Goal: Information Seeking & Learning: Find specific page/section

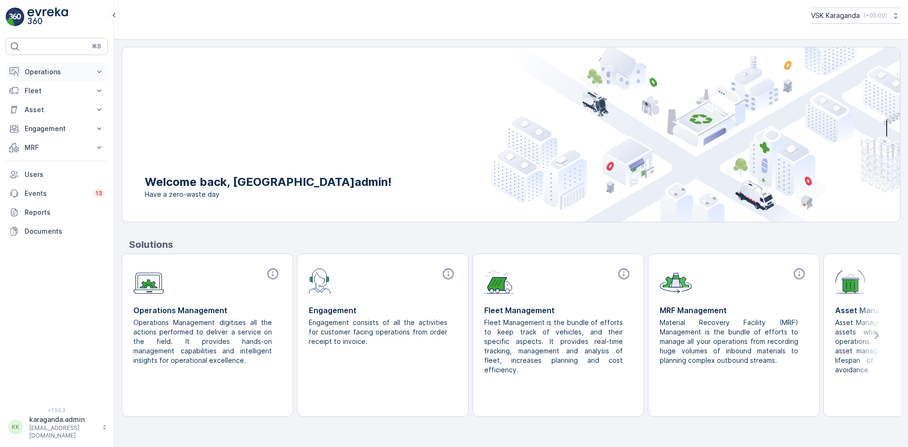
click at [37, 75] on p "Operations" at bounding box center [57, 71] width 64 height 9
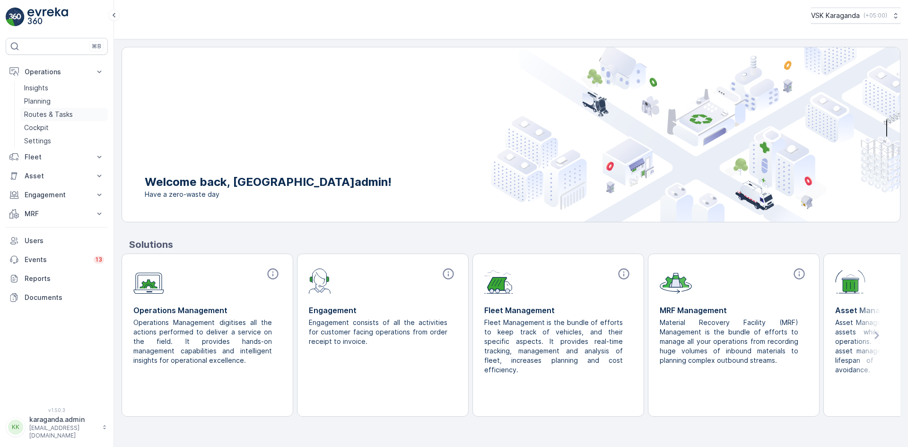
click at [35, 115] on p "Routes & Tasks" at bounding box center [48, 114] width 49 height 9
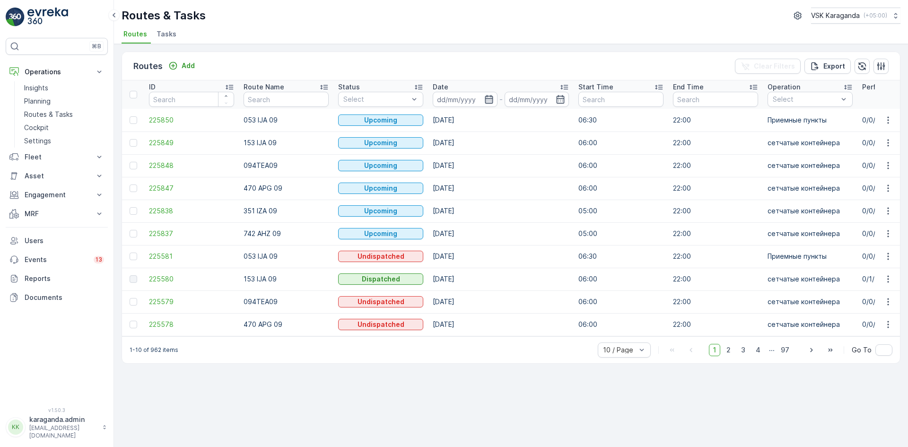
click at [485, 99] on icon "button" at bounding box center [489, 99] width 8 height 9
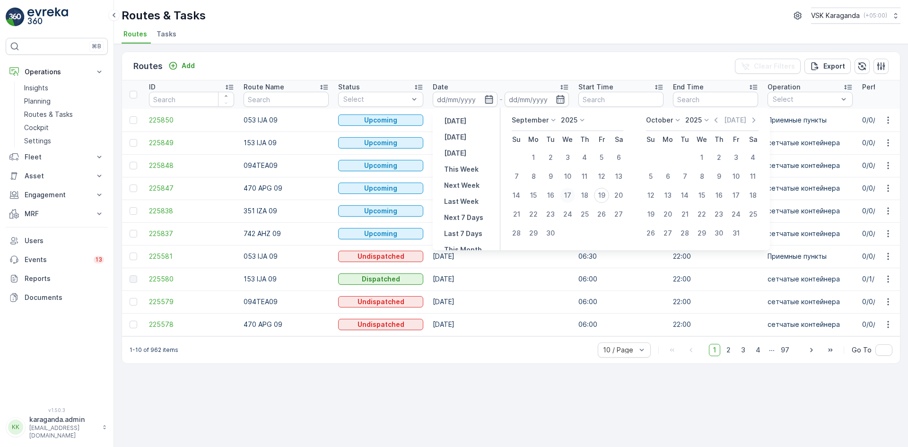
click at [565, 192] on div "17" at bounding box center [567, 195] width 15 height 15
type input "17.09.2025"
click at [565, 192] on div "17" at bounding box center [567, 195] width 15 height 15
type input "17.09.2025"
click at [565, 192] on div "17" at bounding box center [567, 195] width 15 height 15
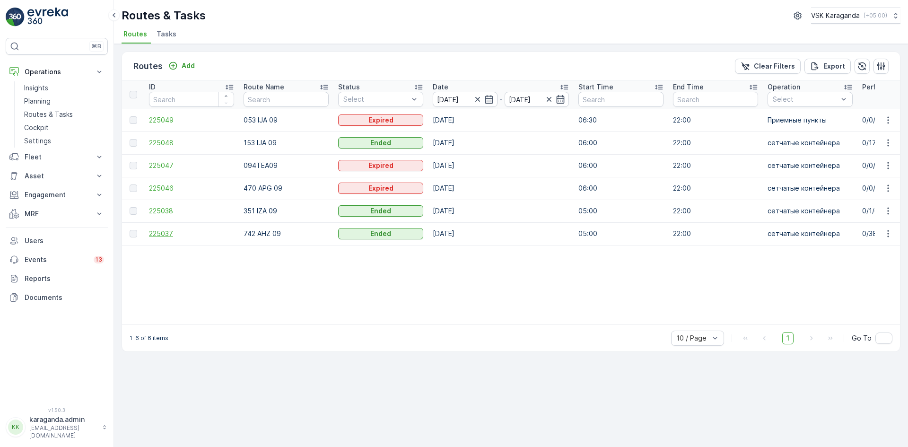
click at [157, 234] on span "225037" at bounding box center [191, 233] width 85 height 9
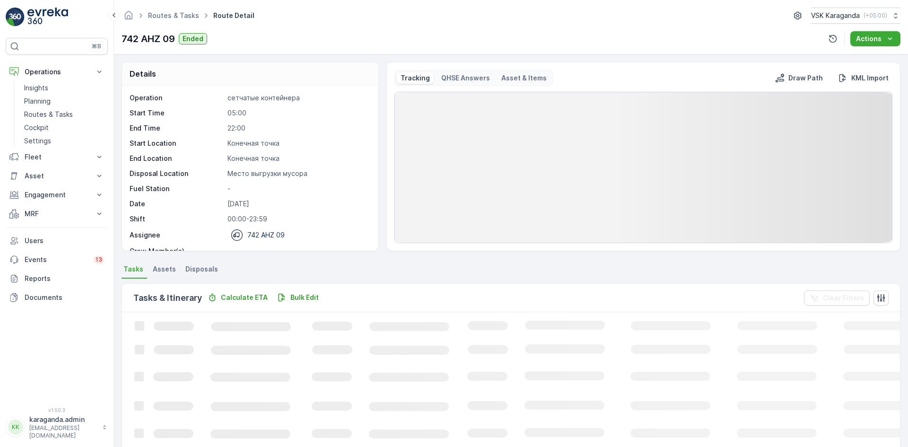
click at [204, 266] on span "Disposals" at bounding box center [201, 268] width 33 height 9
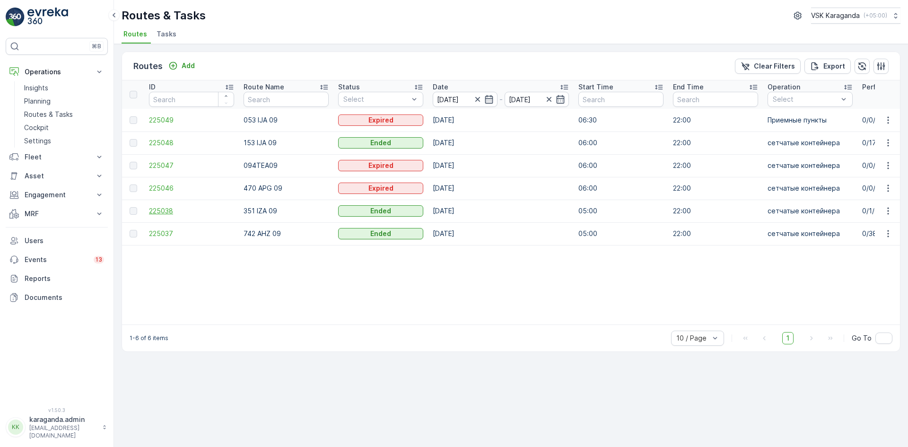
click at [158, 209] on span "225038" at bounding box center [191, 210] width 85 height 9
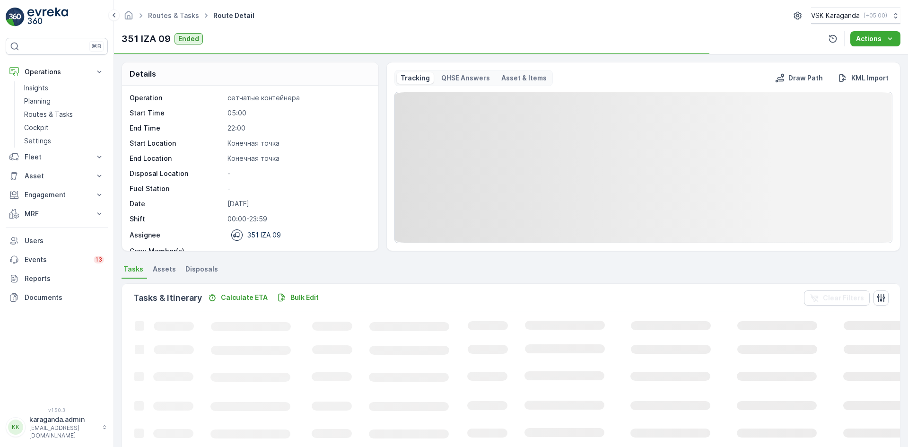
click at [197, 269] on span "Disposals" at bounding box center [201, 268] width 33 height 9
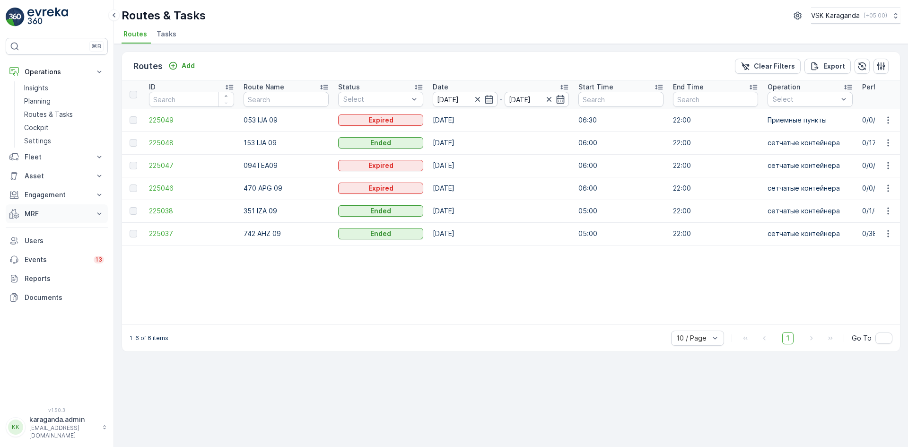
click at [28, 213] on p "MRF" at bounding box center [57, 213] width 64 height 9
click at [54, 231] on p "Входящий & Исходящий" at bounding box center [63, 229] width 79 height 9
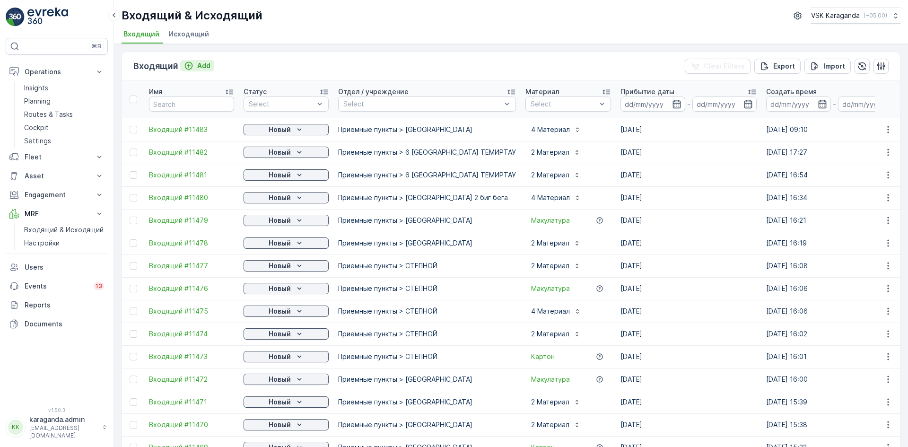
click at [199, 64] on p "Add" at bounding box center [203, 65] width 13 height 9
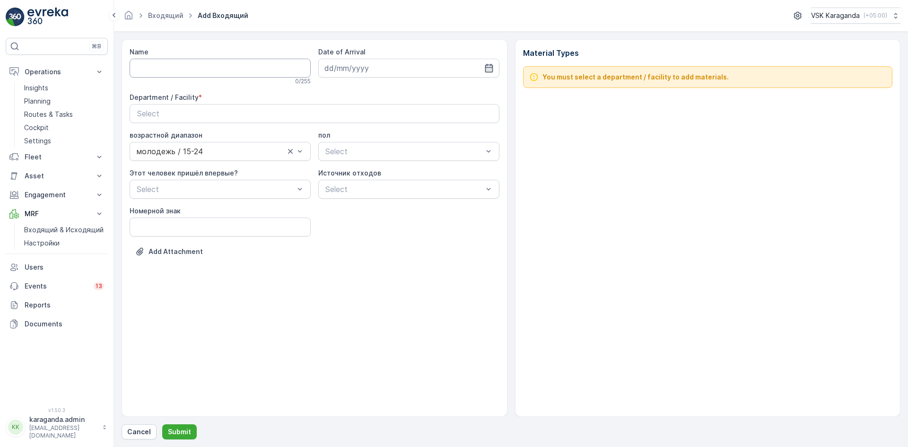
click at [257, 71] on input "Name" at bounding box center [220, 68] width 181 height 19
type input "от [DATE]"
click at [491, 70] on icon "button" at bounding box center [488, 67] width 9 height 9
click at [421, 170] on div "19" at bounding box center [419, 165] width 15 height 15
type input "[DATE]"
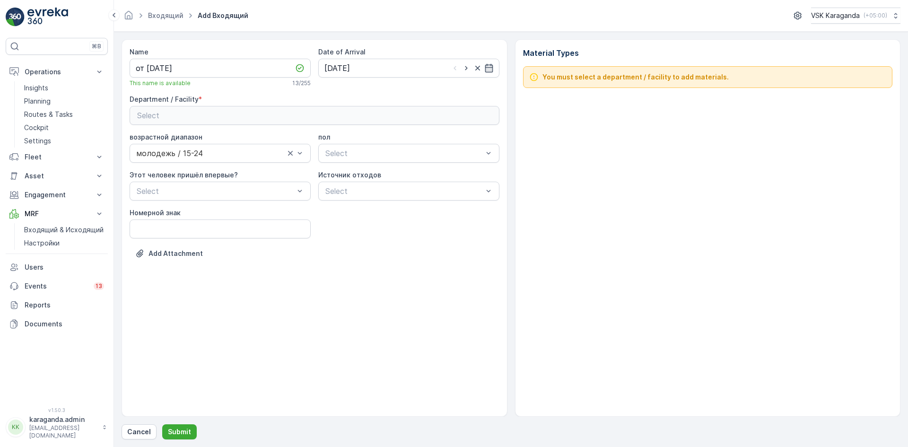
click at [387, 113] on div "Select" at bounding box center [314, 115] width 355 height 11
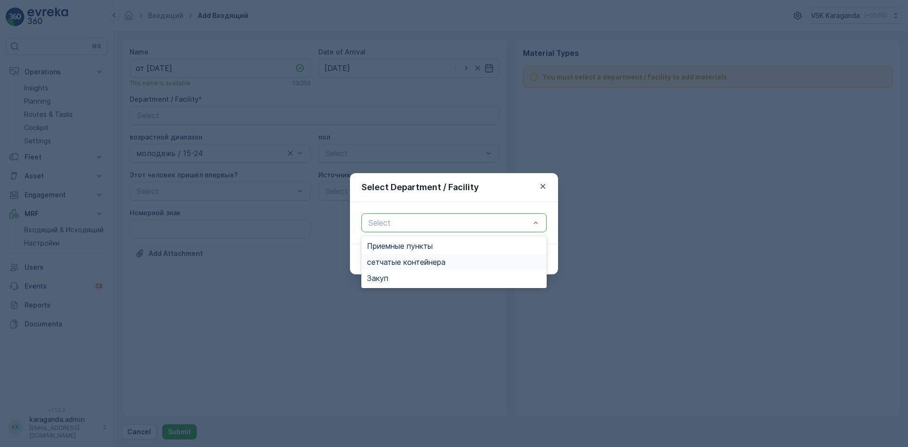
click at [418, 259] on span "сетчатыe контейнера" at bounding box center [406, 262] width 78 height 9
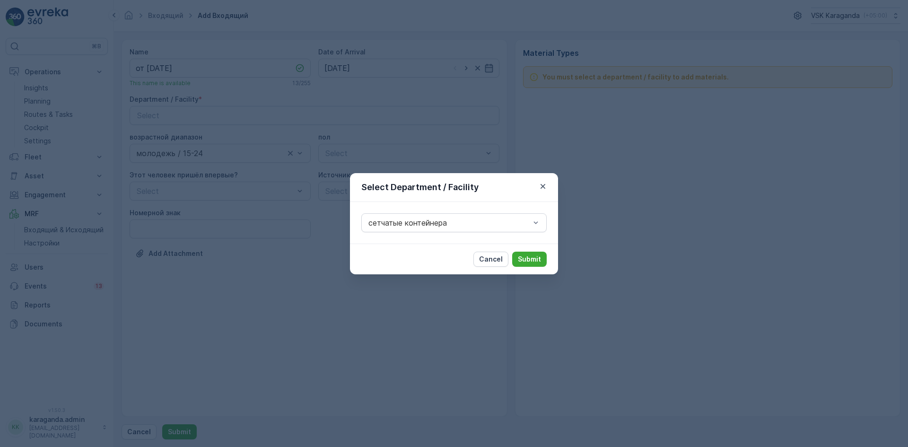
click at [565, 254] on div "Select Department / Facility сетчатыe контейнера Cancel Submit" at bounding box center [454, 223] width 908 height 447
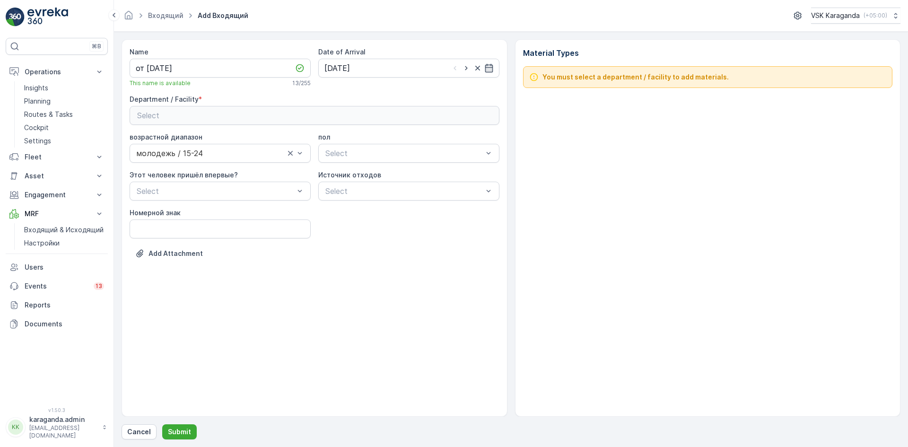
click at [303, 115] on div "Select" at bounding box center [314, 115] width 355 height 11
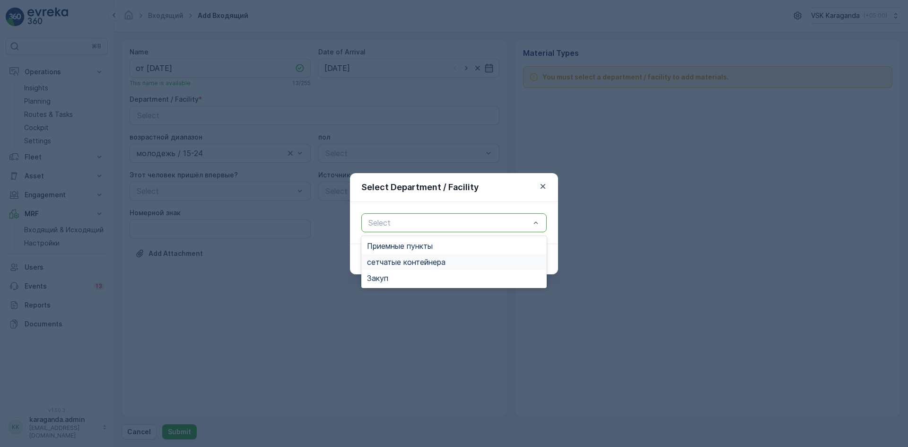
click at [409, 267] on div "сетчатыe контейнера" at bounding box center [453, 262] width 185 height 16
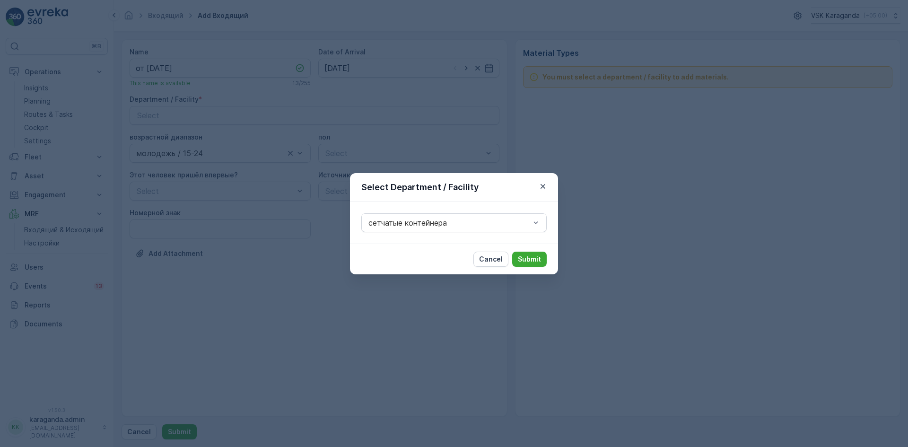
click at [526, 256] on p "Submit" at bounding box center [529, 258] width 23 height 9
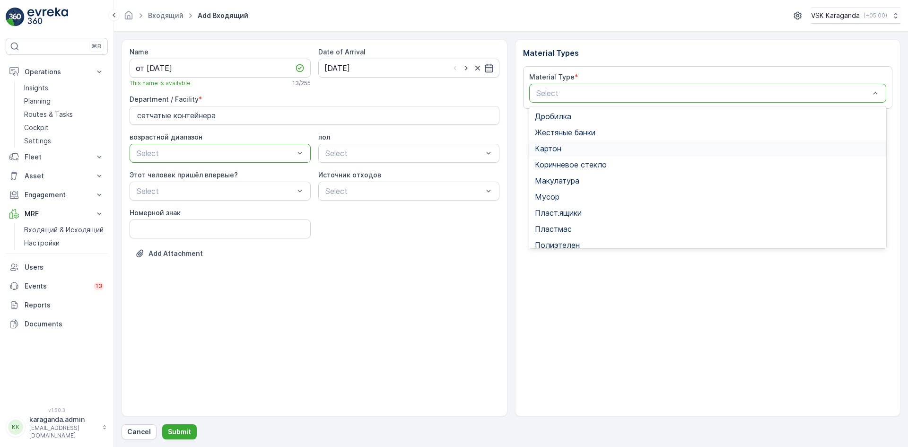
click at [556, 153] on span "Картон" at bounding box center [548, 148] width 26 height 9
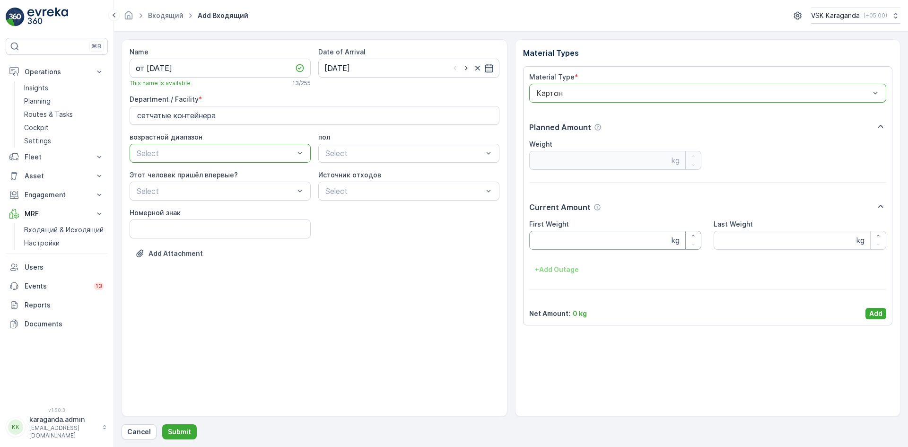
click at [557, 238] on Weight "First Weight" at bounding box center [615, 240] width 173 height 19
type Weight "2951"
click at [868, 312] on button "Add" at bounding box center [875, 313] width 21 height 11
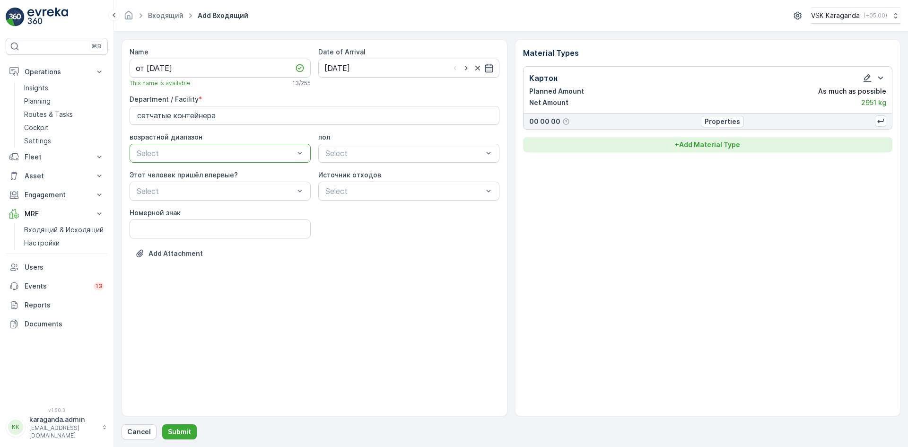
click at [721, 145] on p "+ Add Material Type" at bounding box center [707, 144] width 65 height 9
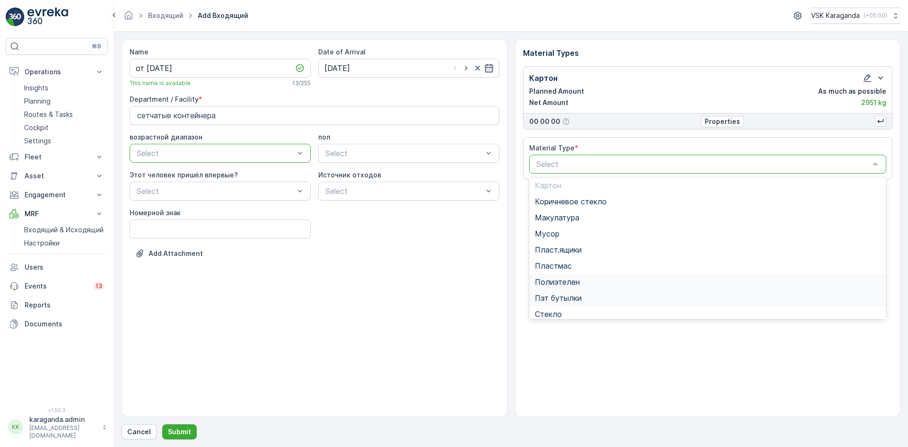
scroll to position [47, 0]
click at [575, 268] on span "Полиэтелен" at bounding box center [557, 268] width 45 height 9
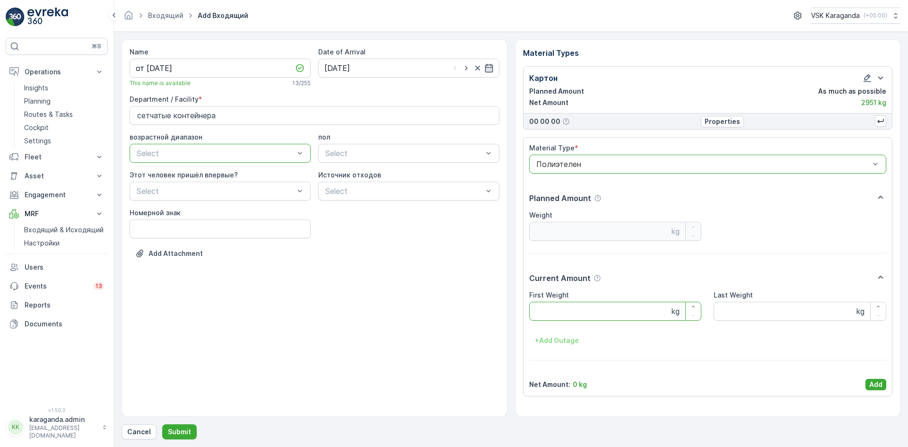
click at [568, 305] on Weight "First Weight" at bounding box center [615, 311] width 173 height 19
type Weight "308"
click at [874, 384] on p "Add" at bounding box center [875, 384] width 13 height 9
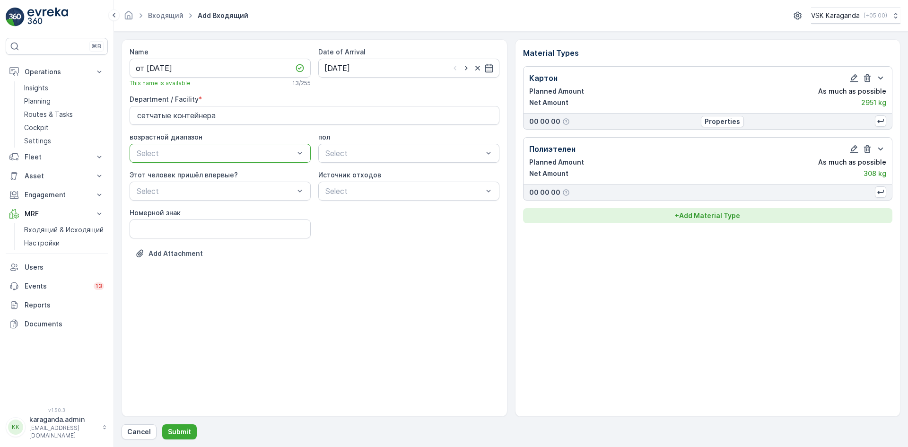
click at [712, 218] on p "+ Add Material Type" at bounding box center [707, 215] width 65 height 9
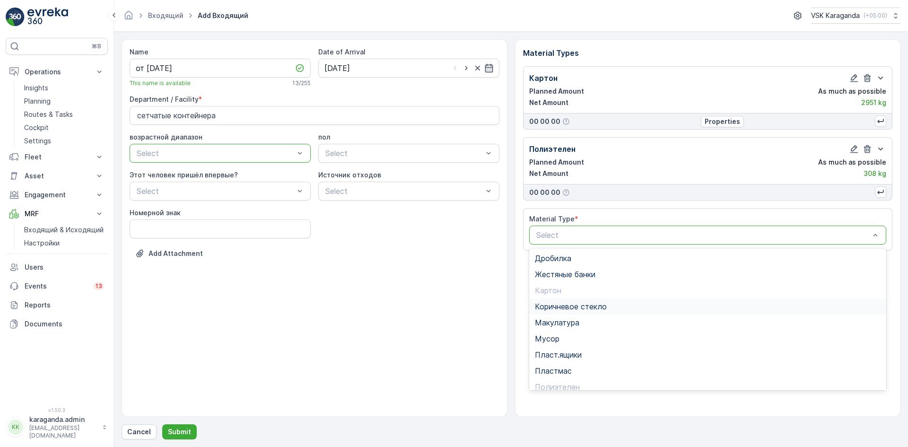
scroll to position [55, 0]
click at [564, 349] on span "Пэт бутылки" at bounding box center [558, 348] width 47 height 9
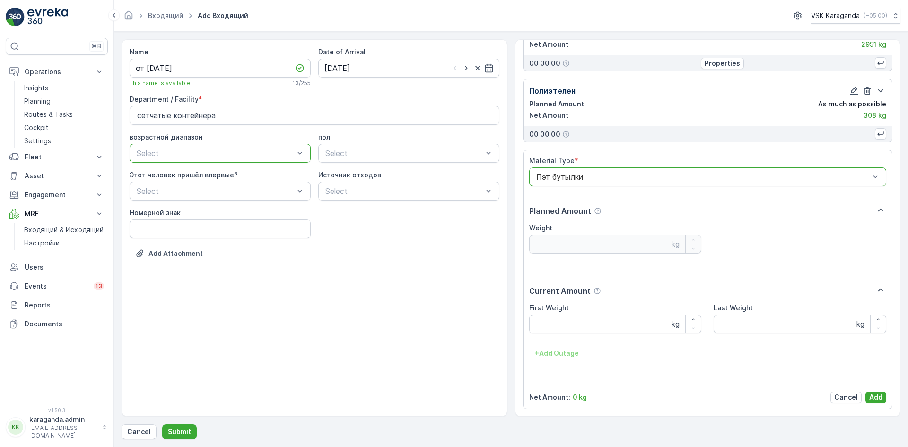
scroll to position [59, 0]
click at [561, 318] on Weight "First Weight" at bounding box center [615, 323] width 173 height 19
type Weight "411"
drag, startPoint x: 879, startPoint y: 398, endPoint x: 826, endPoint y: 396, distance: 52.5
click at [879, 398] on p "Add" at bounding box center [875, 396] width 13 height 9
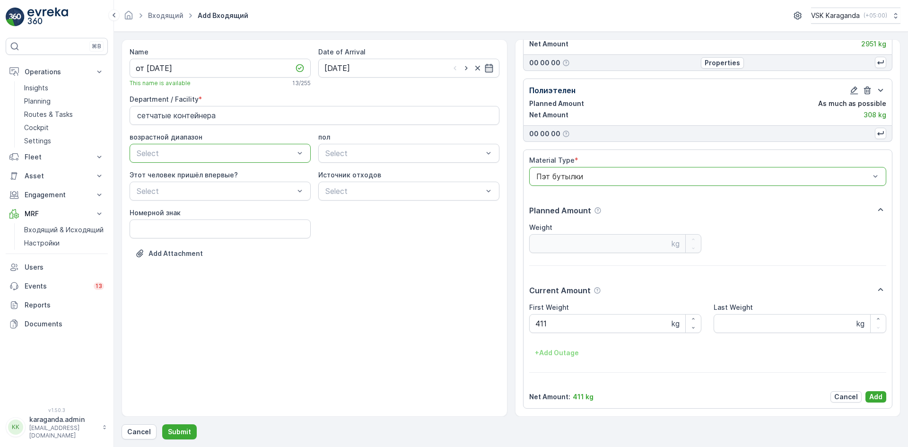
scroll to position [0, 0]
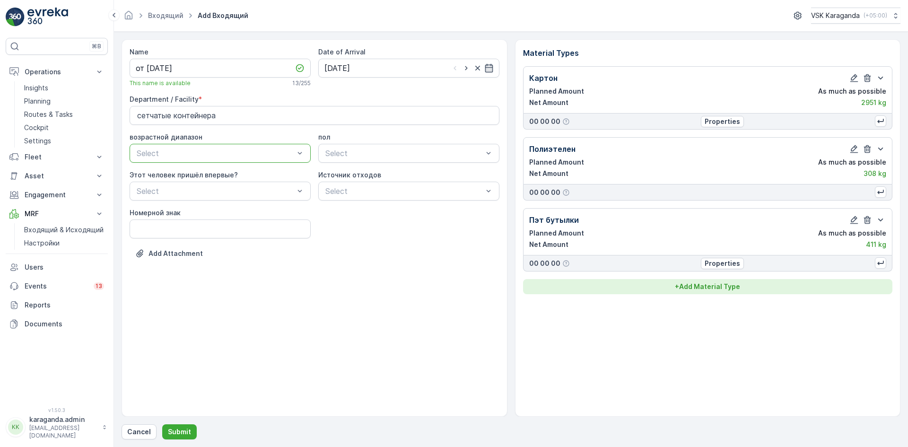
click at [726, 286] on p "+ Add Material Type" at bounding box center [707, 286] width 65 height 9
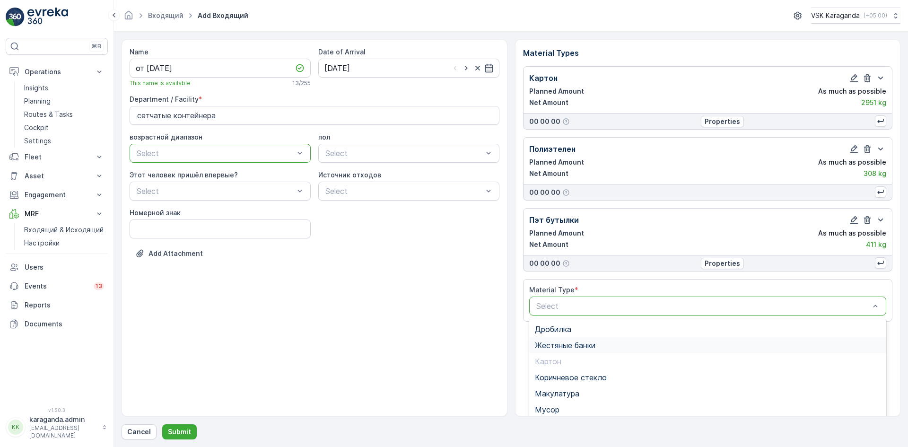
click at [587, 341] on span "Жестяные банки" at bounding box center [565, 345] width 61 height 9
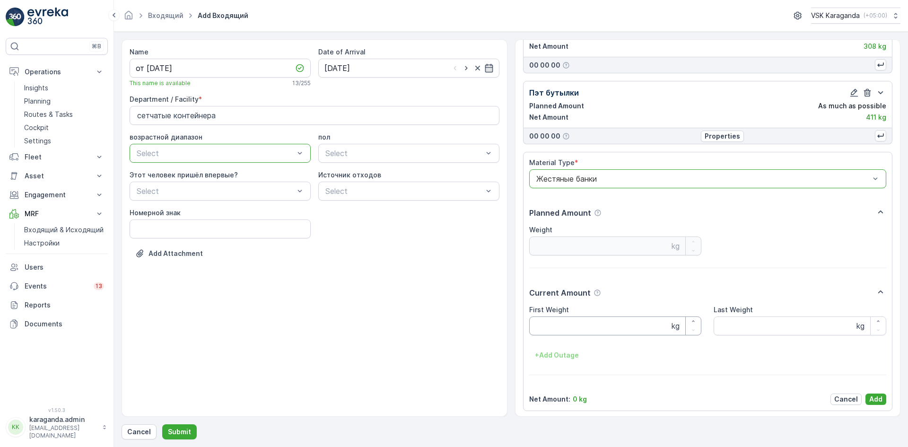
scroll to position [130, 0]
click at [564, 320] on Weight "First Weight" at bounding box center [615, 323] width 173 height 19
type Weight "16.2"
click at [875, 395] on p "Add" at bounding box center [875, 396] width 13 height 9
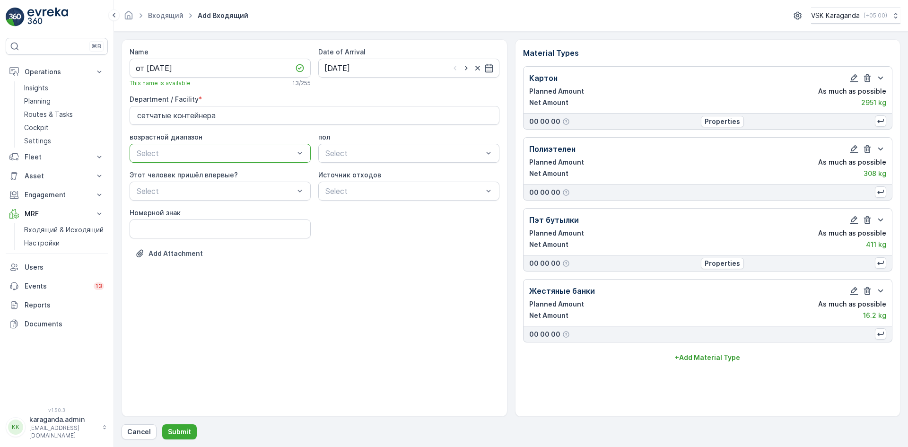
scroll to position [0, 0]
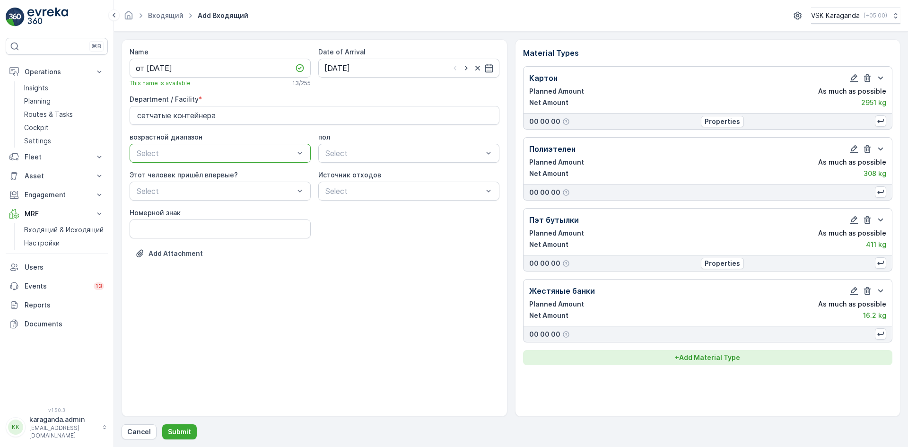
click at [719, 356] on p "+ Add Material Type" at bounding box center [707, 357] width 65 height 9
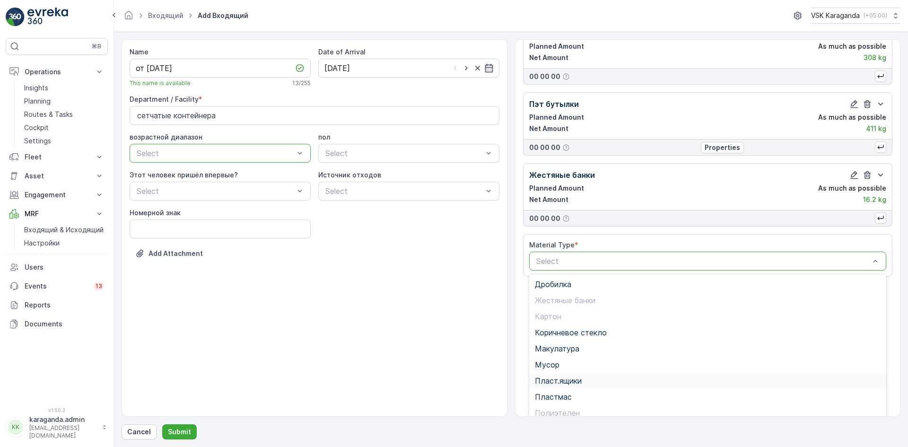
scroll to position [55, 0]
click at [567, 348] on div "Пластмас" at bounding box center [707, 342] width 357 height 16
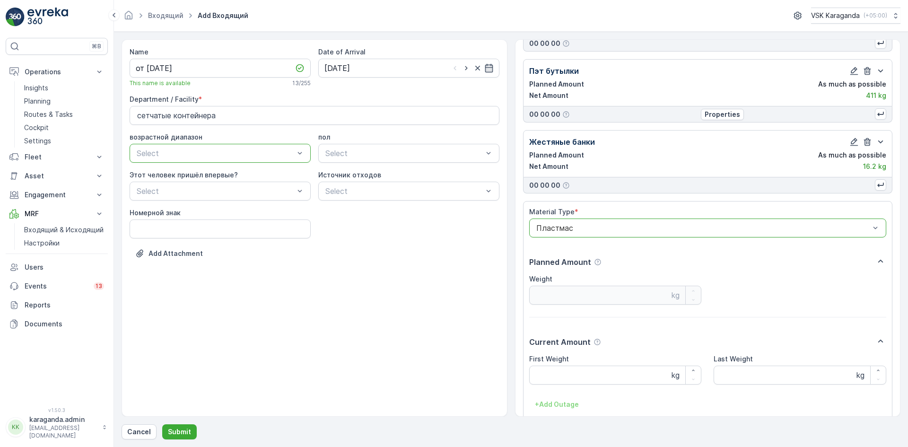
scroll to position [189, 0]
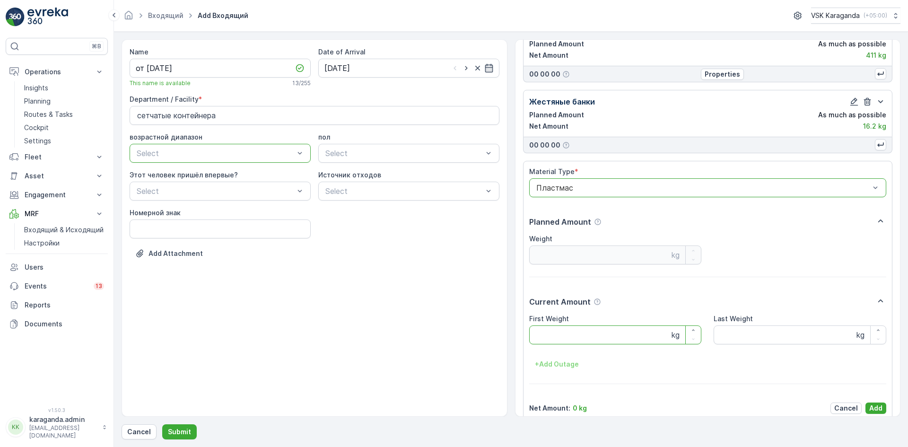
click at [563, 336] on Weight "First Weight" at bounding box center [615, 334] width 173 height 19
type Weight "50.6"
click at [878, 404] on p "Add" at bounding box center [875, 407] width 13 height 9
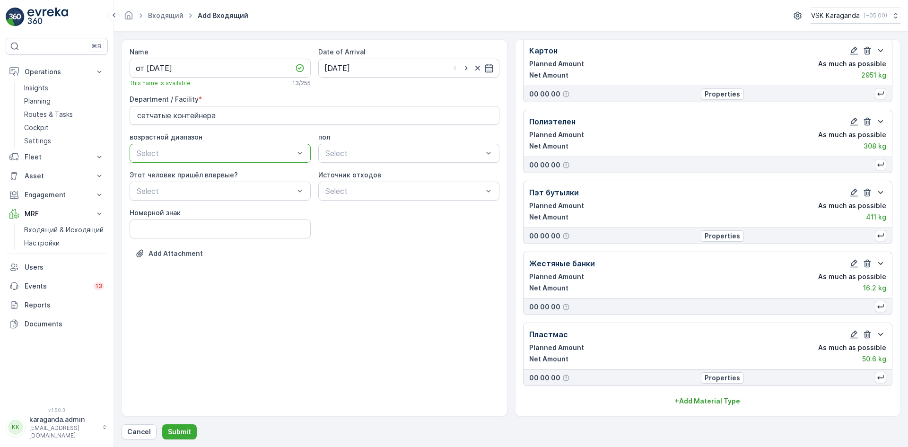
scroll to position [27, 0]
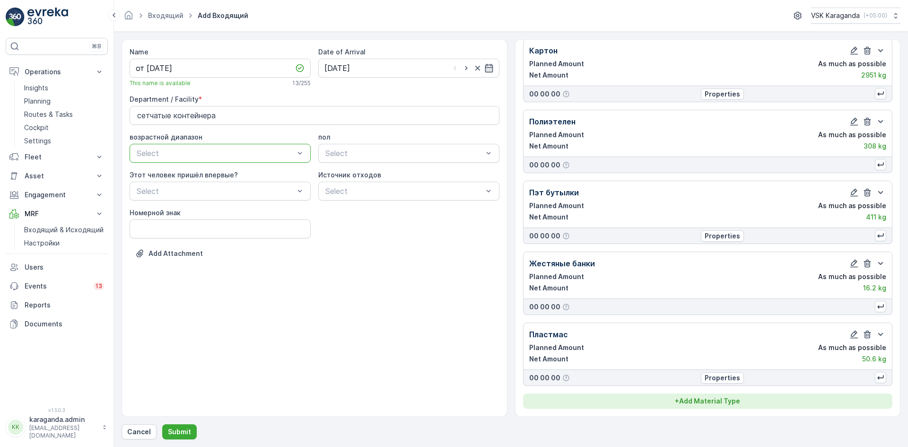
click at [719, 401] on p "+ Add Material Type" at bounding box center [707, 400] width 65 height 9
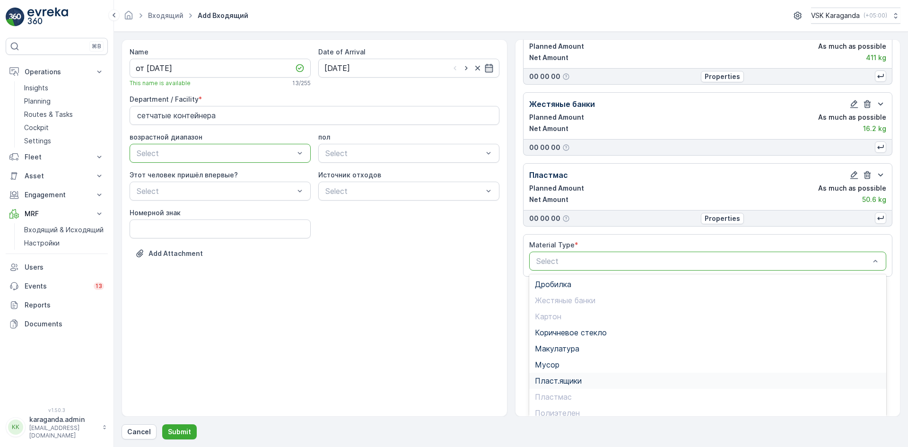
scroll to position [55, 0]
click at [566, 390] on div "Стекло" at bounding box center [708, 390] width 346 height 9
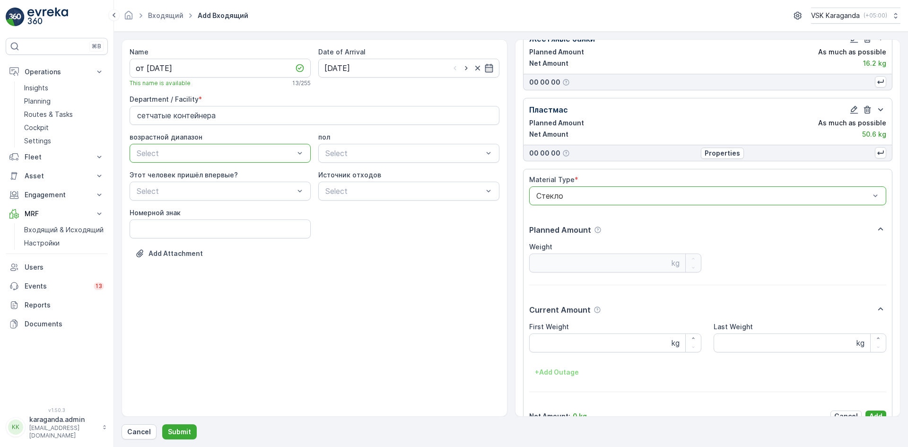
scroll to position [271, 0]
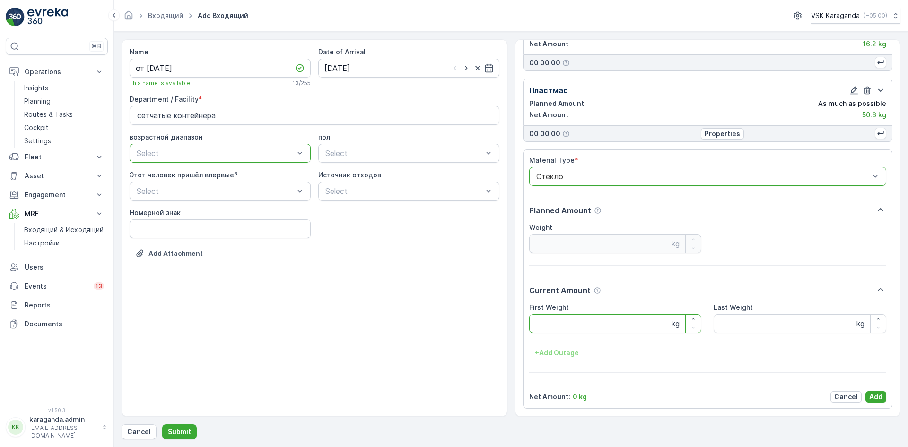
click at [582, 323] on Weight "First Weight" at bounding box center [615, 323] width 173 height 19
type Weight "207"
click at [869, 400] on p "Add" at bounding box center [875, 396] width 13 height 9
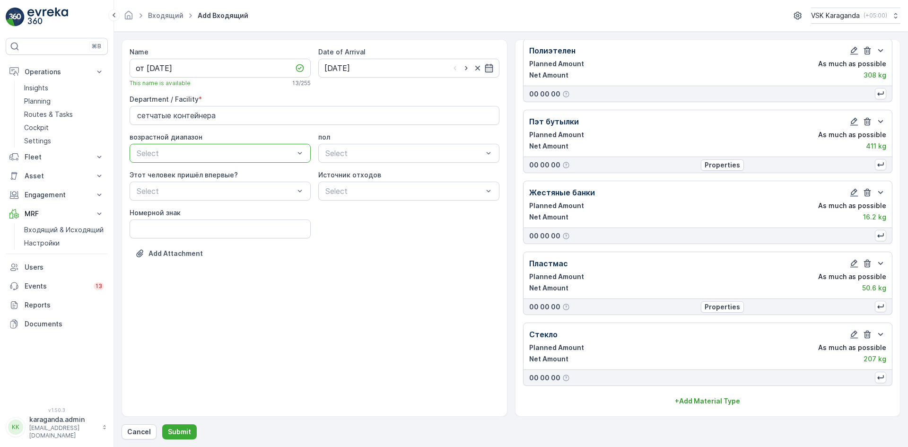
scroll to position [98, 0]
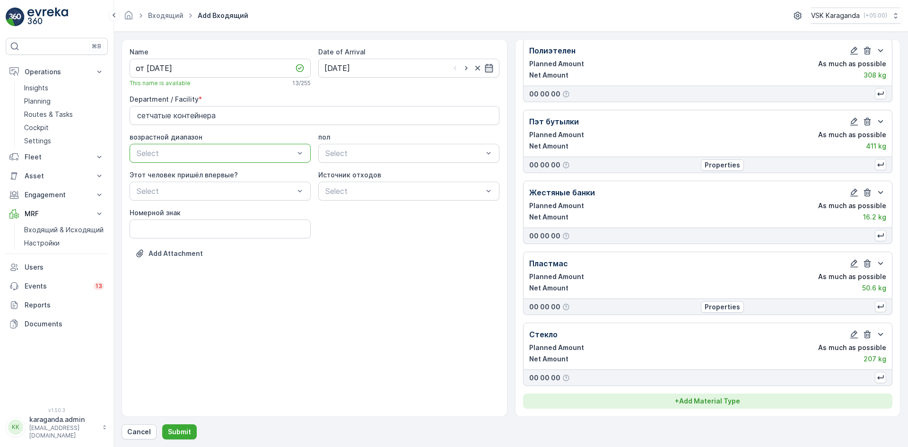
click at [721, 395] on button "+ Add Material Type" at bounding box center [708, 400] width 370 height 15
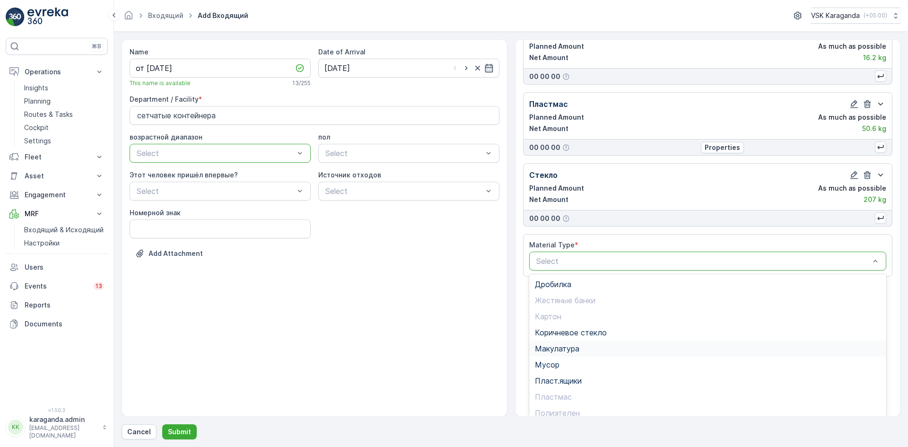
click at [573, 348] on span "Макулатура" at bounding box center [557, 348] width 44 height 9
click at [553, 306] on span "Мусор" at bounding box center [547, 309] width 25 height 9
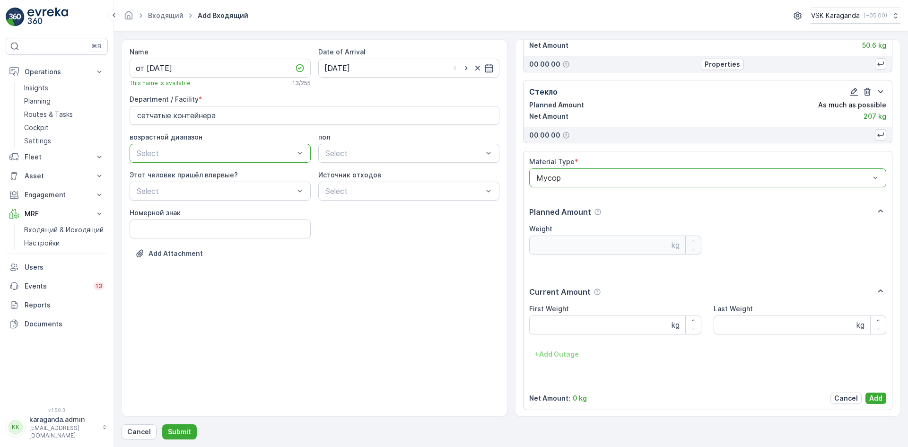
scroll to position [342, 0]
click at [562, 325] on Weight "First Weight" at bounding box center [615, 323] width 173 height 19
type Weight "2534"
click at [876, 393] on p "Add" at bounding box center [875, 396] width 13 height 9
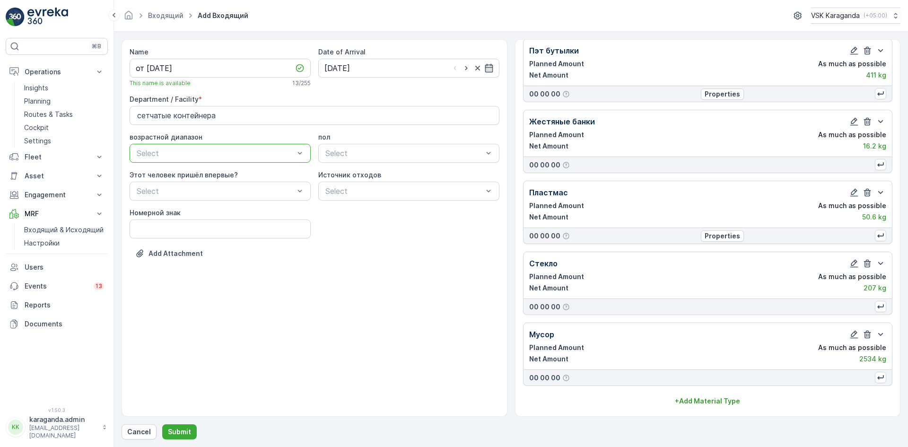
scroll to position [169, 0]
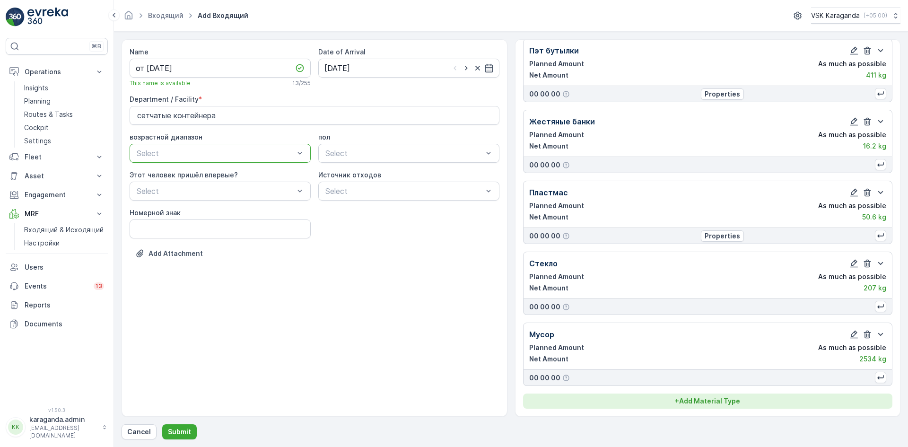
click at [718, 394] on button "+ Add Material Type" at bounding box center [708, 400] width 370 height 15
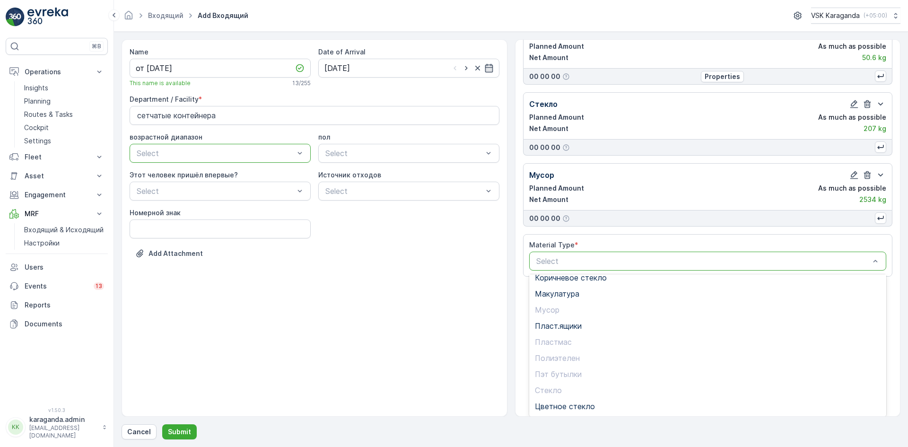
scroll to position [0, 0]
click at [564, 284] on span "Дробилка" at bounding box center [553, 284] width 36 height 9
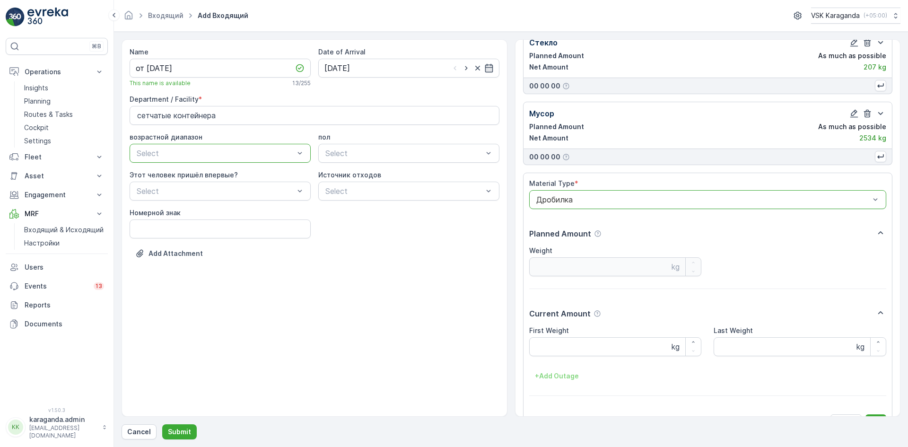
scroll to position [413, 0]
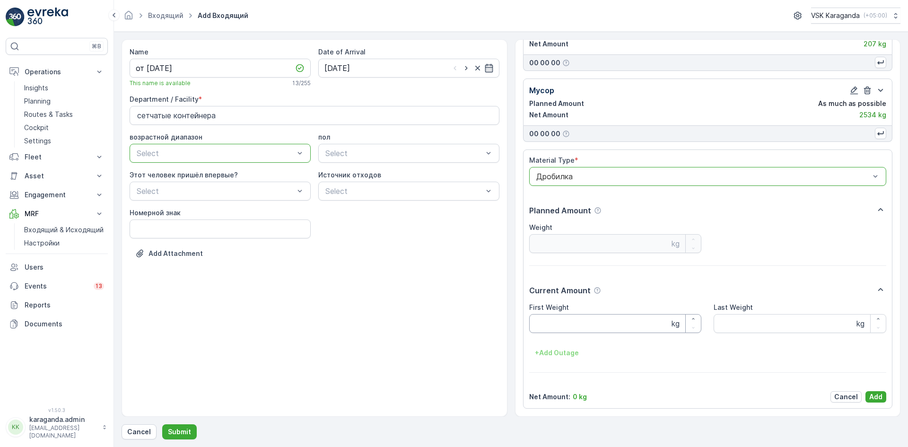
click at [566, 324] on Weight "First Weight" at bounding box center [615, 323] width 173 height 19
type Weight "344"
click at [869, 398] on p "Add" at bounding box center [875, 396] width 13 height 9
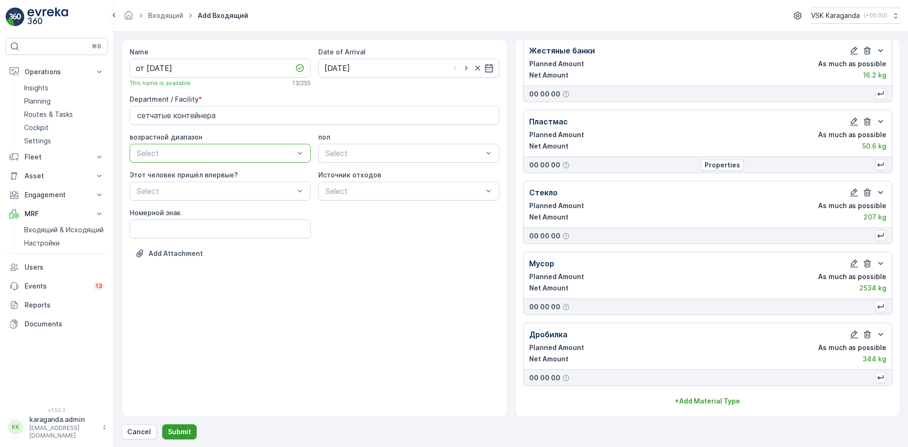
click at [173, 436] on p "Submit" at bounding box center [179, 431] width 23 height 9
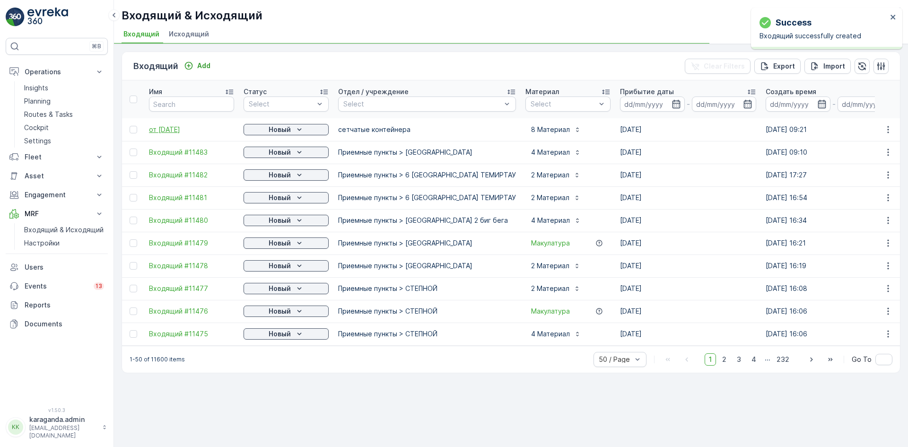
click at [179, 129] on span "от [DATE]" at bounding box center [191, 129] width 85 height 9
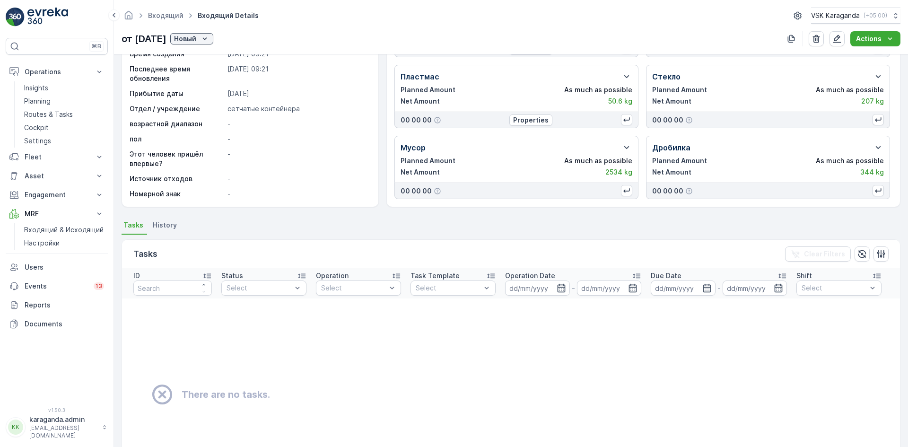
scroll to position [95, 0]
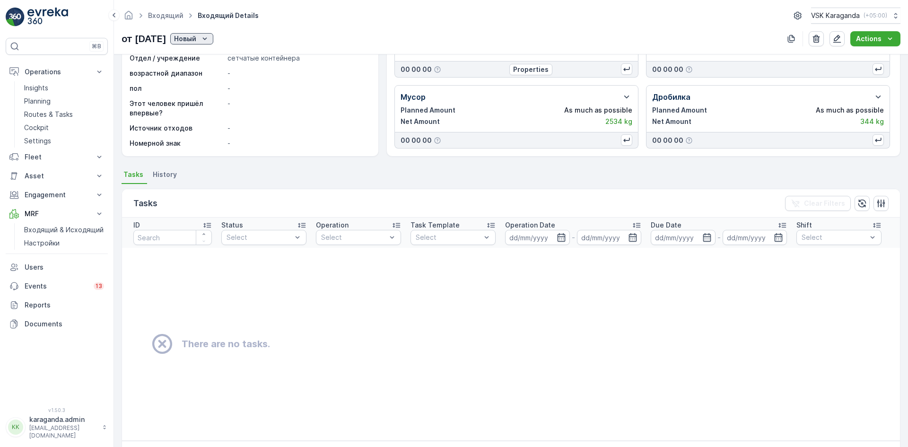
drag, startPoint x: 214, startPoint y: 38, endPoint x: 215, endPoint y: 43, distance: 5.2
click at [196, 37] on p "Новый" at bounding box center [185, 38] width 22 height 9
click at [216, 65] on span "подтвердить" at bounding box center [218, 65] width 44 height 9
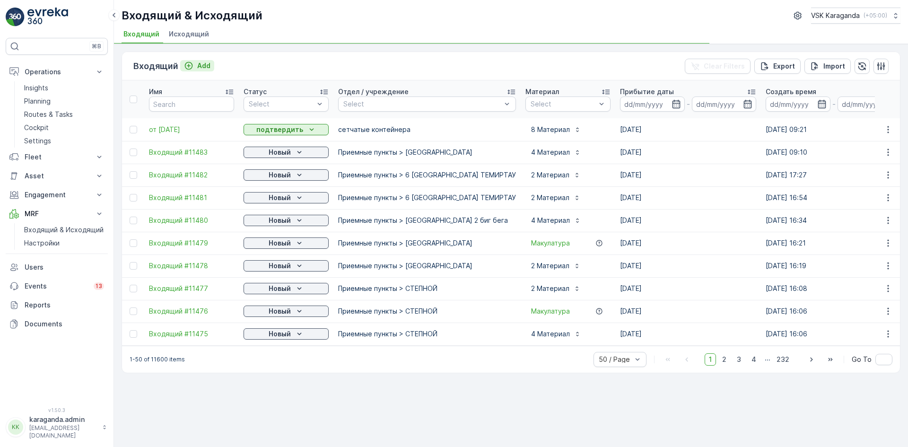
click at [199, 62] on p "Add" at bounding box center [203, 65] width 13 height 9
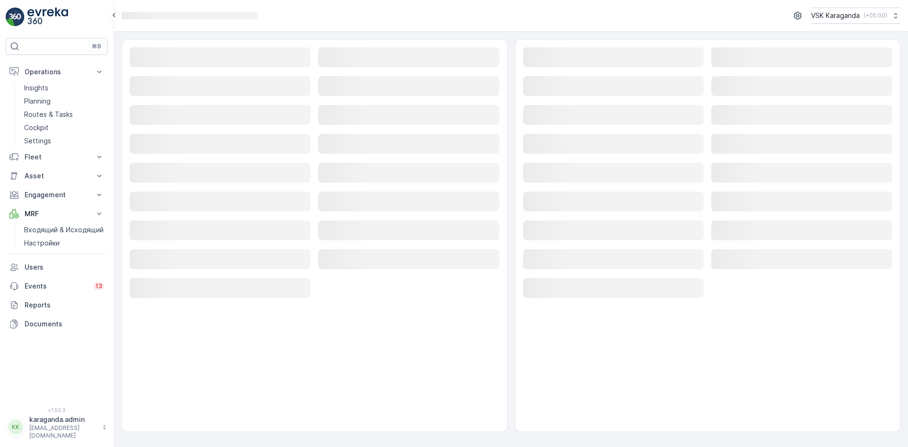
click at [171, 58] on rect at bounding box center [220, 57] width 181 height 20
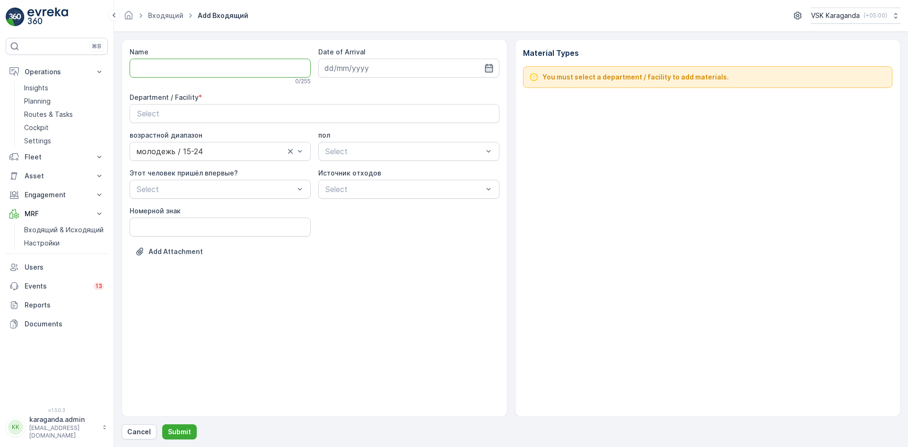
click at [167, 69] on input "Name" at bounding box center [220, 68] width 181 height 19
type input "от [DATE]"
click at [485, 66] on icon "button" at bounding box center [488, 67] width 9 height 9
click at [420, 168] on div "19" at bounding box center [419, 165] width 15 height 15
type input "[DATE]"
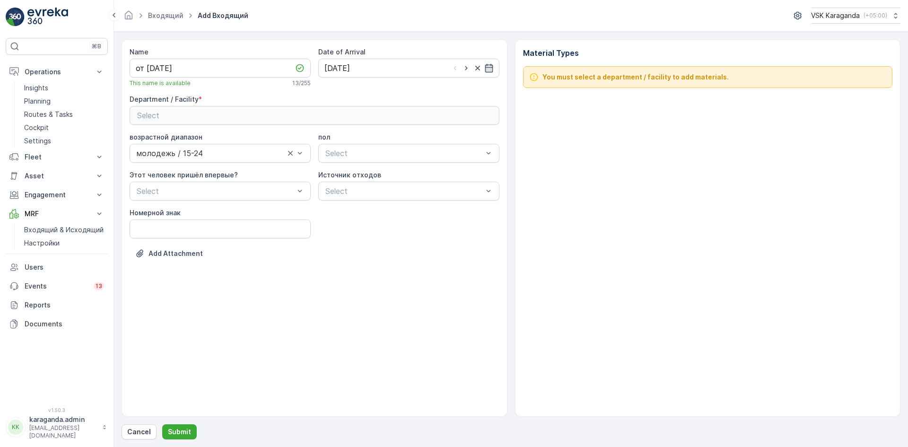
click at [352, 113] on div "Select" at bounding box center [314, 115] width 355 height 11
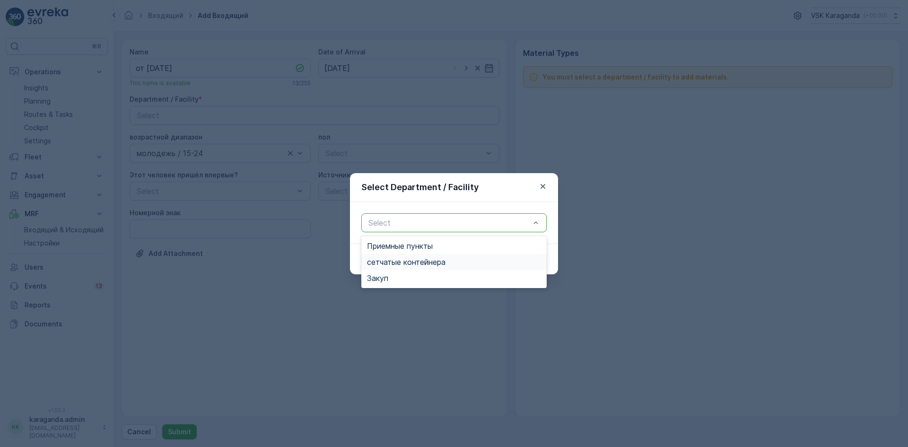
drag, startPoint x: 392, startPoint y: 261, endPoint x: 413, endPoint y: 266, distance: 21.8
click at [392, 262] on span "сетчатыe контейнера" at bounding box center [406, 262] width 78 height 9
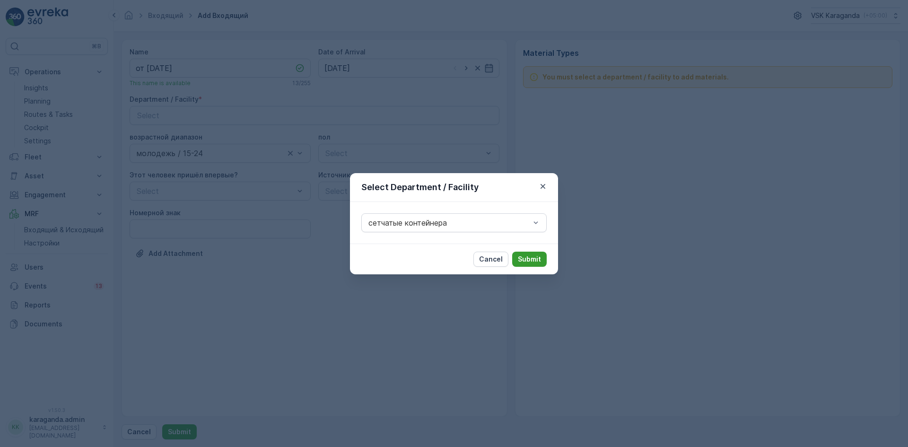
click at [530, 261] on p "Submit" at bounding box center [529, 258] width 23 height 9
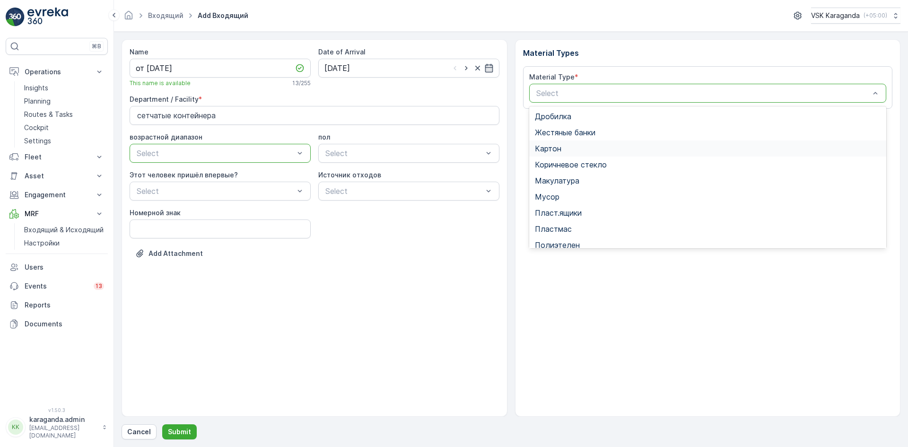
click at [562, 146] on div "Картон" at bounding box center [708, 148] width 346 height 9
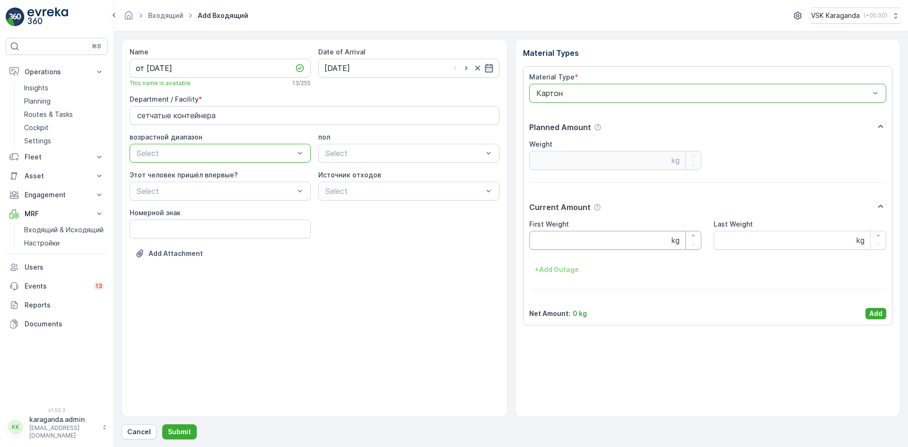
click at [578, 238] on Weight "First Weight" at bounding box center [615, 240] width 173 height 19
type Weight "3163"
click at [874, 316] on p "Add" at bounding box center [875, 313] width 13 height 9
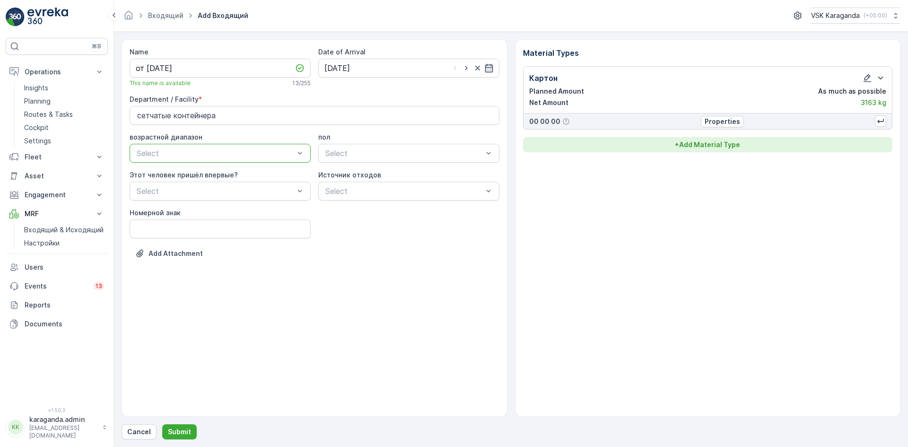
click at [723, 148] on p "+ Add Material Type" at bounding box center [707, 144] width 65 height 9
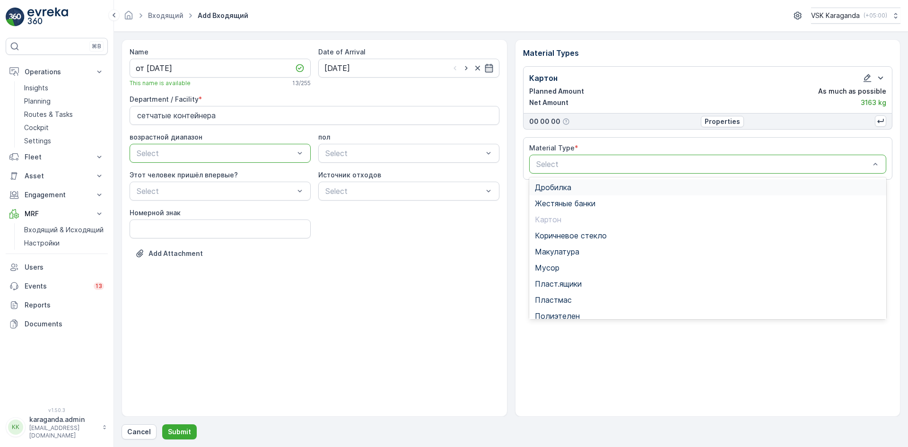
drag, startPoint x: 690, startPoint y: 161, endPoint x: 681, endPoint y: 166, distance: 10.4
click at [581, 309] on div "Полиэтелен" at bounding box center [707, 316] width 357 height 16
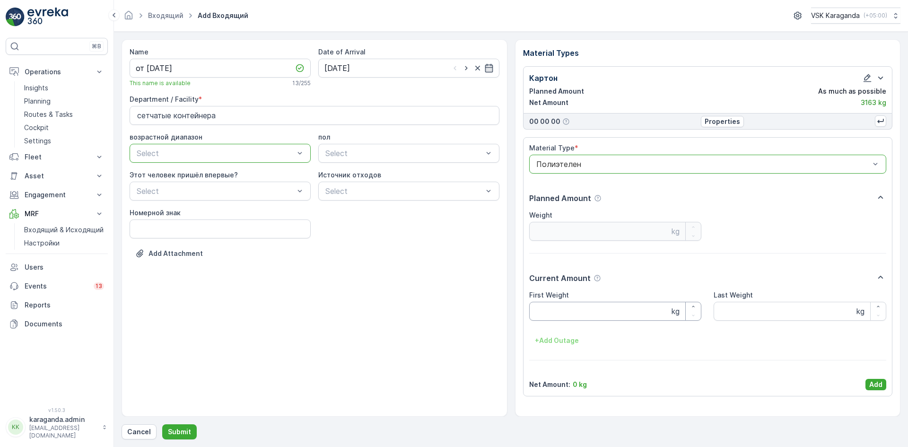
click at [564, 312] on Weight "First Weight" at bounding box center [615, 311] width 173 height 19
type Weight "301"
click at [873, 386] on p "Add" at bounding box center [875, 384] width 13 height 9
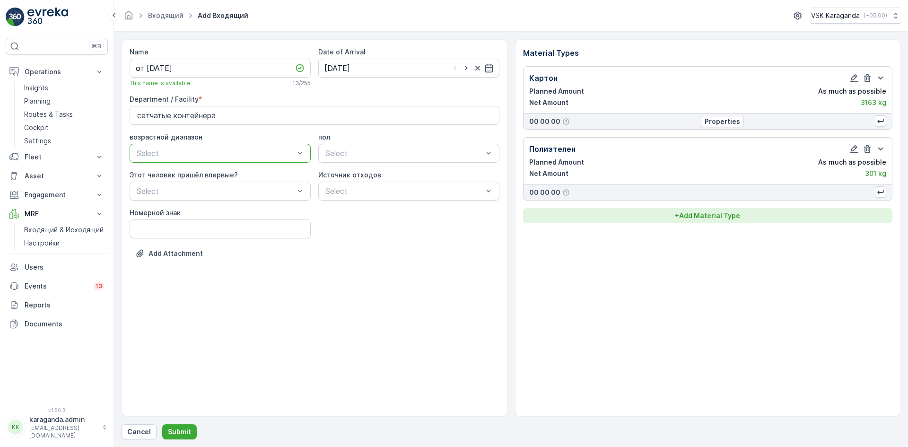
click at [696, 211] on p "+ Add Material Type" at bounding box center [707, 215] width 65 height 9
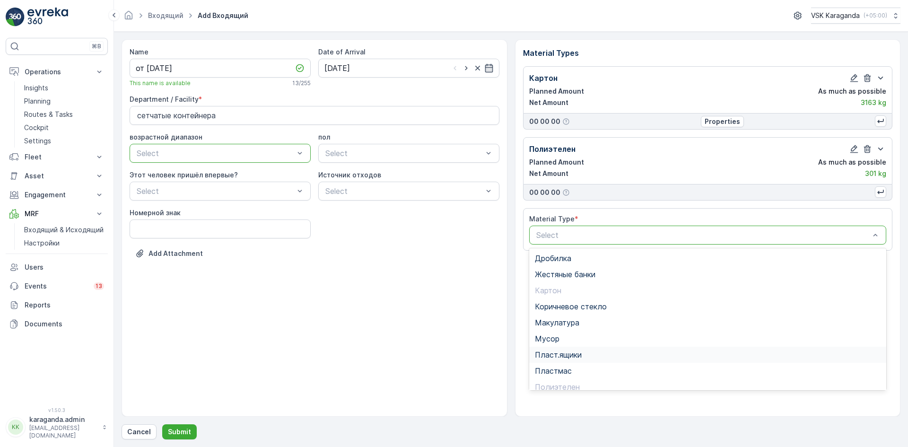
scroll to position [55, 0]
click at [565, 349] on span "Пэт бутылки" at bounding box center [558, 348] width 47 height 9
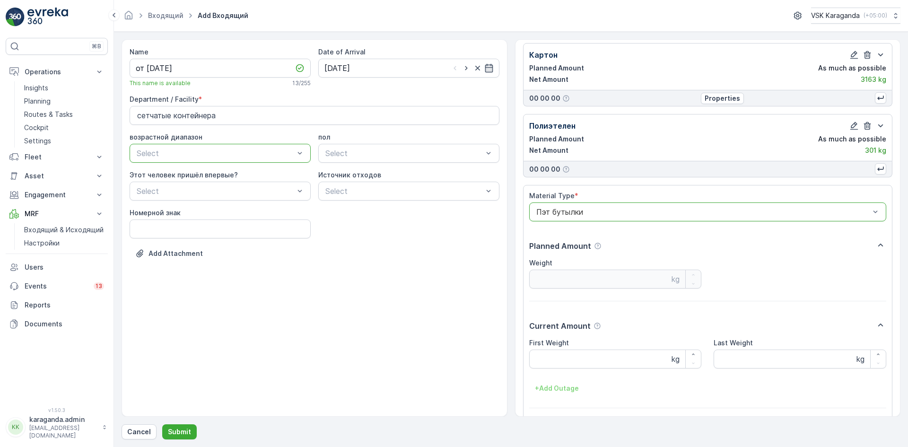
scroll to position [59, 0]
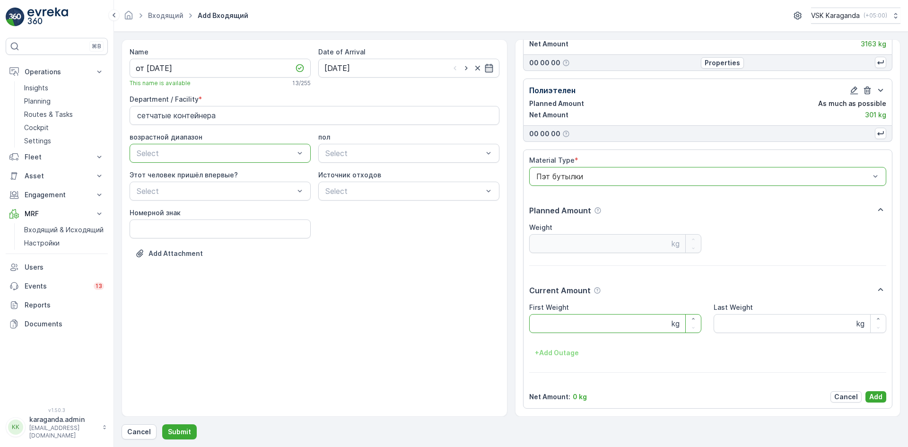
click at [575, 316] on Weight "First Weight" at bounding box center [615, 323] width 173 height 19
type Weight "366"
click at [871, 396] on p "Add" at bounding box center [875, 396] width 13 height 9
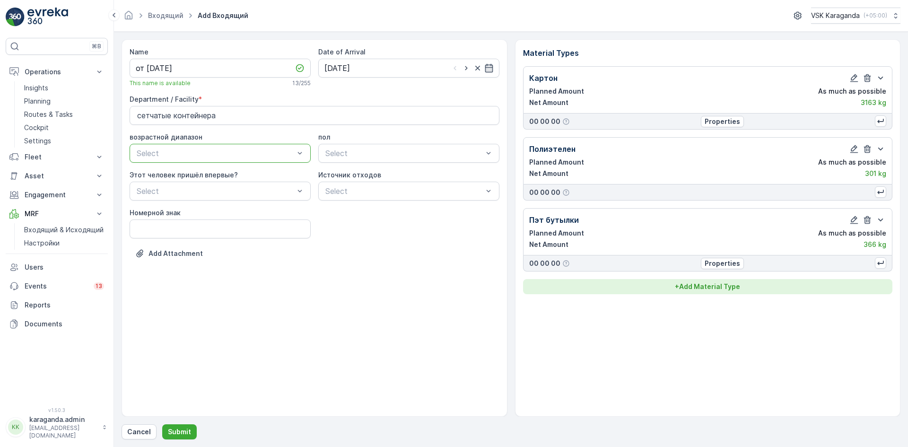
click at [717, 286] on p "+ Add Material Type" at bounding box center [707, 286] width 65 height 9
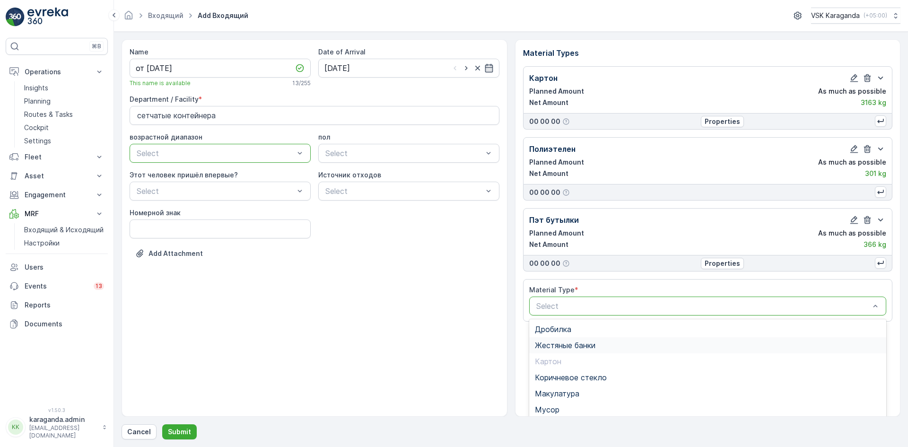
click at [572, 345] on span "Жестяные банки" at bounding box center [565, 345] width 61 height 9
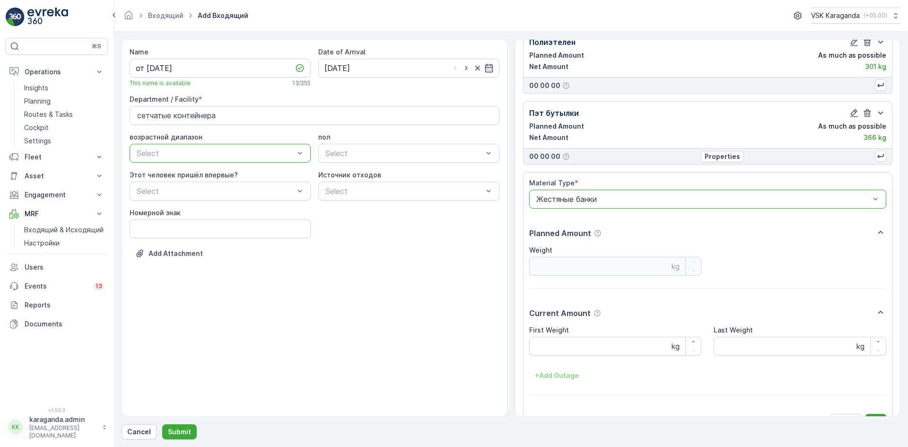
scroll to position [130, 0]
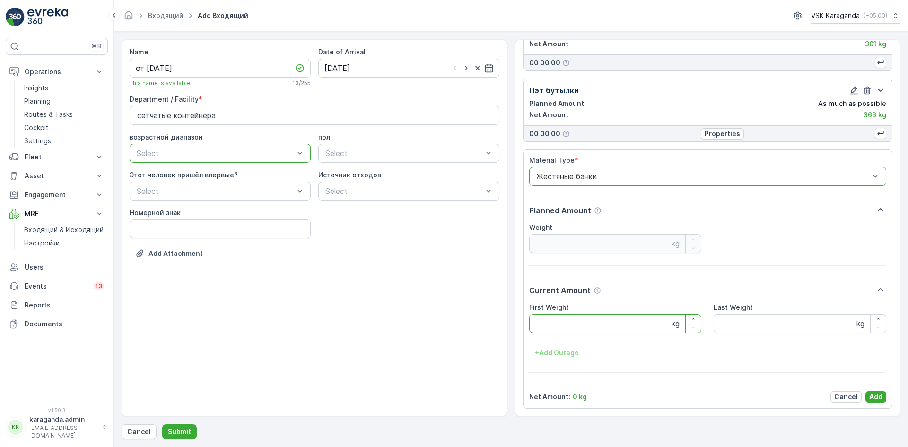
drag, startPoint x: 606, startPoint y: 325, endPoint x: 598, endPoint y: 330, distance: 8.7
click at [604, 325] on Weight "First Weight" at bounding box center [615, 323] width 173 height 19
type Weight "21"
click at [869, 398] on p "Add" at bounding box center [875, 396] width 13 height 9
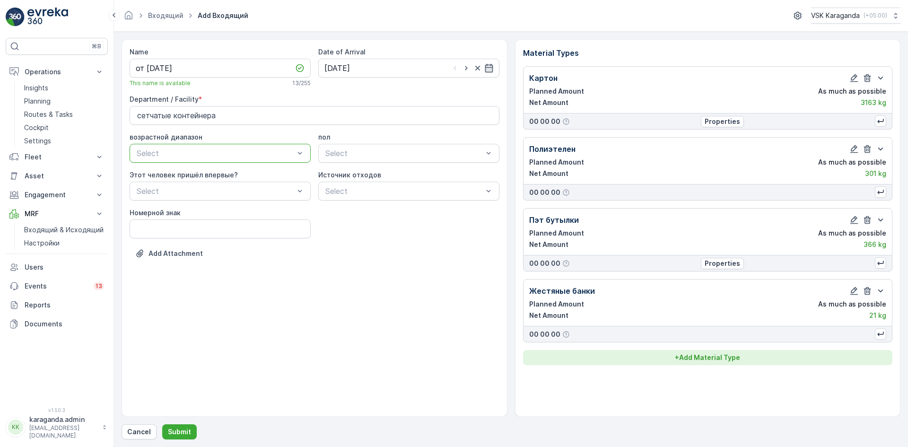
click at [723, 359] on p "+ Add Material Type" at bounding box center [707, 357] width 65 height 9
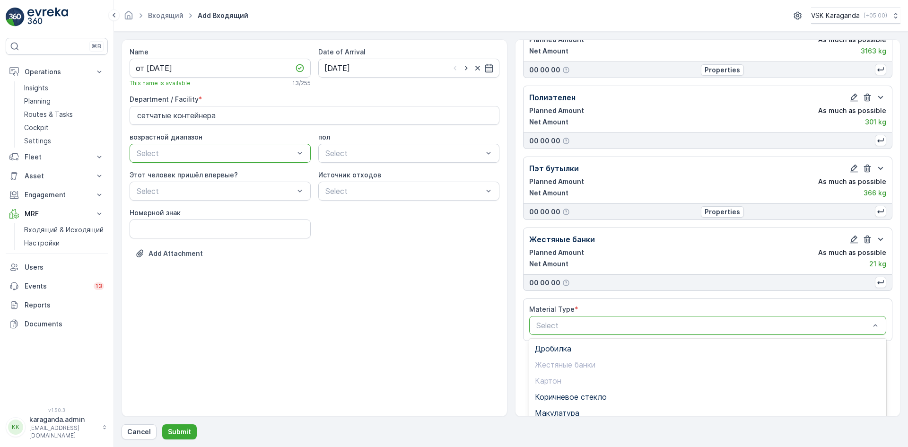
scroll to position [116, 0]
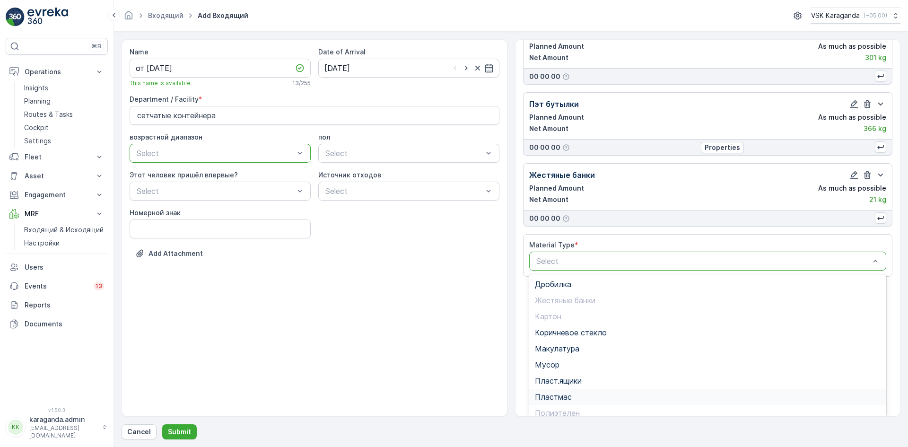
click at [557, 394] on span "Пластмас" at bounding box center [553, 396] width 37 height 9
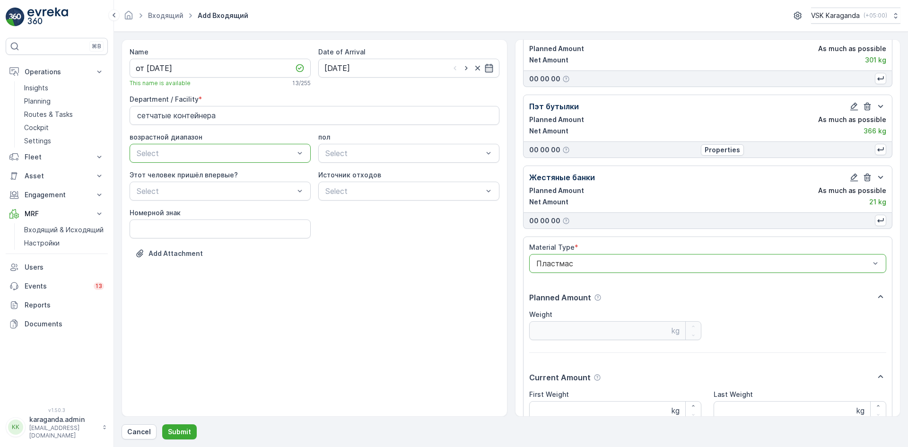
scroll to position [200, 0]
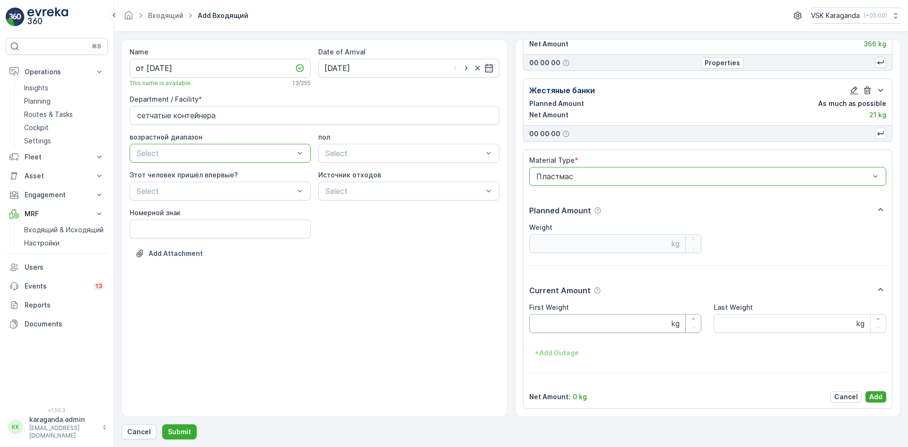
click at [539, 331] on Weight "First Weight" at bounding box center [615, 323] width 173 height 19
type Weight "120"
click at [870, 398] on p "Add" at bounding box center [875, 396] width 13 height 9
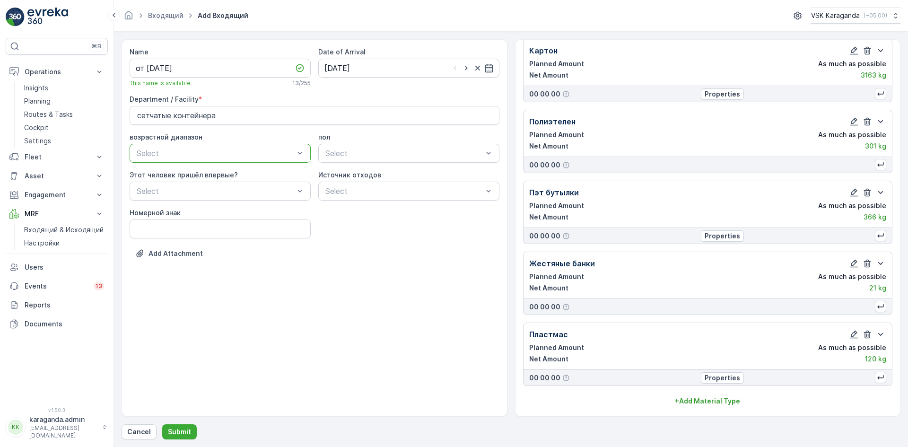
scroll to position [27, 0]
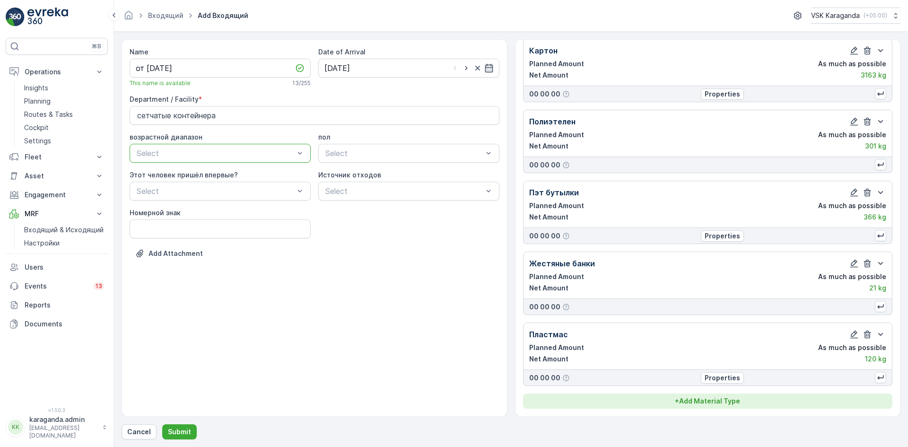
click at [688, 400] on p "+ Add Material Type" at bounding box center [707, 400] width 65 height 9
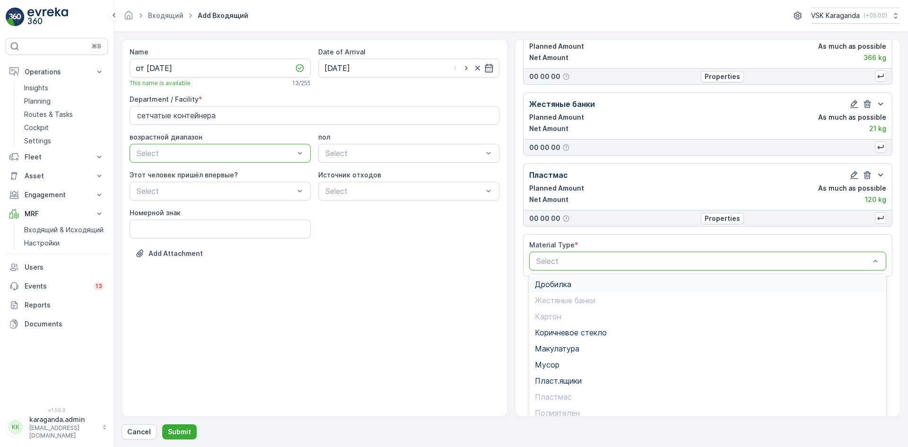
scroll to position [55, 0]
click at [573, 392] on div "Стекло" at bounding box center [708, 390] width 346 height 9
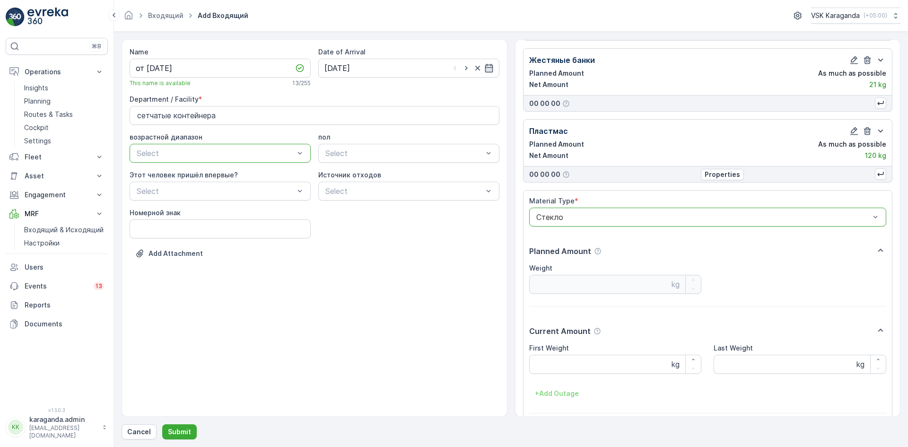
scroll to position [271, 0]
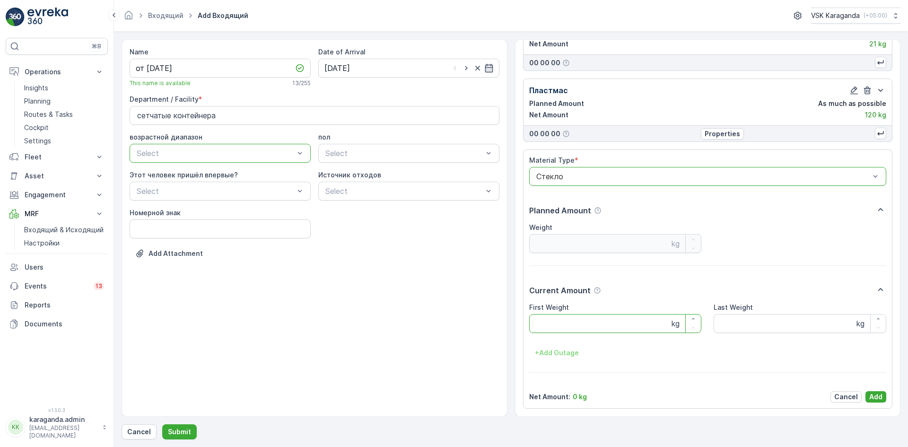
click at [561, 325] on Weight "First Weight" at bounding box center [615, 323] width 173 height 19
type Weight "216"
click at [872, 396] on p "Add" at bounding box center [875, 396] width 13 height 9
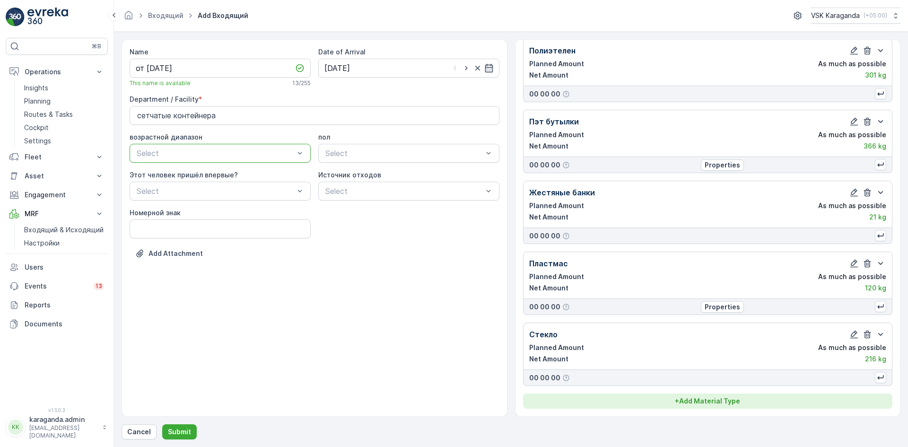
click at [709, 401] on p "+ Add Material Type" at bounding box center [707, 400] width 65 height 9
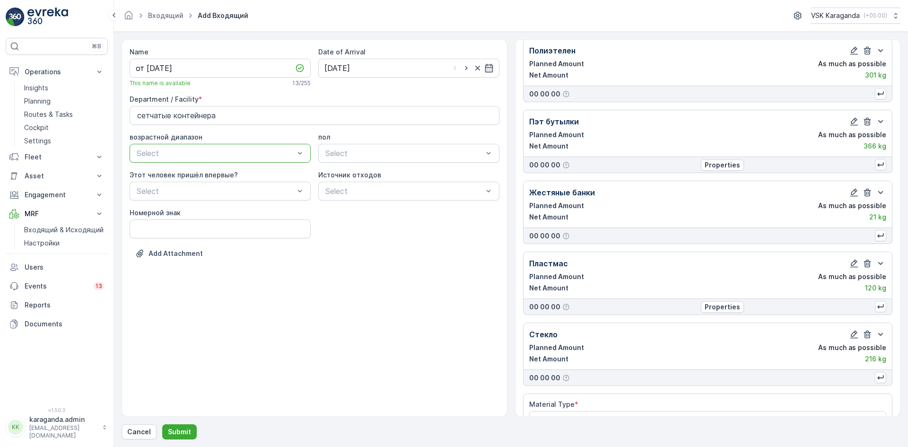
scroll to position [126, 0]
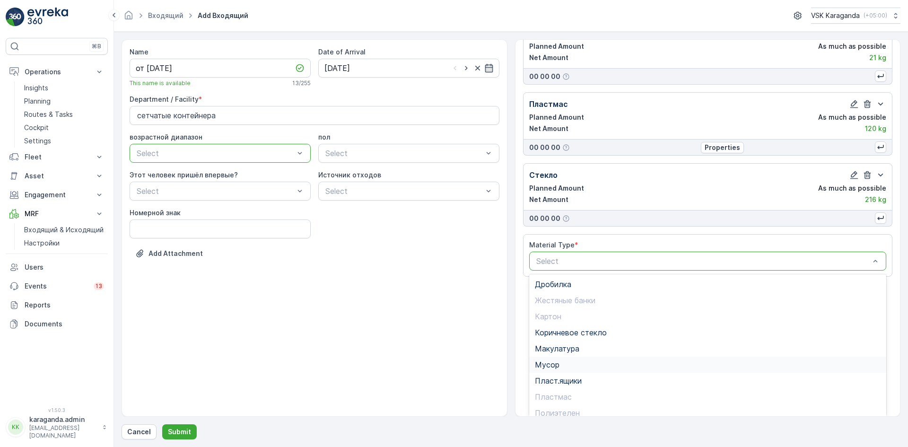
click at [569, 359] on div "Мусор" at bounding box center [707, 365] width 357 height 16
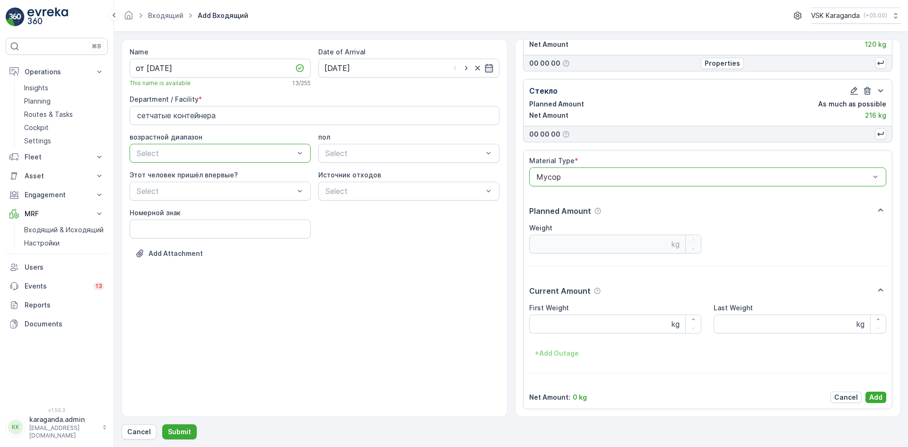
scroll to position [342, 0]
click at [574, 330] on Weight "First Weight" at bounding box center [615, 323] width 173 height 19
type Weight "3255"
click at [880, 395] on button "Add" at bounding box center [875, 396] width 21 height 11
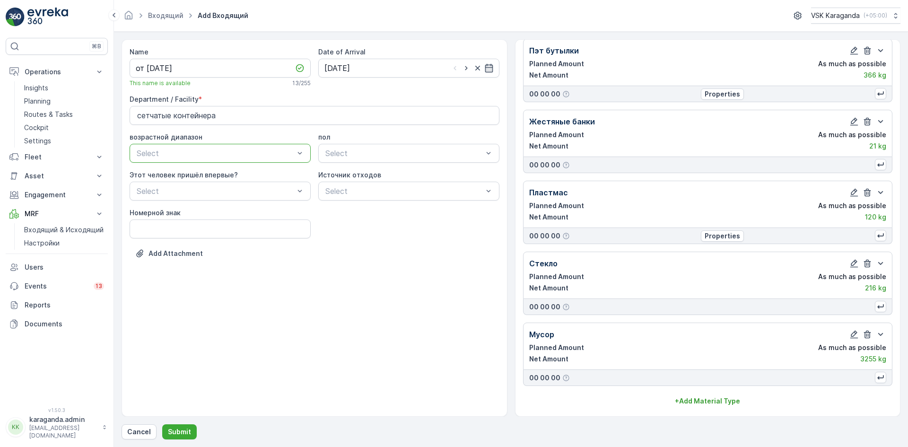
scroll to position [169, 0]
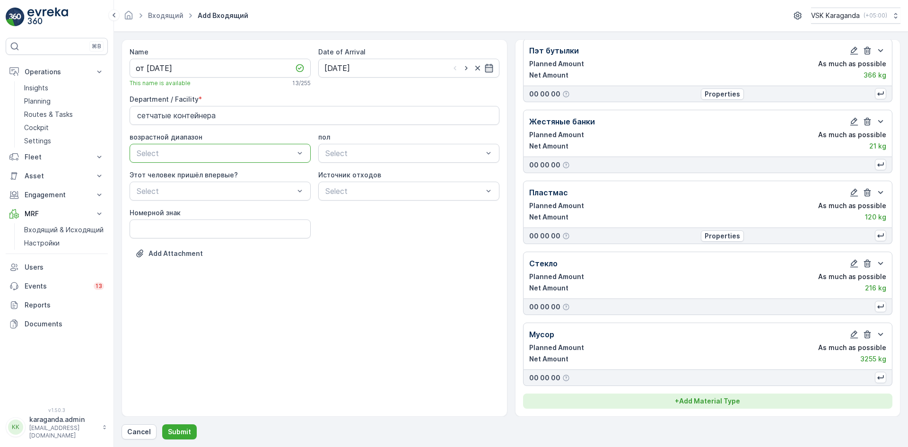
click at [691, 400] on p "+ Add Material Type" at bounding box center [707, 400] width 65 height 9
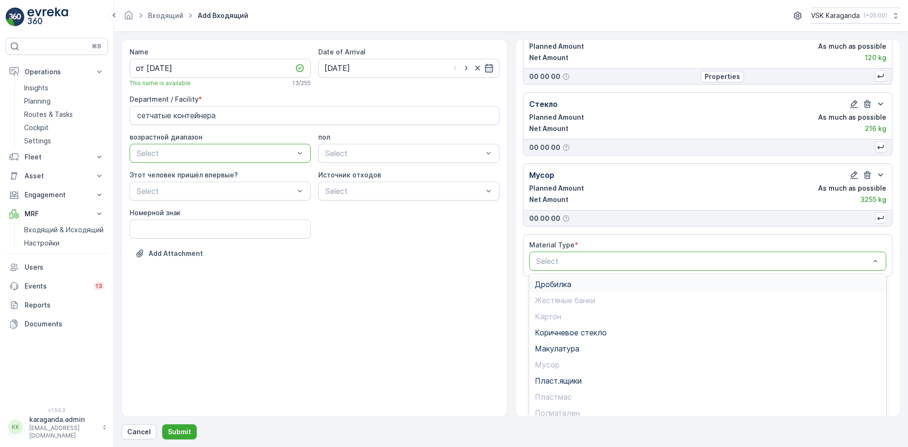
click at [569, 280] on span "Дробилка" at bounding box center [553, 284] width 36 height 9
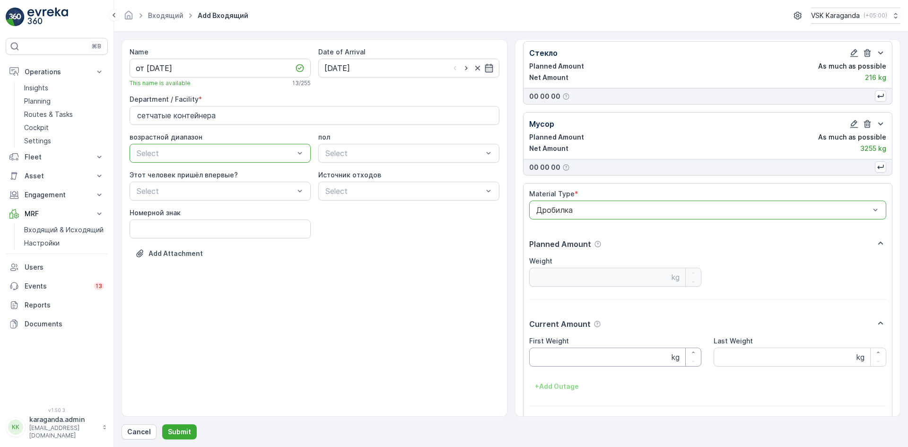
scroll to position [413, 0]
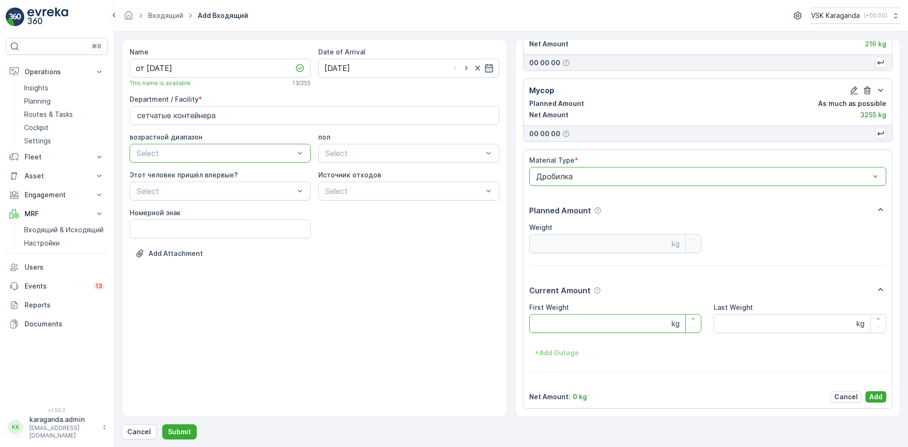
click at [556, 327] on Weight "First Weight" at bounding box center [615, 323] width 173 height 19
type Weight "311"
click at [870, 394] on p "Add" at bounding box center [875, 396] width 13 height 9
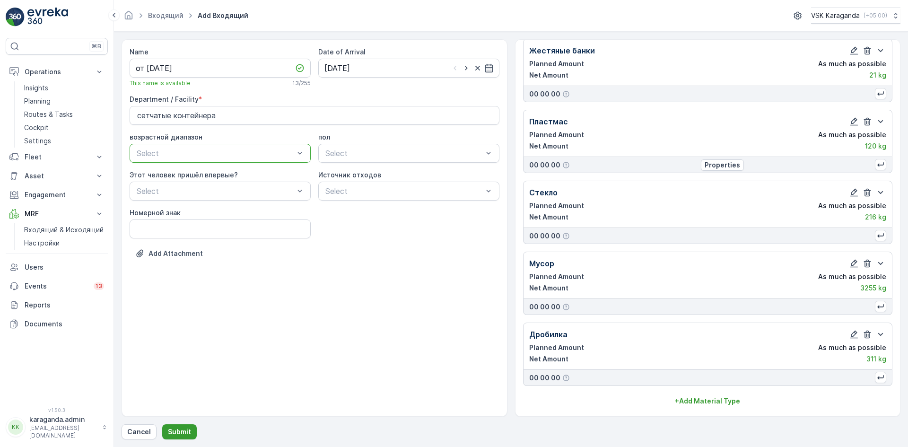
click at [183, 431] on p "Submit" at bounding box center [179, 431] width 23 height 9
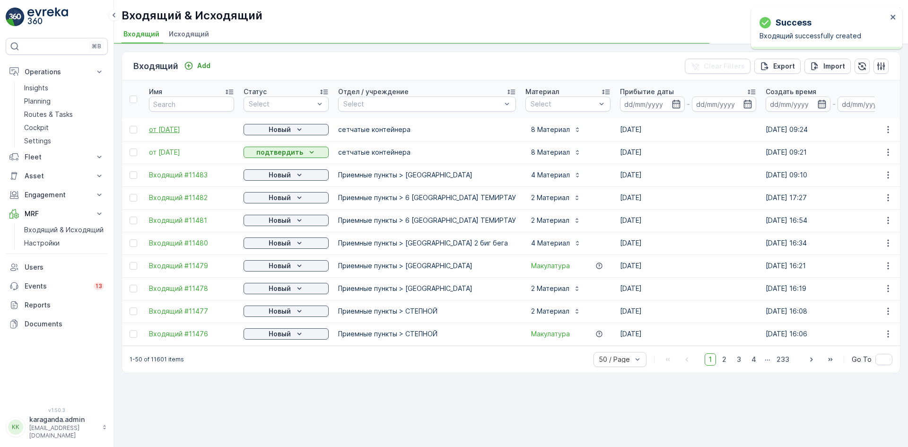
click at [165, 126] on span "от [DATE]" at bounding box center [191, 129] width 85 height 9
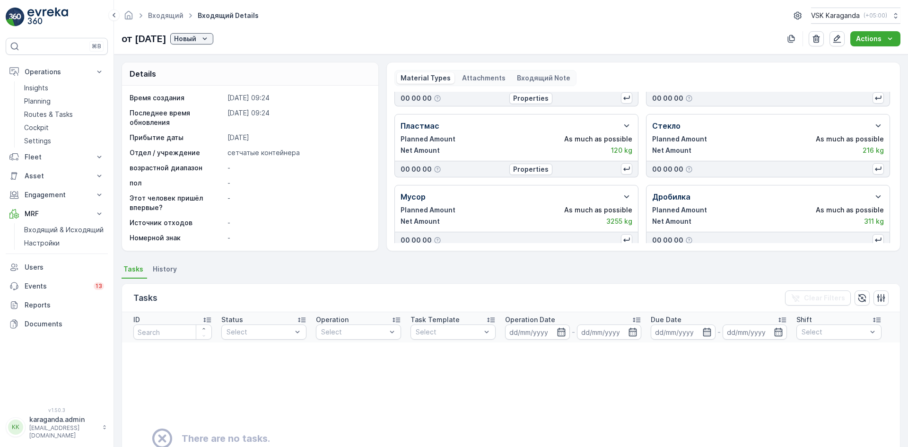
scroll to position [125, 0]
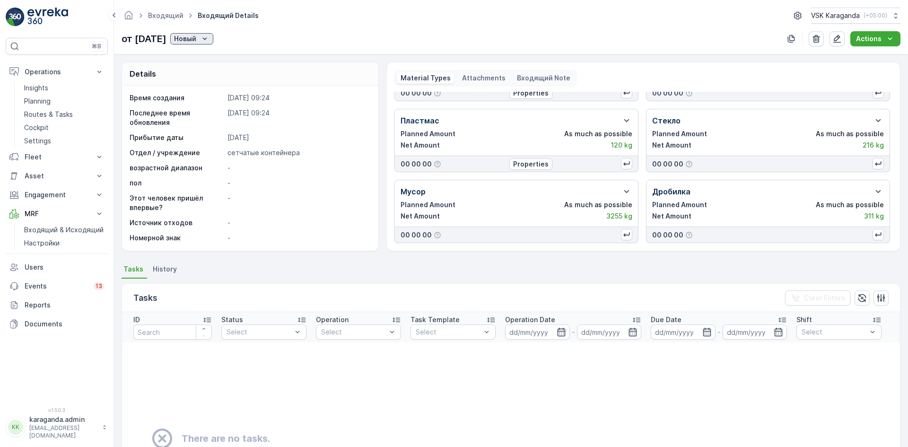
click at [209, 38] on icon "Новый" at bounding box center [204, 38] width 9 height 9
click at [218, 67] on span "подтвердить" at bounding box center [218, 65] width 44 height 9
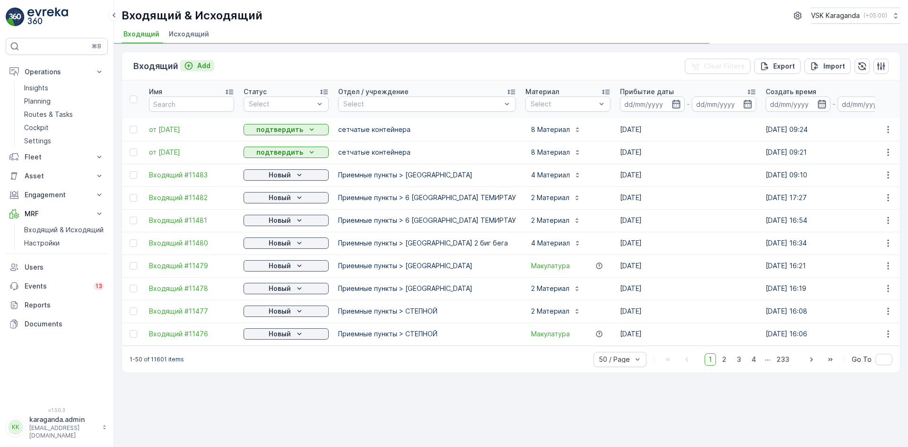
click at [204, 66] on p "Add" at bounding box center [203, 65] width 13 height 9
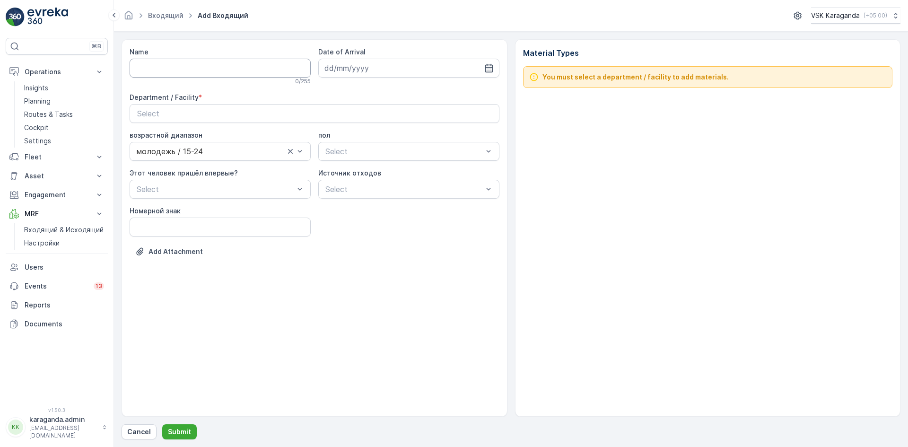
click at [207, 75] on input "Name" at bounding box center [220, 68] width 181 height 19
type input "от [DATE]"
click at [492, 68] on icon "button" at bounding box center [489, 68] width 8 height 9
drag, startPoint x: 421, startPoint y: 164, endPoint x: 382, endPoint y: 142, distance: 44.9
click at [421, 165] on div "19" at bounding box center [419, 165] width 15 height 15
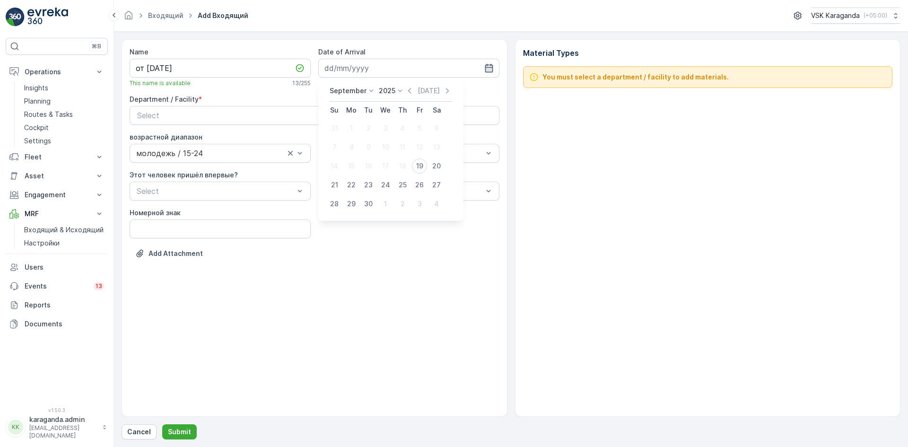
type input "[DATE]"
click at [345, 119] on div "Select" at bounding box center [314, 115] width 355 height 11
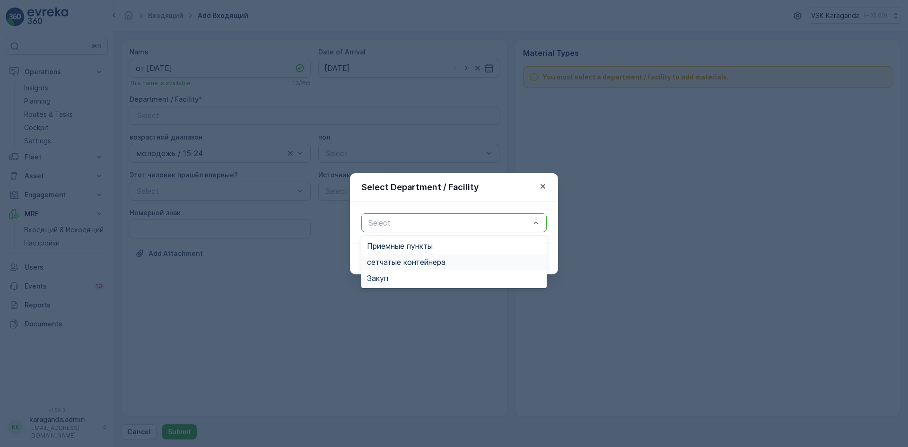
click at [401, 259] on span "сетчатыe контейнера" at bounding box center [406, 262] width 78 height 9
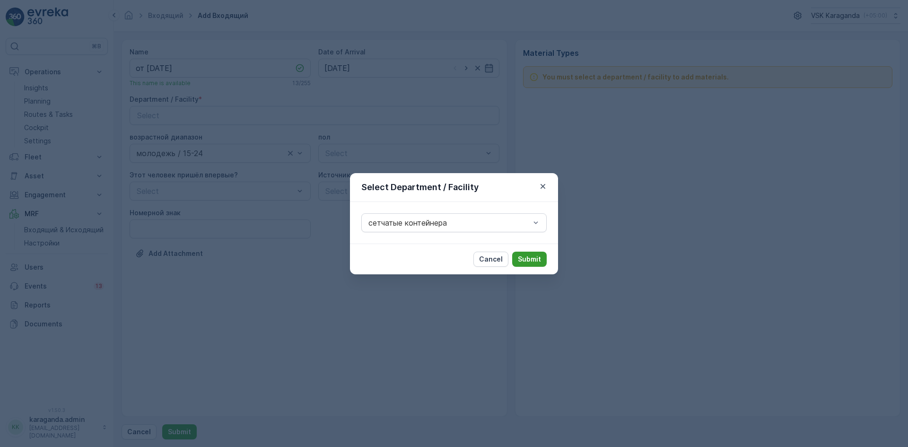
click at [524, 255] on p "Submit" at bounding box center [529, 258] width 23 height 9
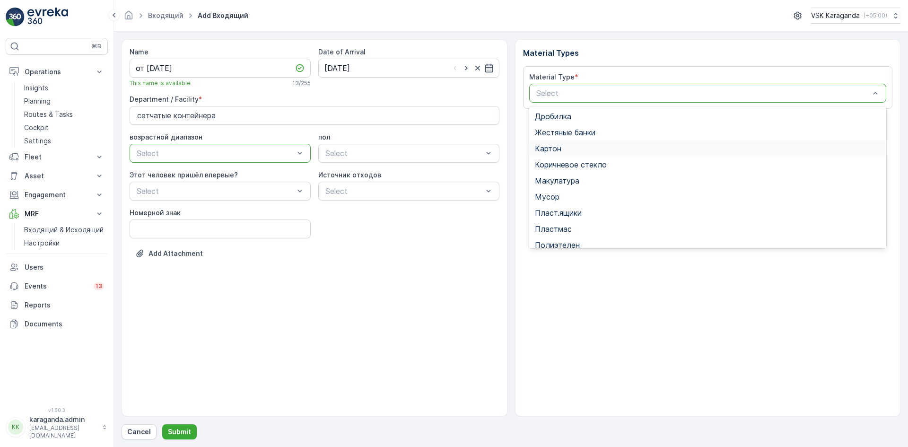
click at [554, 147] on span "Картон" at bounding box center [548, 148] width 26 height 9
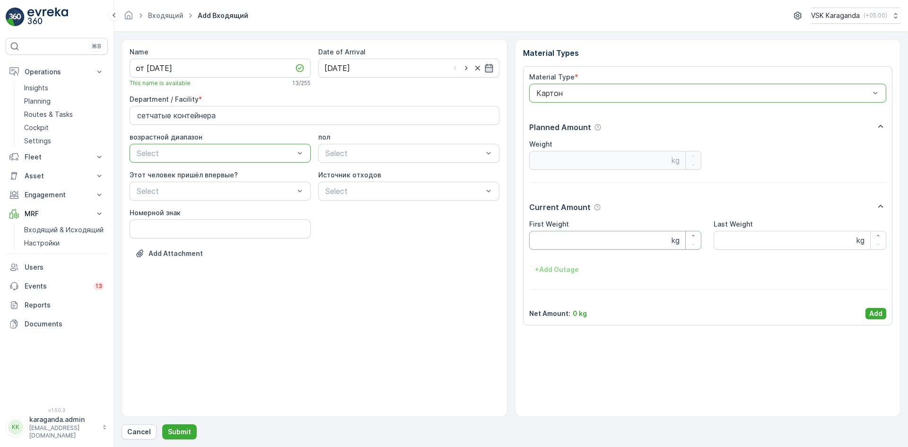
click at [563, 233] on Weight "First Weight" at bounding box center [615, 240] width 173 height 19
type Weight "2795"
click at [882, 311] on p "Add" at bounding box center [875, 313] width 13 height 9
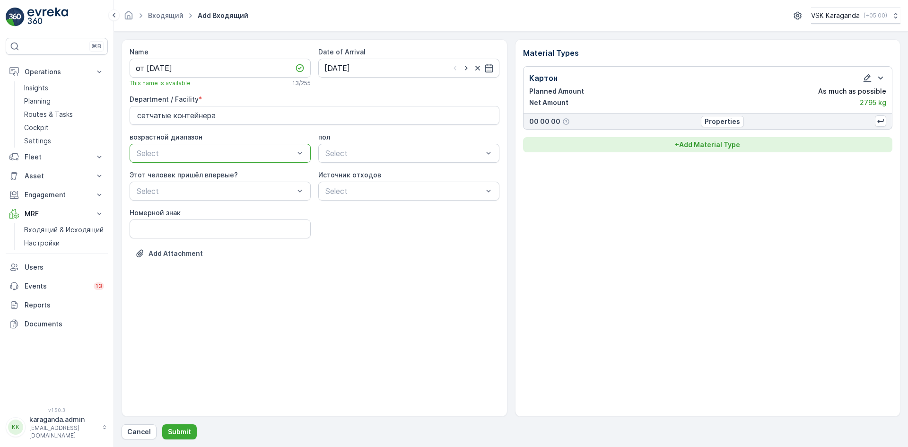
click at [730, 142] on p "+ Add Material Type" at bounding box center [707, 144] width 65 height 9
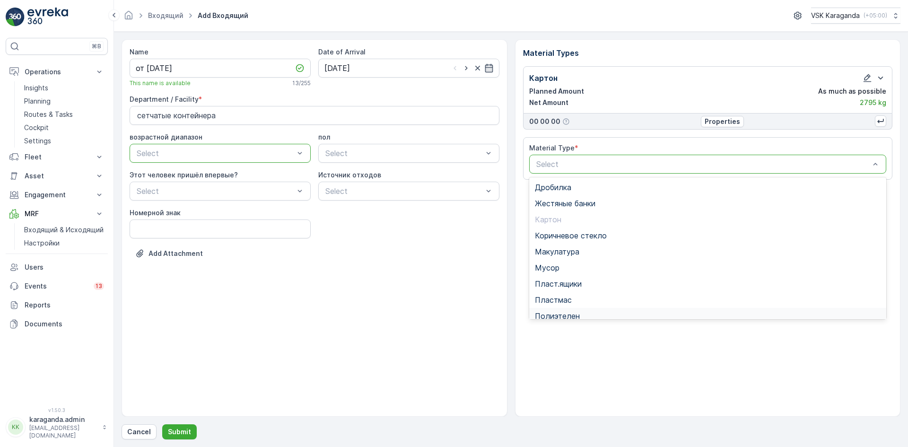
click at [579, 310] on div "Полиэтелен" at bounding box center [707, 316] width 357 height 16
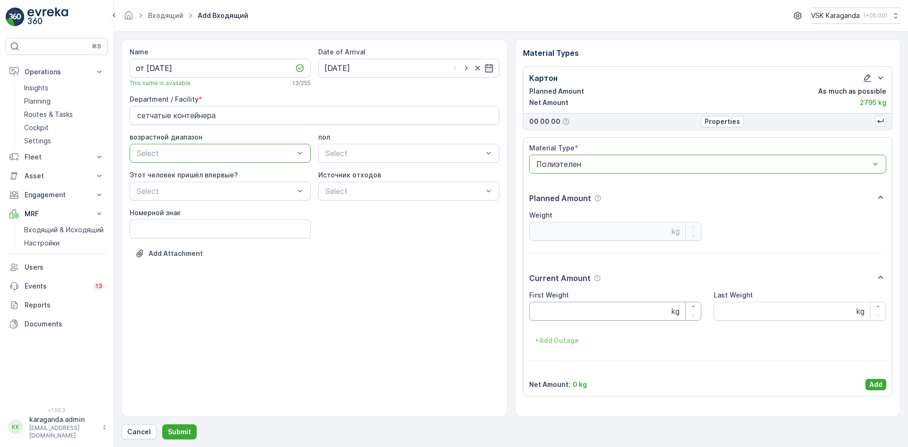
click at [580, 304] on Weight "First Weight" at bounding box center [615, 311] width 173 height 19
type Weight "307"
click at [872, 383] on p "Add" at bounding box center [875, 384] width 13 height 9
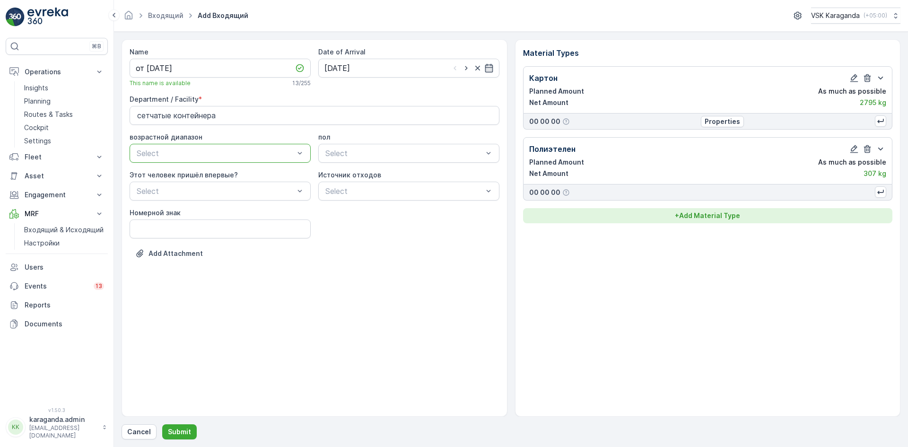
click at [716, 217] on p "+ Add Material Type" at bounding box center [707, 215] width 65 height 9
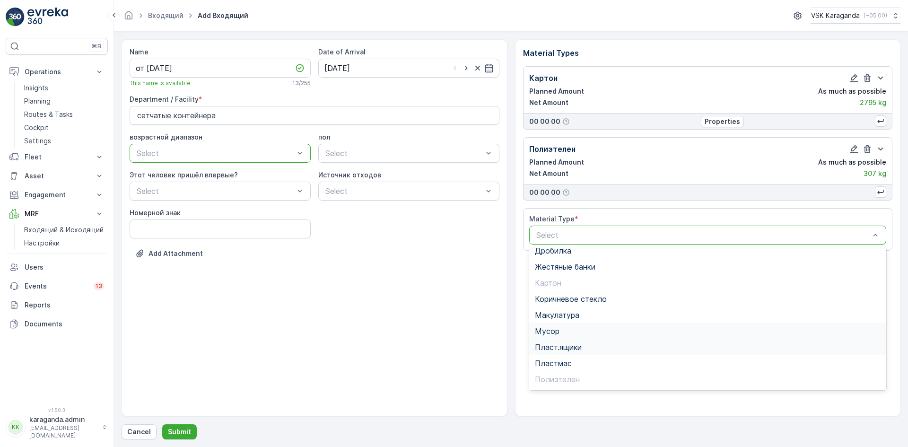
scroll to position [55, 0]
click at [577, 345] on span "Пэт бутылки" at bounding box center [558, 348] width 47 height 9
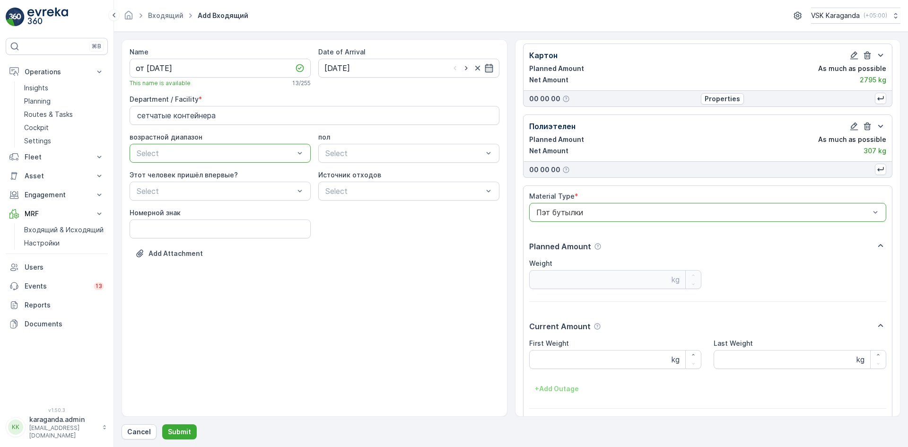
scroll to position [59, 0]
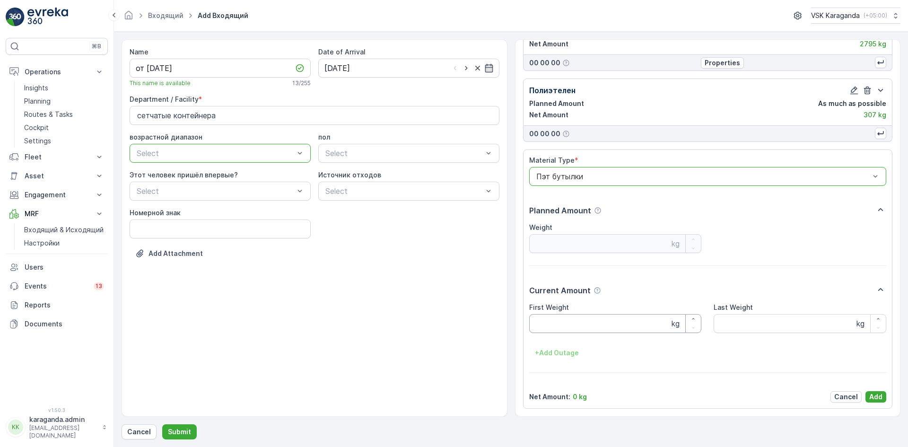
click at [544, 326] on Weight "First Weight" at bounding box center [615, 323] width 173 height 19
type Weight "411"
click at [878, 396] on p "Add" at bounding box center [875, 396] width 13 height 9
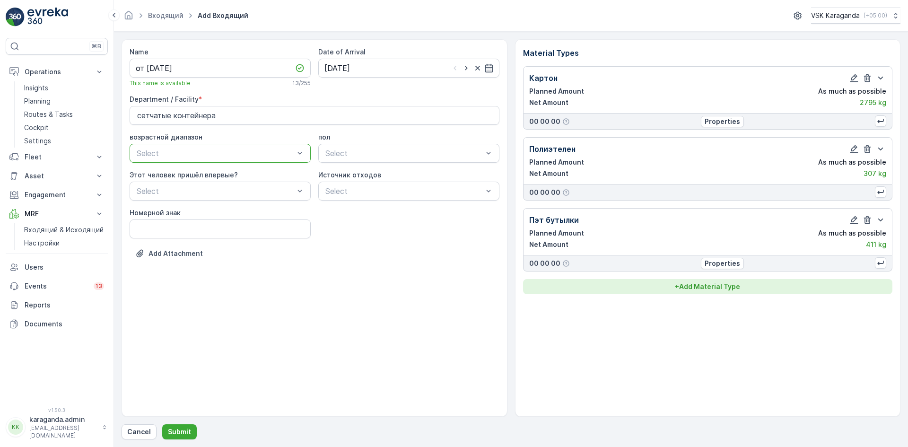
click at [730, 289] on p "+ Add Material Type" at bounding box center [707, 286] width 65 height 9
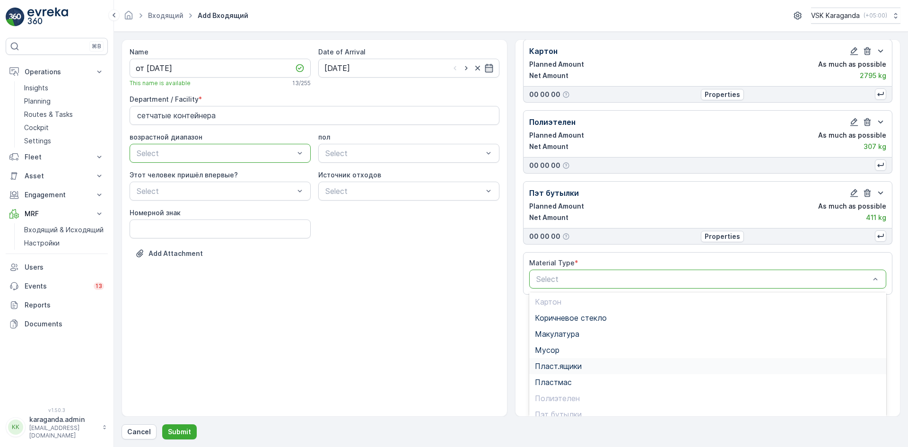
scroll to position [73, 0]
click at [580, 322] on span "Пласт.ящики" at bounding box center [558, 326] width 47 height 9
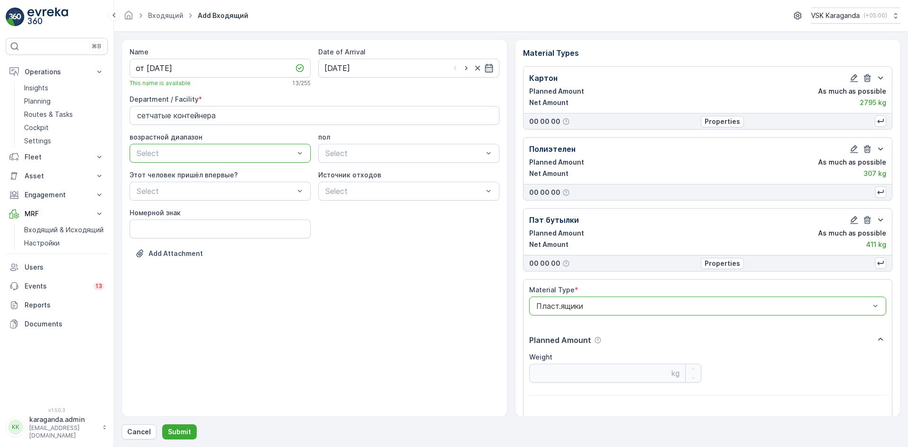
scroll to position [130, 0]
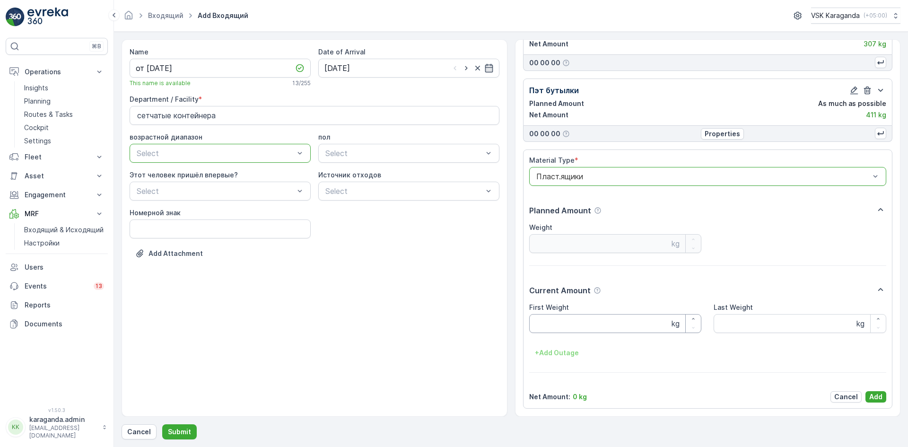
click at [588, 326] on Weight "First Weight" at bounding box center [615, 323] width 173 height 19
type Weight "150"
click at [876, 393] on p "Add" at bounding box center [875, 396] width 13 height 9
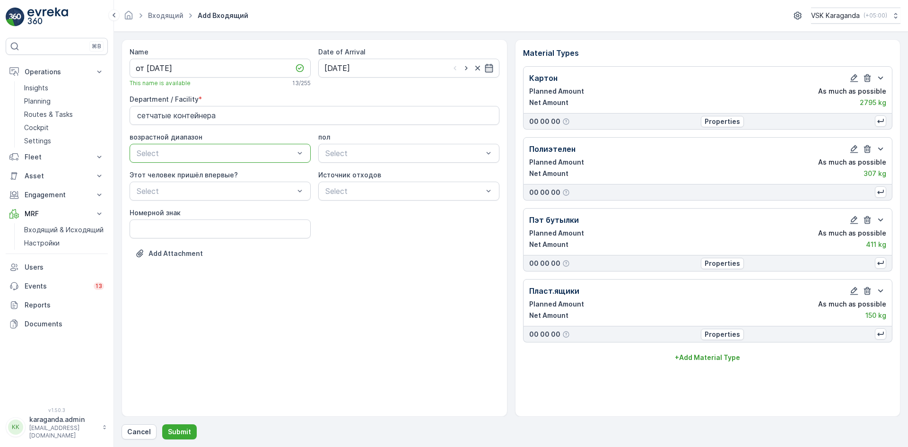
scroll to position [0, 0]
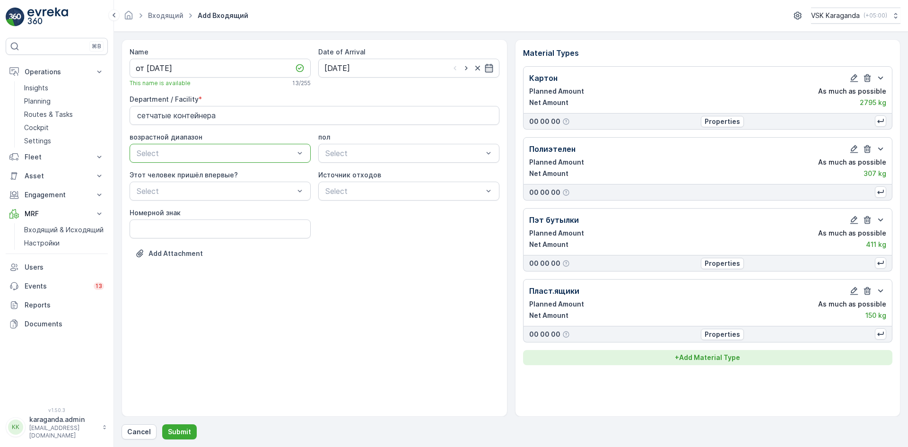
click at [730, 362] on p "+ Add Material Type" at bounding box center [707, 357] width 65 height 9
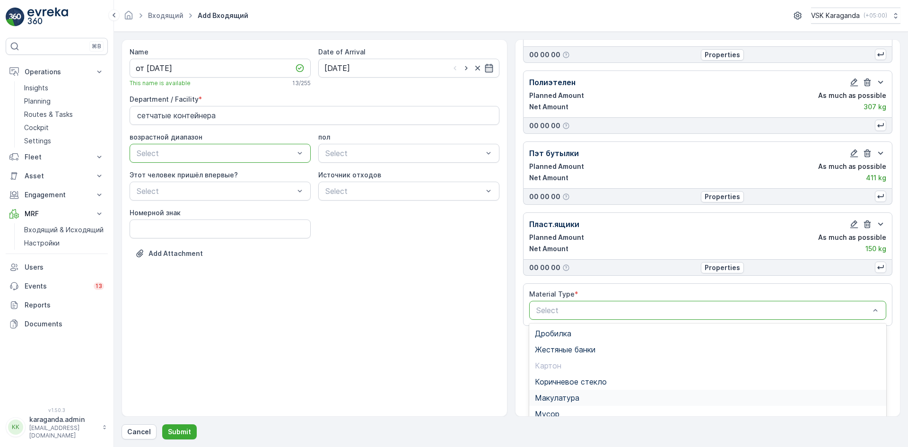
scroll to position [95, 0]
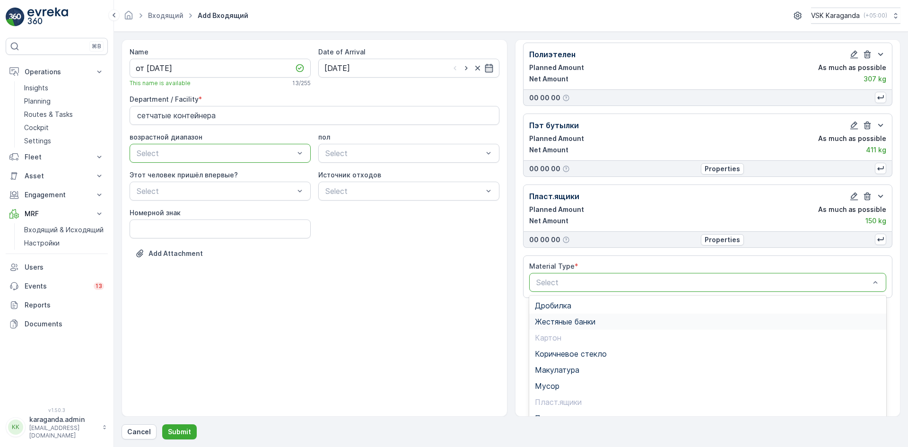
click at [571, 321] on span "Жестяные банки" at bounding box center [565, 321] width 61 height 9
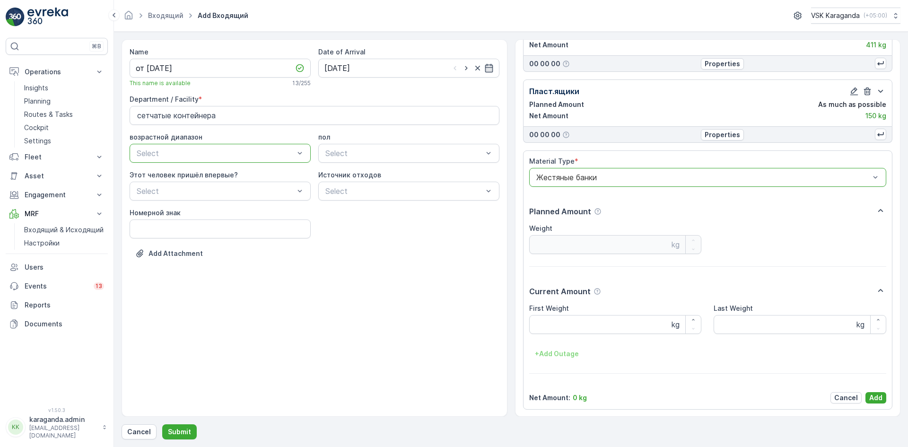
scroll to position [200, 0]
click at [570, 323] on Weight "First Weight" at bounding box center [615, 323] width 173 height 19
type Weight "18"
drag, startPoint x: 869, startPoint y: 394, endPoint x: 863, endPoint y: 386, distance: 10.5
click at [869, 394] on p "Add" at bounding box center [875, 396] width 13 height 9
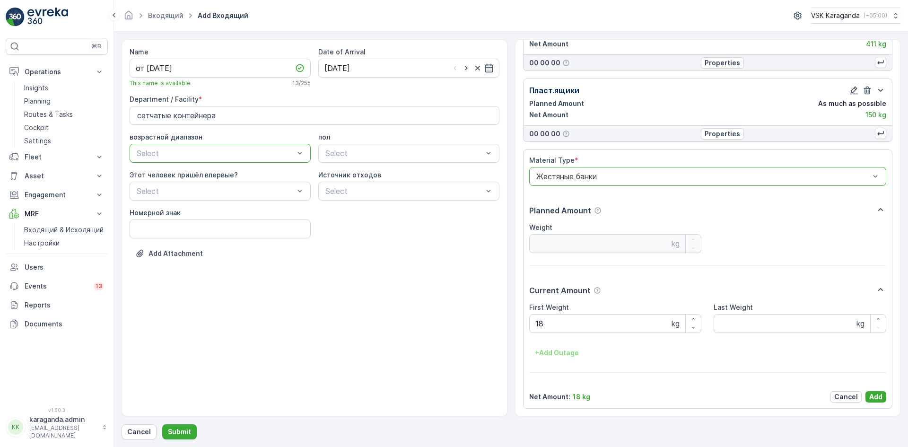
scroll to position [27, 0]
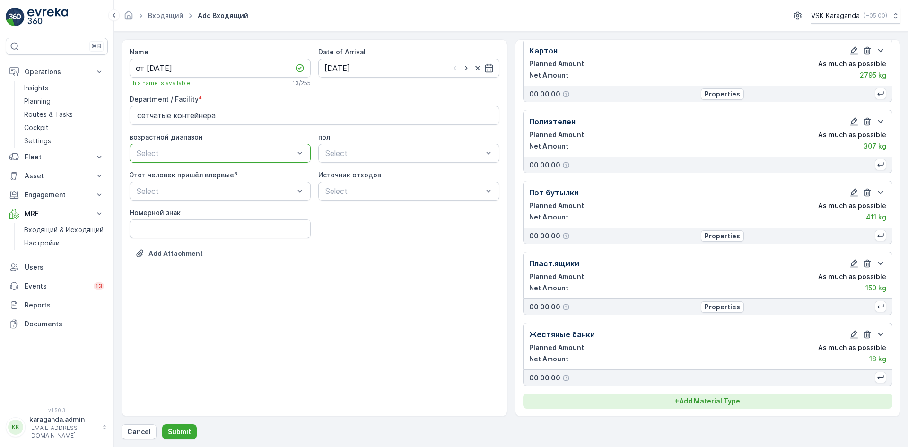
click at [728, 398] on p "+ Add Material Type" at bounding box center [707, 400] width 65 height 9
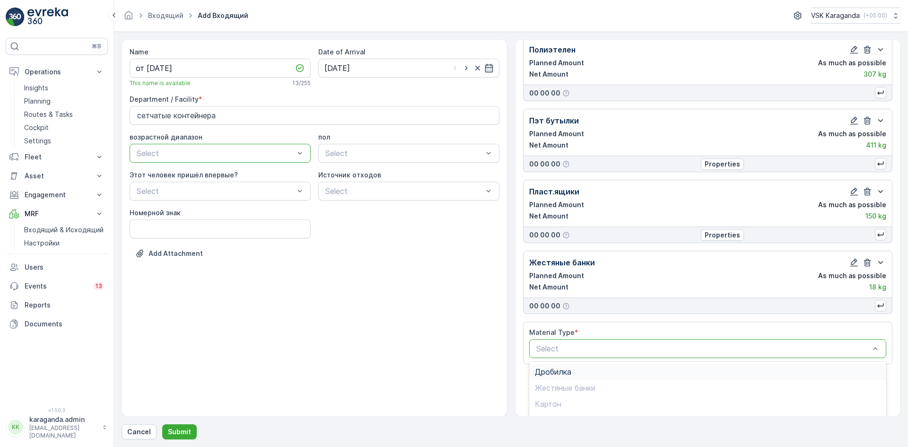
scroll to position [187, 0]
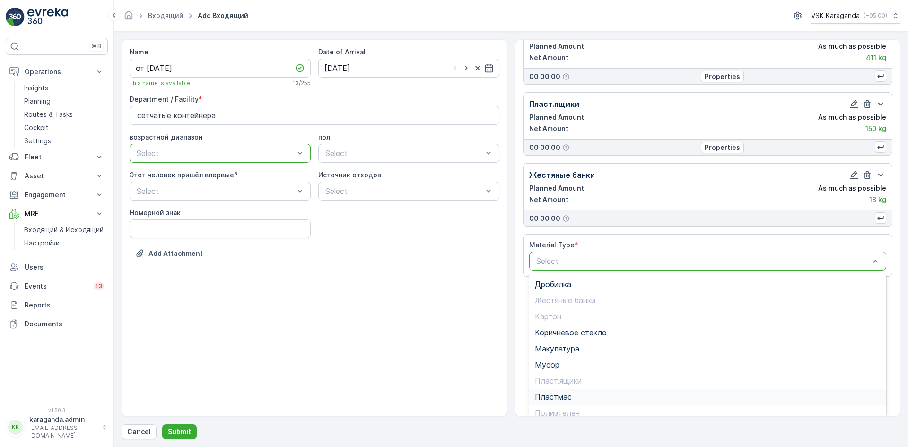
click at [560, 399] on span "Пластмас" at bounding box center [553, 396] width 37 height 9
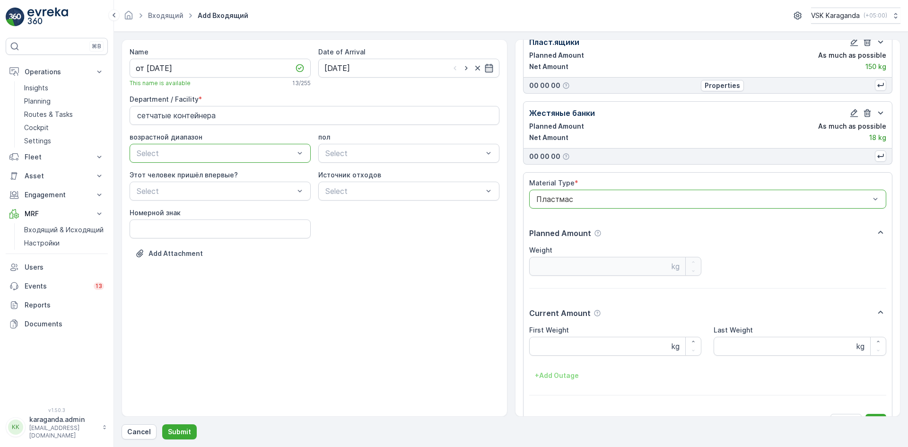
scroll to position [271, 0]
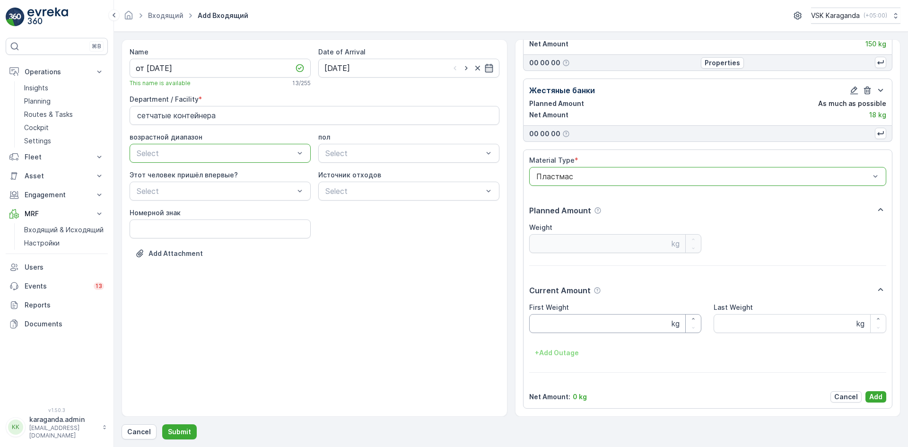
click at [559, 330] on Weight "First Weight" at bounding box center [615, 323] width 173 height 19
type Weight "54"
click at [869, 396] on p "Add" at bounding box center [875, 396] width 13 height 9
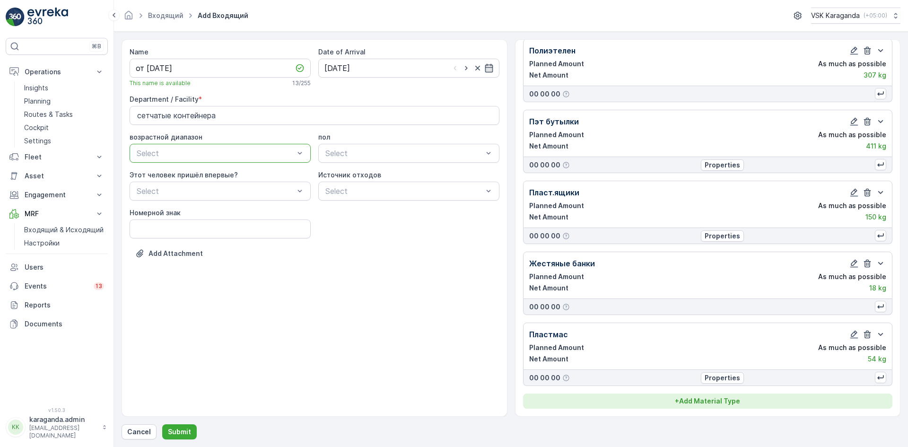
click at [727, 401] on p "+ Add Material Type" at bounding box center [707, 400] width 65 height 9
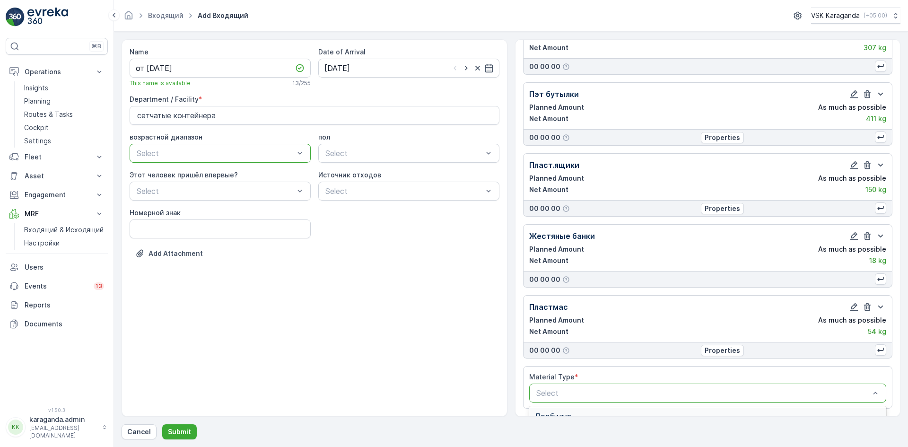
click at [651, 387] on div "Select" at bounding box center [707, 392] width 357 height 19
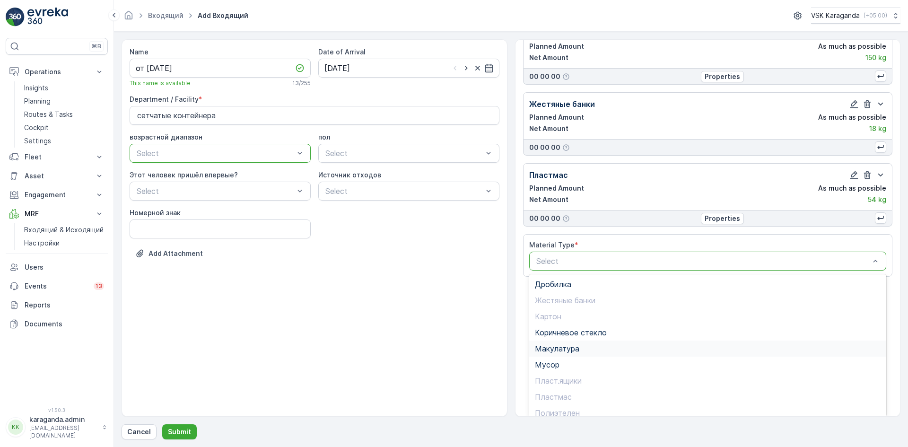
scroll to position [55, 0]
click at [559, 392] on span "Стекло" at bounding box center [548, 390] width 27 height 9
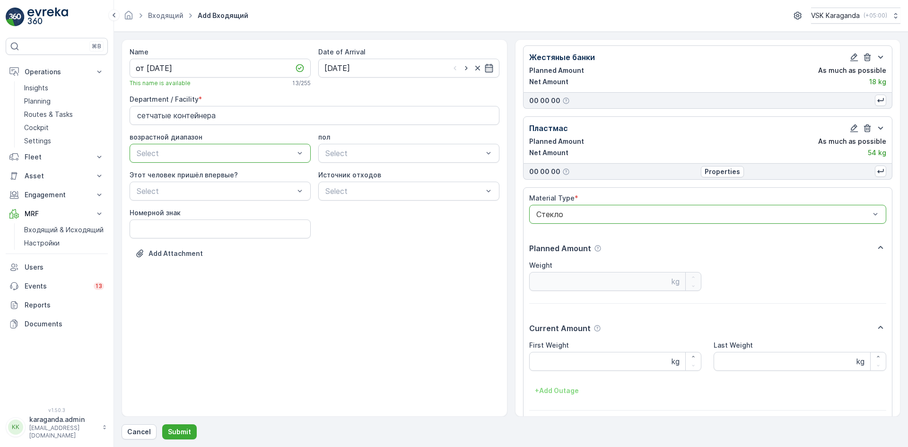
scroll to position [342, 0]
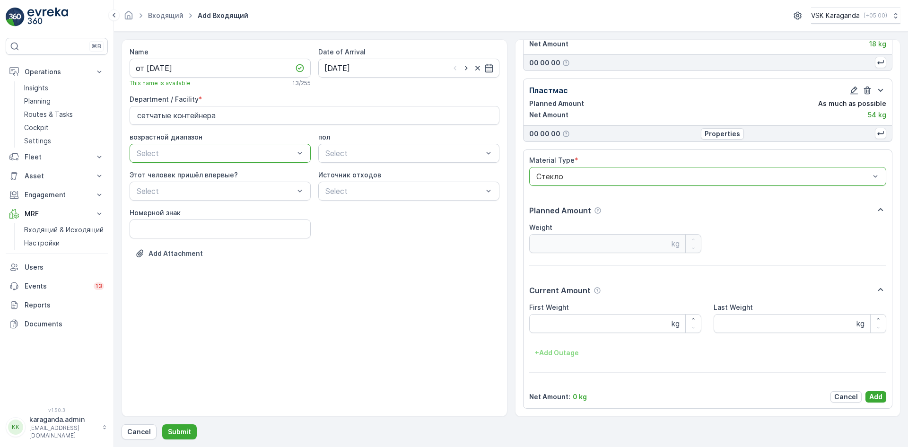
click at [570, 327] on Weight "First Weight" at bounding box center [615, 323] width 173 height 19
type Weight "220"
click at [876, 392] on p "Add" at bounding box center [875, 396] width 13 height 9
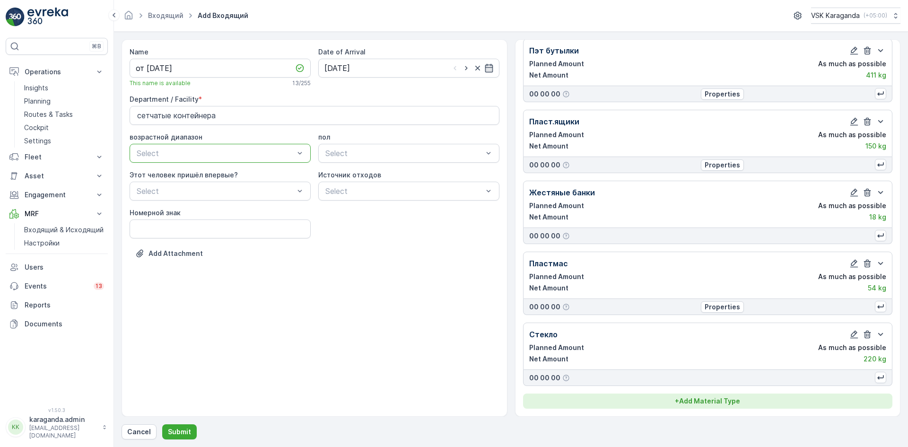
click at [719, 394] on button "+ Add Material Type" at bounding box center [708, 400] width 370 height 15
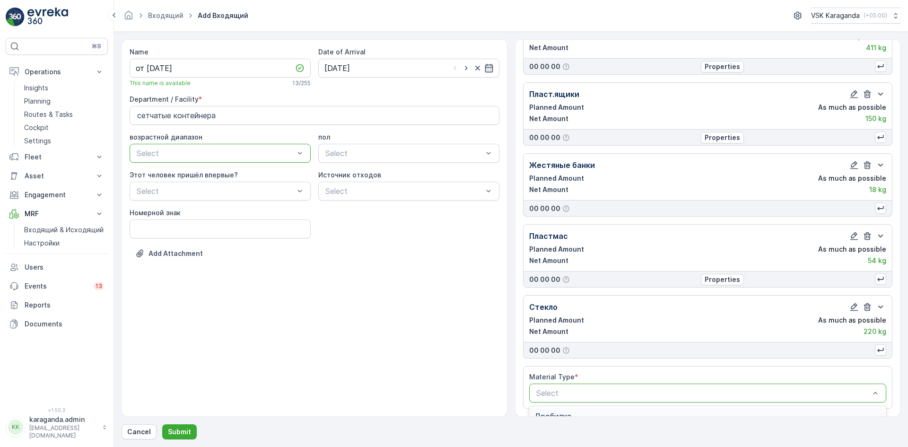
click at [633, 387] on div "Select" at bounding box center [707, 392] width 357 height 19
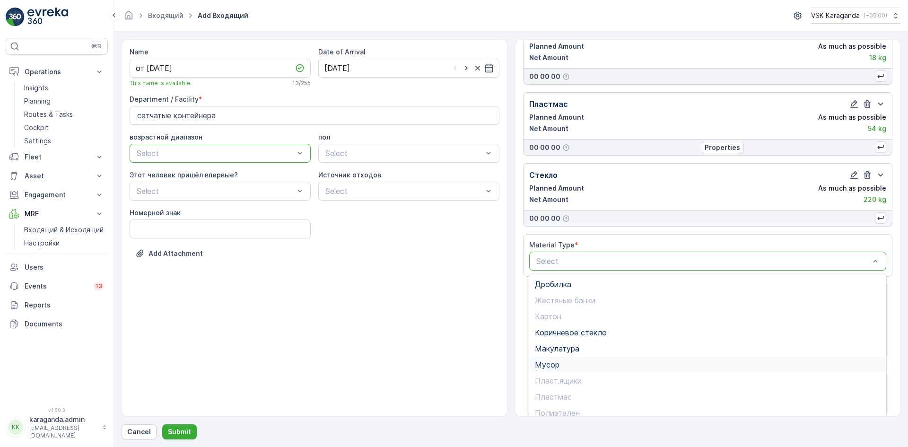
click at [557, 359] on div "Мусор" at bounding box center [707, 365] width 357 height 16
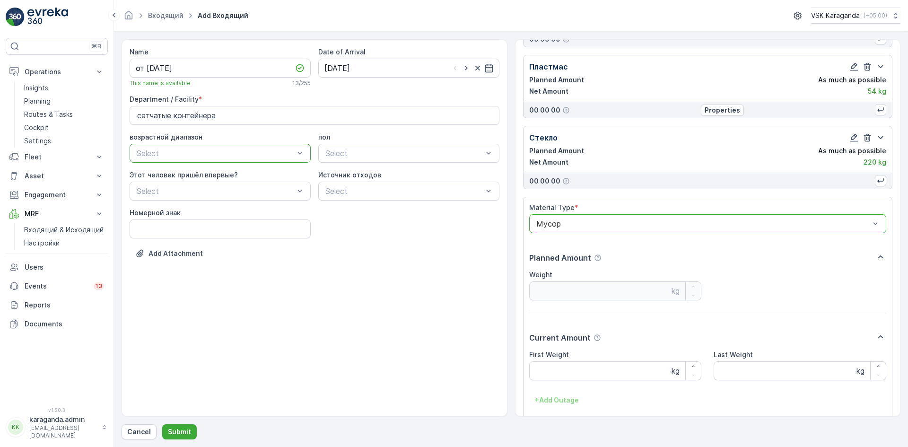
scroll to position [413, 0]
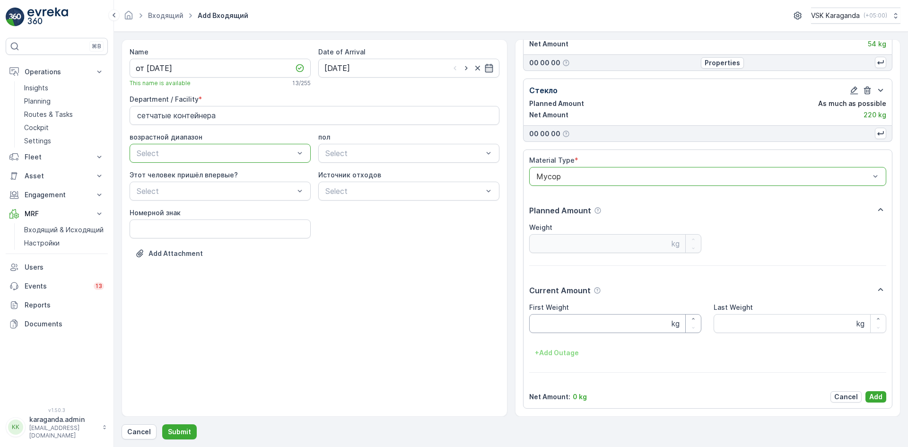
click at [561, 323] on Weight "First Weight" at bounding box center [615, 323] width 173 height 19
type Weight "2428"
click at [874, 395] on p "Add" at bounding box center [875, 396] width 13 height 9
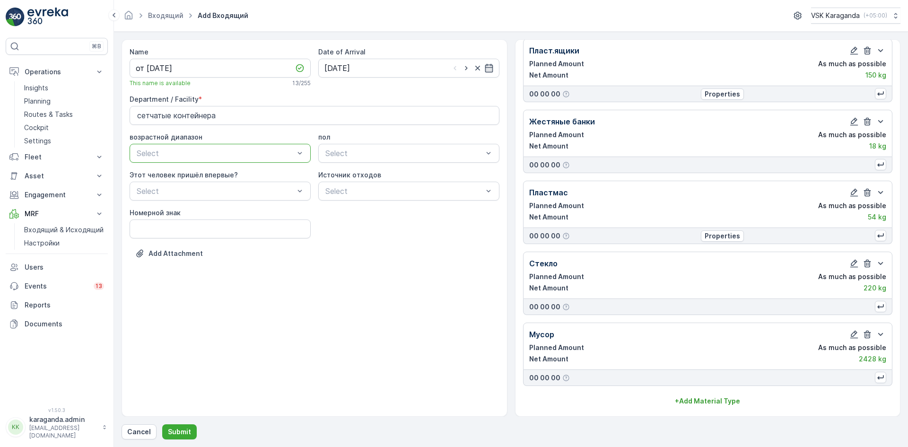
scroll to position [240, 0]
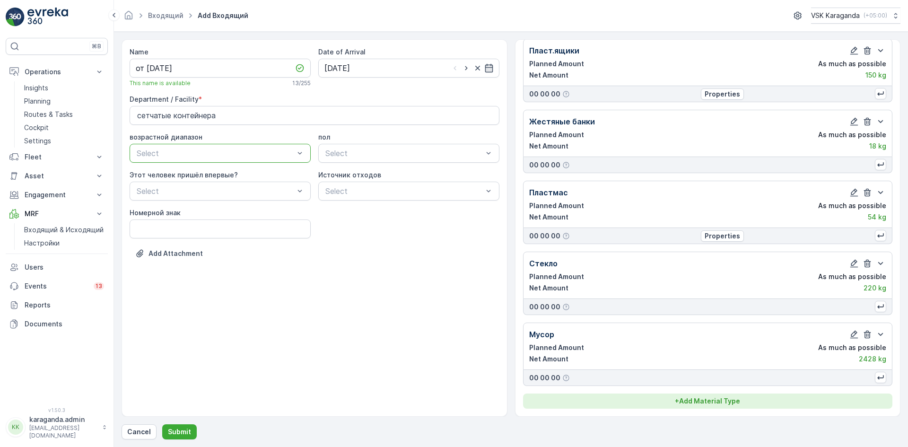
click at [715, 395] on button "+ Add Material Type" at bounding box center [708, 400] width 370 height 15
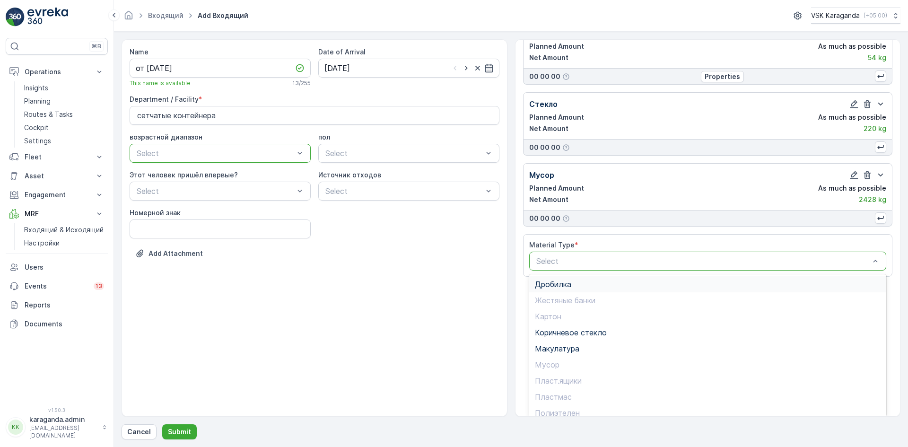
click at [548, 279] on div "Дробилка" at bounding box center [707, 284] width 357 height 16
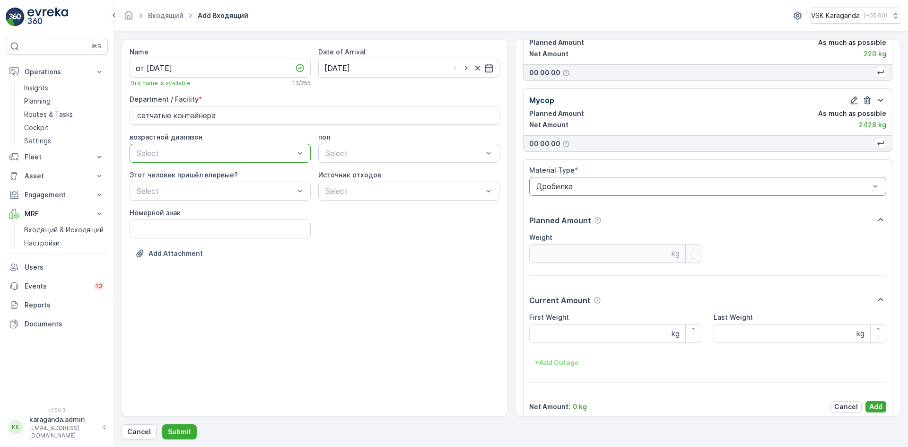
scroll to position [484, 0]
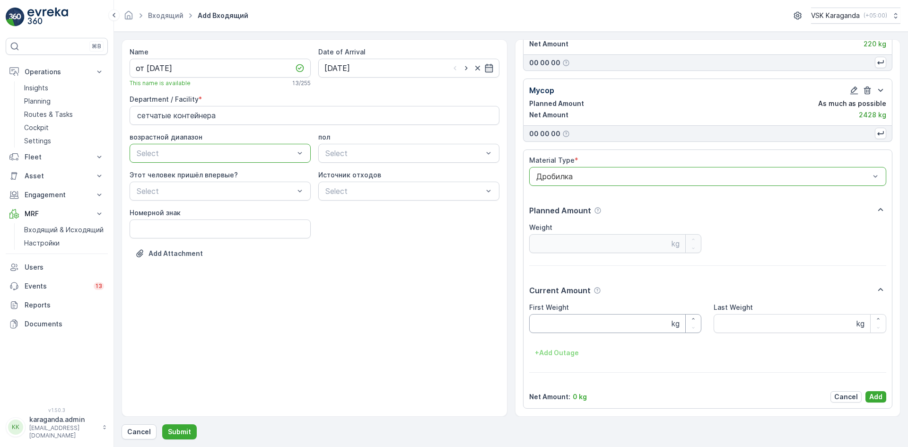
click at [547, 314] on Weight "First Weight" at bounding box center [615, 323] width 173 height 19
type Weight "303"
click at [873, 394] on p "Add" at bounding box center [875, 396] width 13 height 9
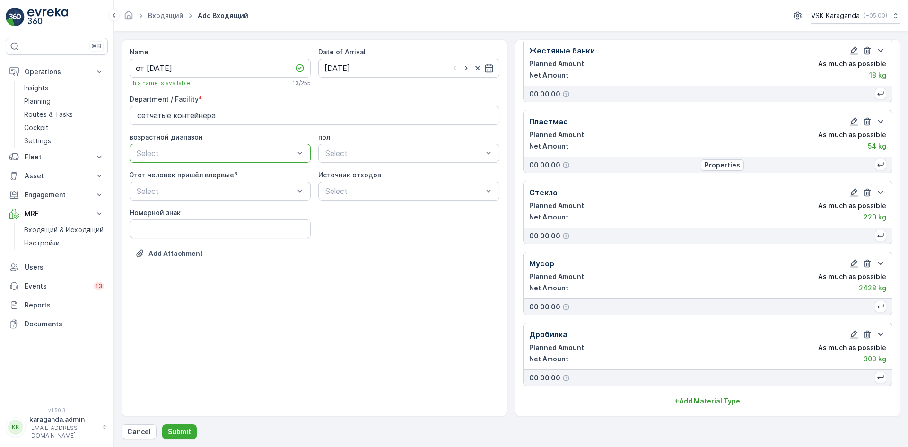
scroll to position [311, 0]
click at [174, 428] on p "Submit" at bounding box center [179, 431] width 23 height 9
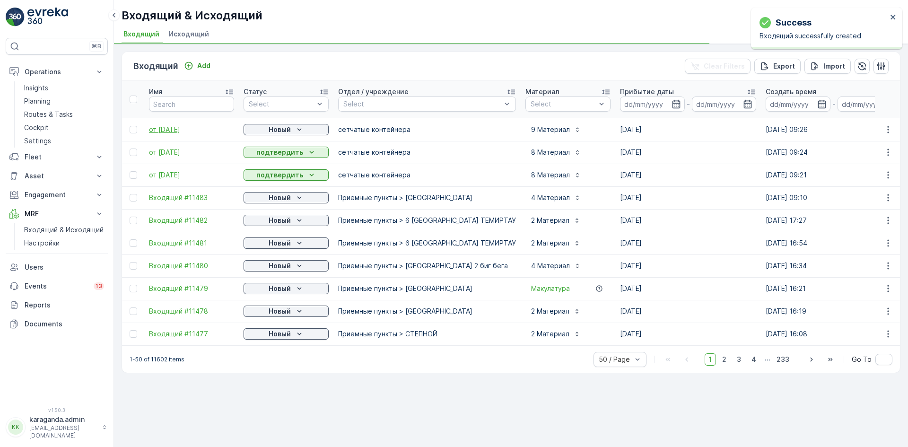
click at [176, 134] on td "от [DATE]" at bounding box center [191, 129] width 95 height 23
click at [175, 127] on span "от [DATE]" at bounding box center [191, 129] width 85 height 9
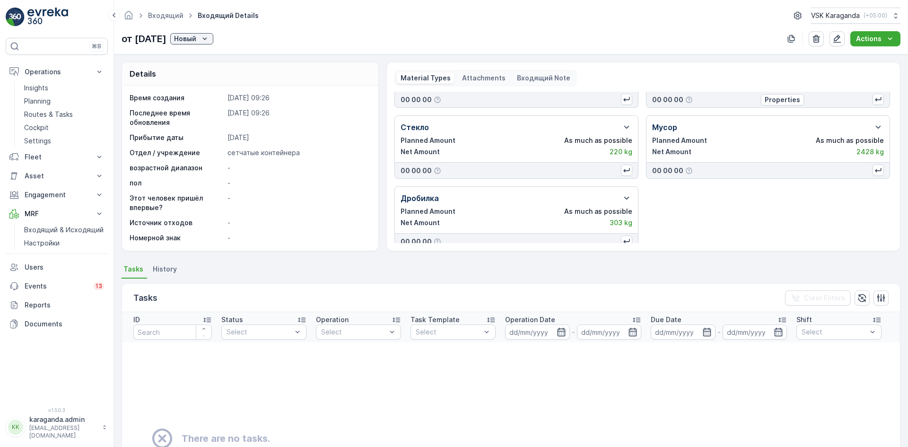
scroll to position [196, 0]
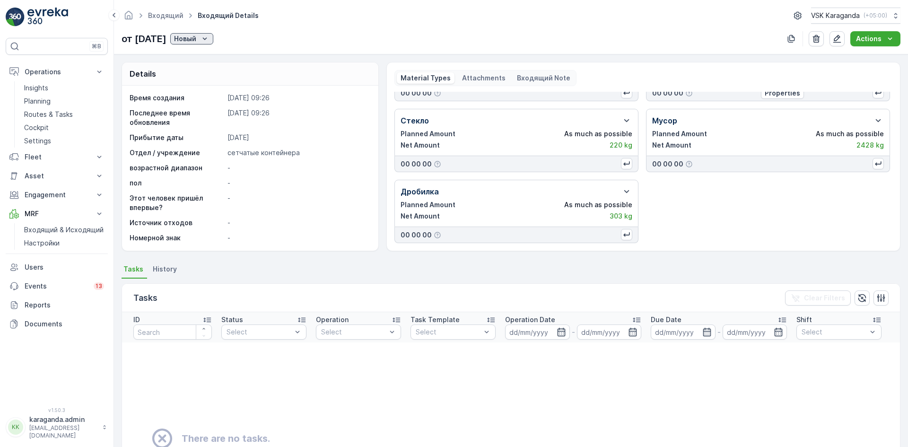
click at [209, 39] on icon "Новый" at bounding box center [204, 38] width 9 height 9
click at [218, 63] on span "подтвердить" at bounding box center [216, 65] width 44 height 9
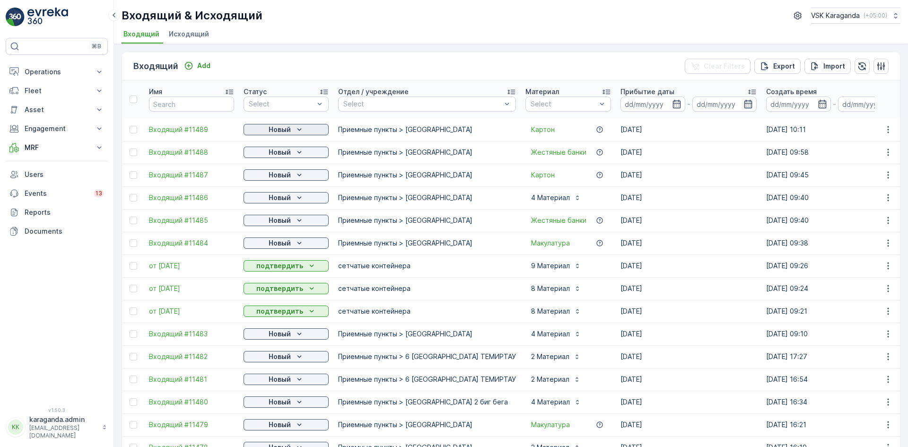
click at [284, 130] on p "Новый" at bounding box center [280, 129] width 22 height 9
click at [284, 154] on span "подтвердить" at bounding box center [271, 156] width 44 height 9
click at [285, 155] on p "Новый" at bounding box center [280, 152] width 22 height 9
click at [282, 182] on span "подтвердить" at bounding box center [271, 179] width 44 height 9
click at [287, 175] on p "Новый" at bounding box center [280, 174] width 22 height 9
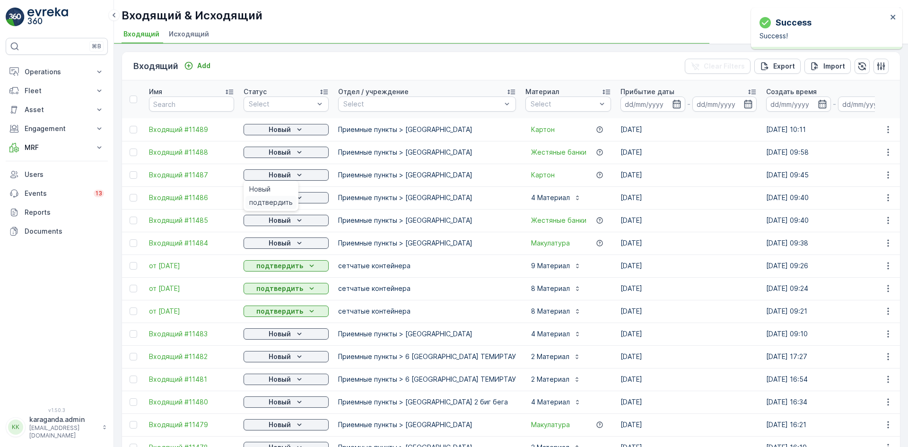
click at [281, 200] on span "подтвердить" at bounding box center [271, 202] width 44 height 9
click at [292, 201] on div "Новый" at bounding box center [286, 197] width 78 height 9
click at [296, 240] on ul "Новый подтвердить" at bounding box center [271, 241] width 55 height 30
click at [297, 243] on icon "Новый" at bounding box center [299, 242] width 9 height 9
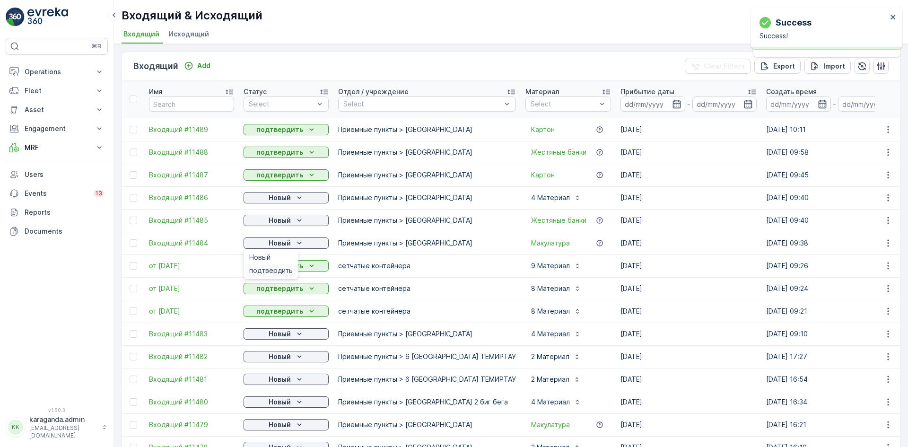
click at [287, 270] on span "подтвердить" at bounding box center [271, 270] width 44 height 9
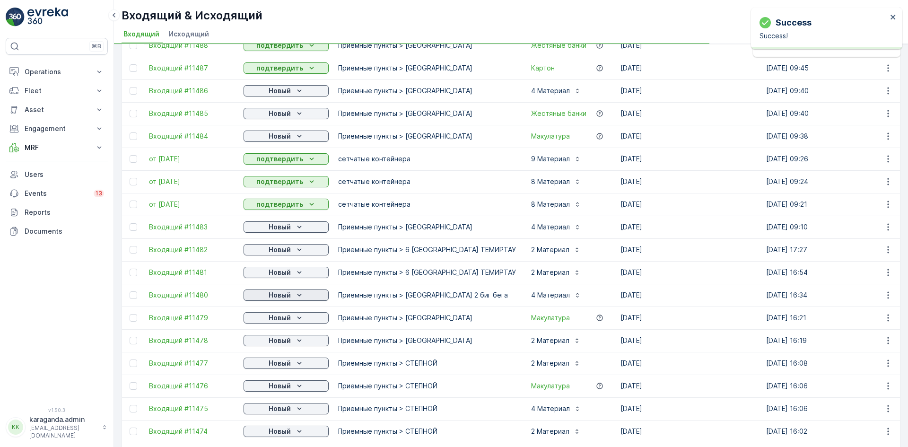
scroll to position [142, 0]
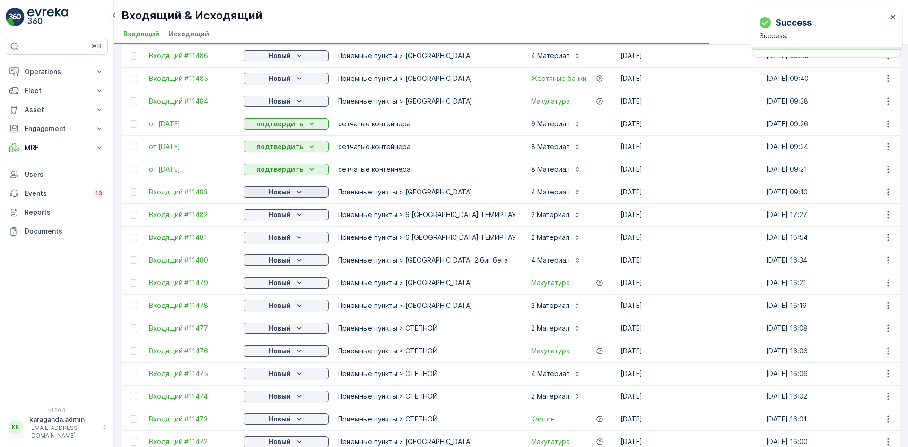
click at [297, 192] on icon "Новый" at bounding box center [299, 192] width 4 height 2
click at [287, 216] on p "Новый" at bounding box center [280, 214] width 22 height 9
click at [286, 240] on span "подтвердить" at bounding box center [271, 241] width 44 height 9
click at [293, 235] on div "Новый" at bounding box center [286, 237] width 78 height 9
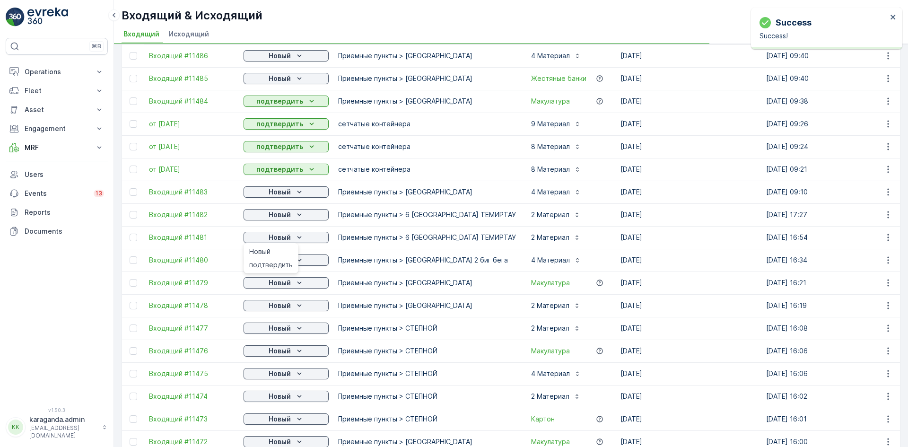
click at [277, 268] on span "подтвердить" at bounding box center [271, 264] width 44 height 9
click at [289, 261] on p "Новый" at bounding box center [280, 259] width 22 height 9
click at [287, 284] on p "Новый" at bounding box center [280, 282] width 22 height 9
click at [278, 309] on span "подтвердить" at bounding box center [271, 309] width 44 height 9
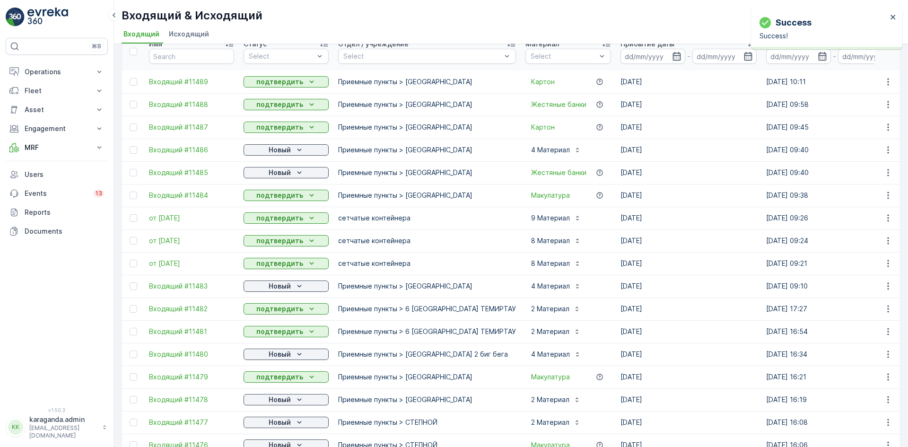
scroll to position [0, 0]
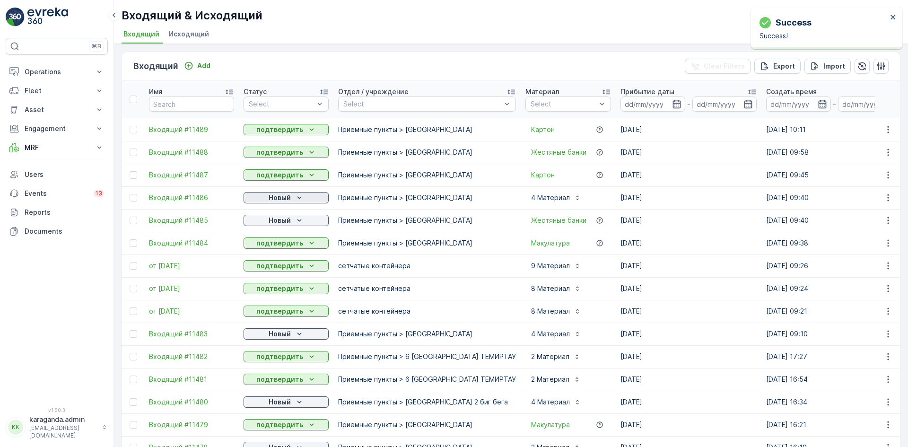
click at [287, 198] on p "Новый" at bounding box center [280, 197] width 22 height 9
click at [278, 219] on div "подтвердить" at bounding box center [270, 224] width 51 height 13
click at [286, 220] on p "Новый" at bounding box center [280, 220] width 22 height 9
click at [281, 244] on span "подтвердить" at bounding box center [271, 247] width 44 height 9
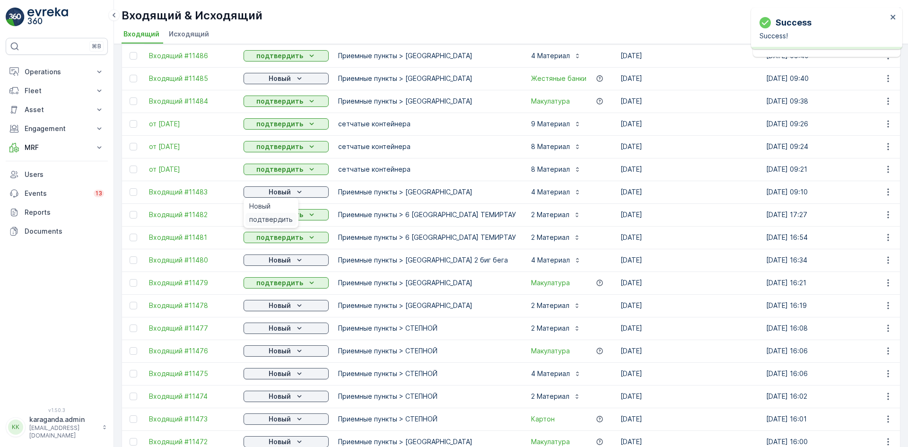
click at [281, 218] on span "подтвердить" at bounding box center [271, 219] width 44 height 9
click at [281, 262] on p "Новый" at bounding box center [280, 259] width 22 height 9
click at [280, 285] on span "подтвердить" at bounding box center [271, 287] width 44 height 9
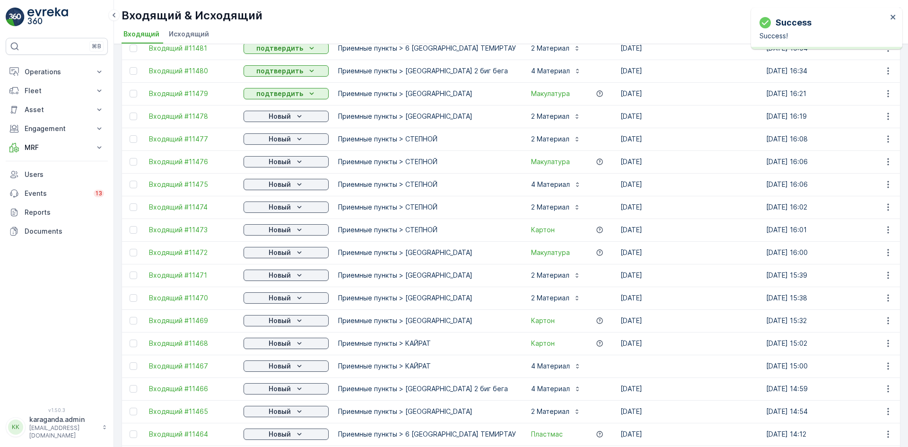
scroll to position [284, 0]
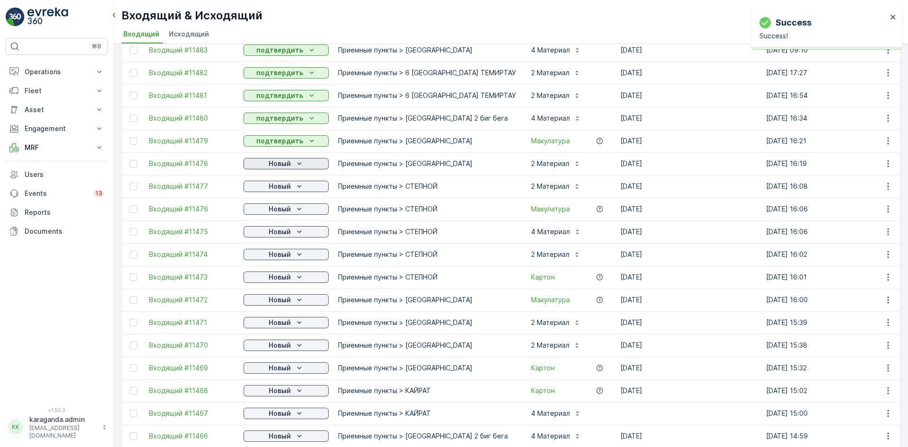
click at [294, 166] on div "Новый" at bounding box center [286, 163] width 78 height 9
click at [279, 186] on span "подтвердить" at bounding box center [271, 190] width 44 height 9
click at [284, 186] on p "Новый" at bounding box center [280, 186] width 22 height 9
click at [282, 210] on span "подтвердить" at bounding box center [271, 213] width 44 height 9
click at [282, 211] on p "Новый" at bounding box center [280, 208] width 22 height 9
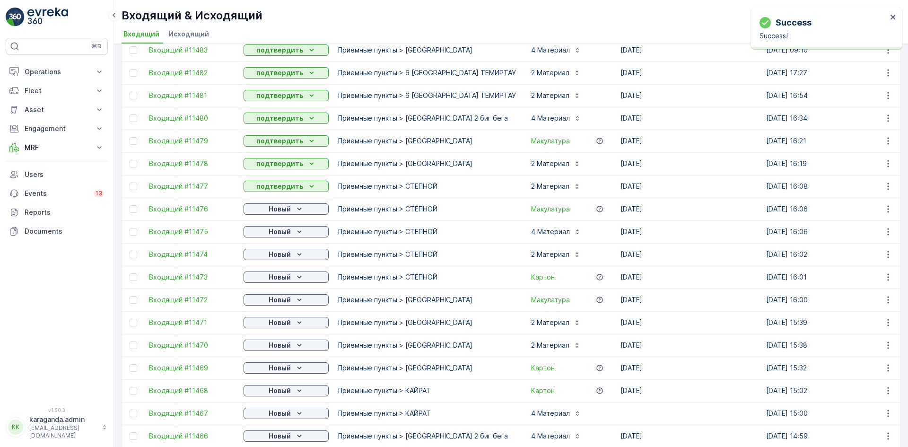
drag, startPoint x: 292, startPoint y: 213, endPoint x: 287, endPoint y: 224, distance: 12.1
click at [288, 218] on td "Новый" at bounding box center [286, 209] width 95 height 23
click at [295, 211] on icon "Новый" at bounding box center [299, 208] width 9 height 9
click at [273, 237] on span "подтвердить" at bounding box center [271, 236] width 44 height 9
click at [279, 235] on p "Новый" at bounding box center [280, 231] width 22 height 9
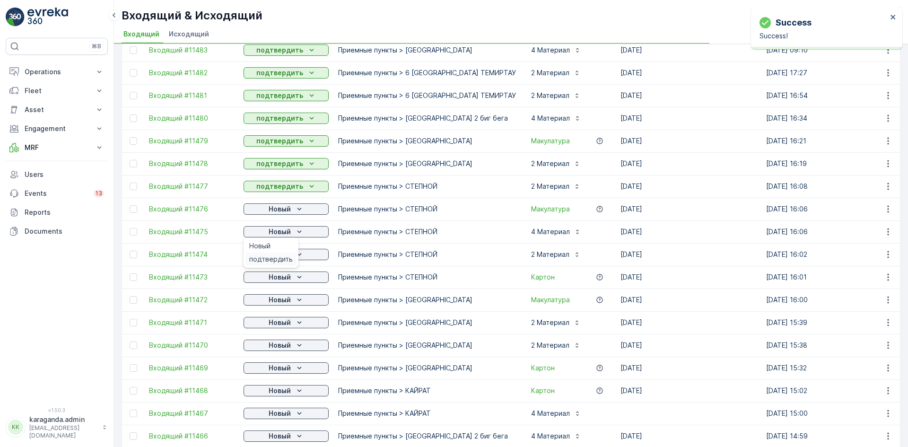
click at [274, 257] on span "подтвердить" at bounding box center [271, 258] width 44 height 9
click at [274, 255] on p "Новый" at bounding box center [280, 254] width 22 height 9
click at [264, 279] on span "подтвердить" at bounding box center [271, 281] width 44 height 9
click at [271, 299] on div "подтвердить" at bounding box center [270, 304] width 51 height 13
click at [275, 303] on p "Новый" at bounding box center [280, 299] width 22 height 9
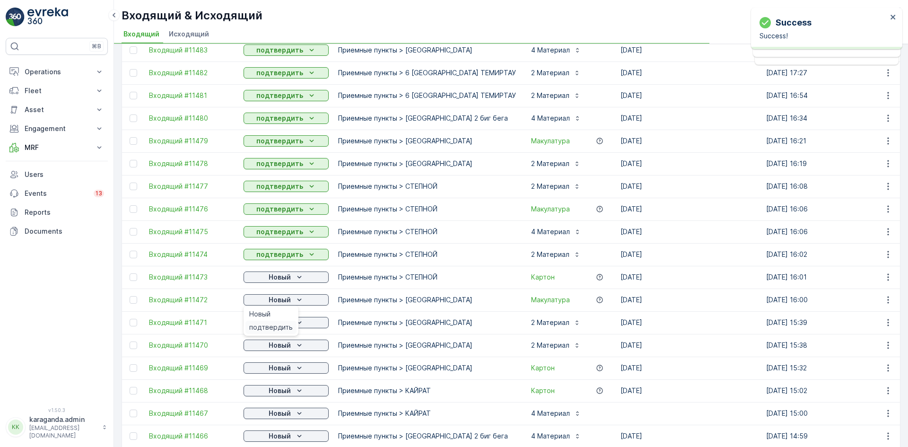
click at [270, 329] on span "подтвердить" at bounding box center [271, 326] width 44 height 9
click at [278, 320] on p "Новый" at bounding box center [280, 322] width 22 height 9
click at [279, 345] on p "Новый" at bounding box center [280, 344] width 22 height 9
click at [279, 325] on p "Новый" at bounding box center [280, 322] width 22 height 9
click at [271, 349] on span "подтвердить" at bounding box center [271, 349] width 44 height 9
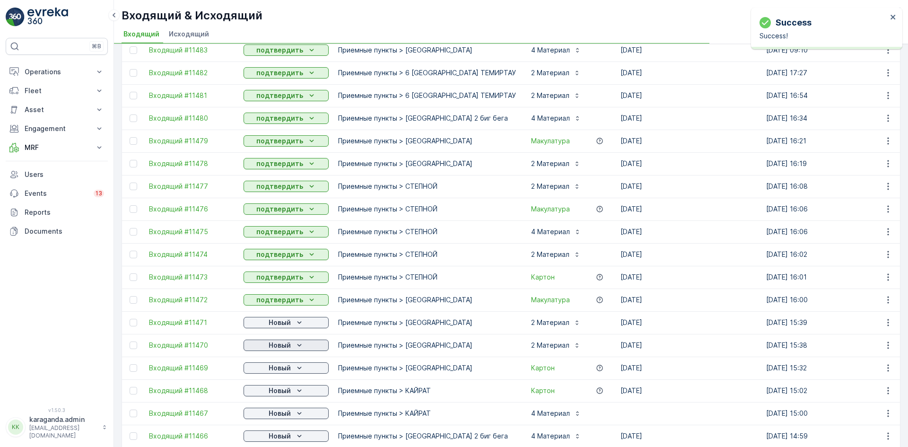
click at [271, 350] on button "Новый" at bounding box center [286, 345] width 85 height 11
click at [272, 372] on span "подтвердить" at bounding box center [271, 372] width 44 height 9
click at [276, 367] on p "Новый" at bounding box center [280, 367] width 22 height 9
click at [278, 414] on span "подтвердить" at bounding box center [271, 417] width 44 height 9
click at [278, 414] on p "Новый" at bounding box center [280, 413] width 22 height 9
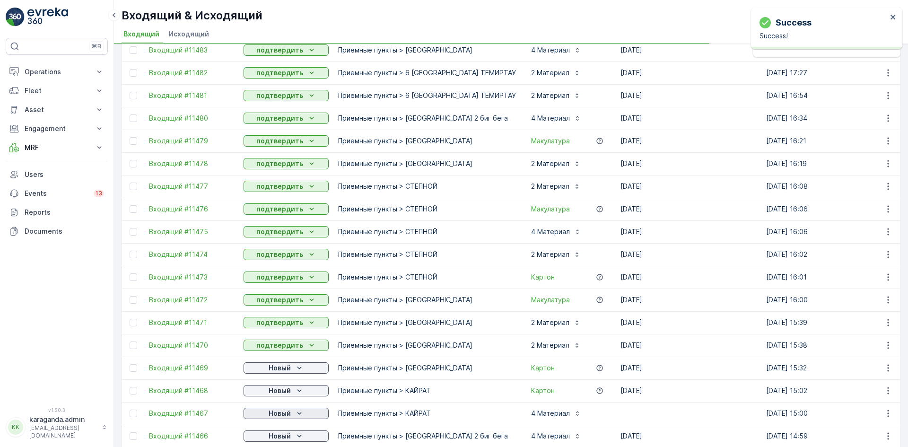
click at [277, 413] on p "Новый" at bounding box center [280, 413] width 22 height 9
click at [263, 400] on span "подтвердить" at bounding box center [271, 398] width 44 height 9
click at [284, 366] on p "Новый" at bounding box center [280, 367] width 22 height 9
click at [271, 395] on span "подтвердить" at bounding box center [271, 395] width 44 height 9
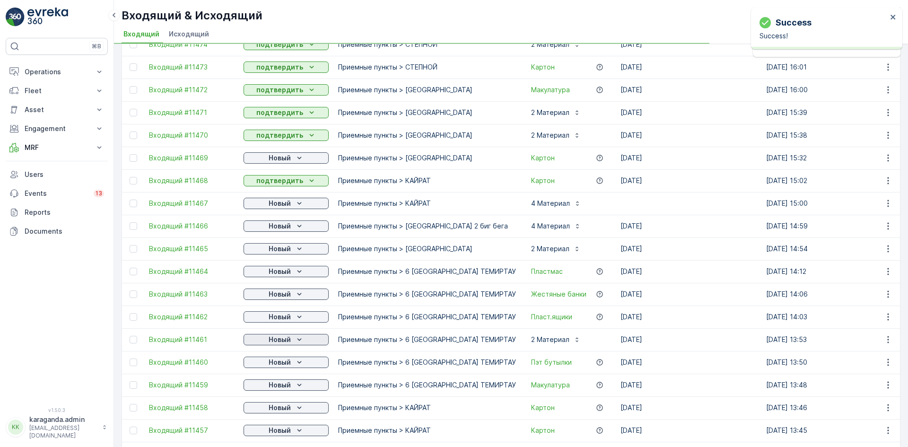
scroll to position [520, 0]
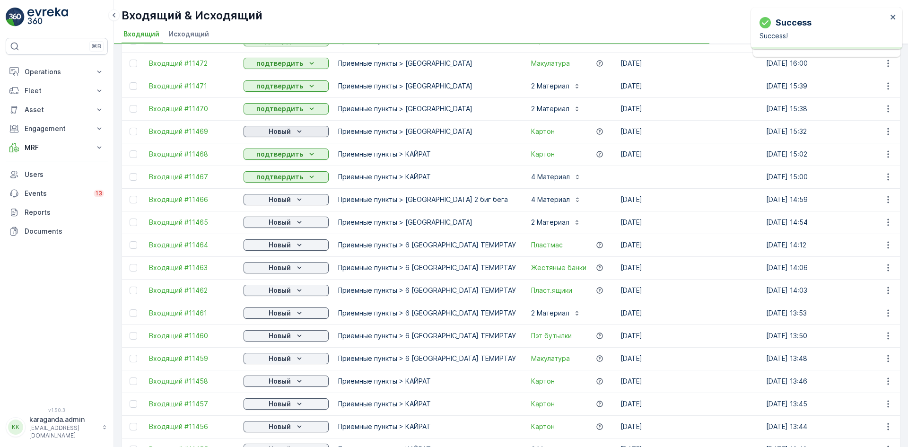
click at [278, 134] on p "Новый" at bounding box center [280, 131] width 22 height 9
click at [267, 155] on p "подтвердить" at bounding box center [279, 153] width 47 height 9
click at [293, 200] on div "Новый" at bounding box center [286, 199] width 78 height 9
click at [283, 227] on span "подтвердить" at bounding box center [271, 226] width 44 height 9
click at [288, 224] on p "Новый" at bounding box center [280, 222] width 22 height 9
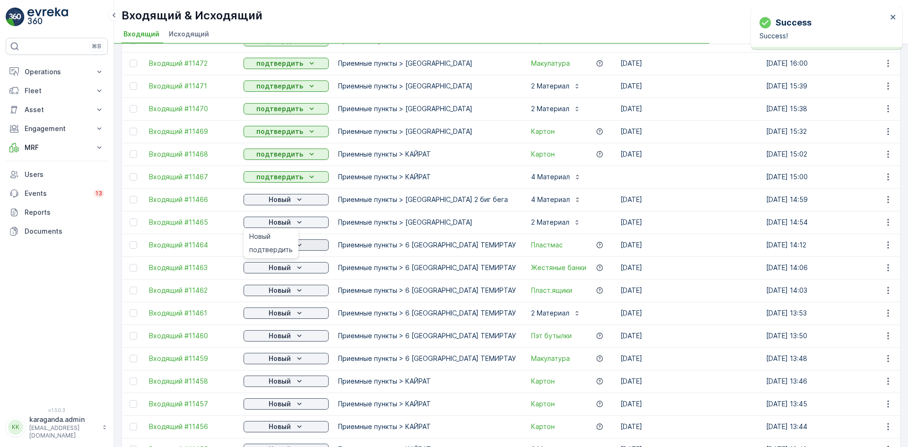
click at [285, 249] on span "подтвердить" at bounding box center [271, 249] width 44 height 9
click at [294, 246] on div "Новый" at bounding box center [286, 244] width 78 height 9
click at [288, 272] on span "подтвердить" at bounding box center [271, 272] width 44 height 9
click at [293, 269] on div "Новый" at bounding box center [286, 267] width 78 height 9
click at [285, 293] on p "Новый" at bounding box center [280, 290] width 22 height 9
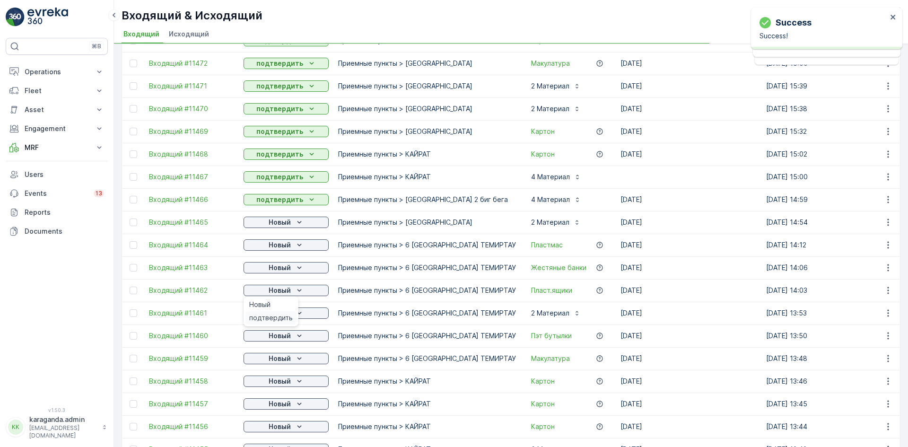
click at [275, 317] on span "подтвердить" at bounding box center [271, 317] width 44 height 9
click at [280, 290] on span "подтвердить" at bounding box center [271, 294] width 44 height 9
click at [284, 311] on p "Новый" at bounding box center [280, 312] width 22 height 9
click at [280, 339] on span "подтвердить" at bounding box center [271, 340] width 44 height 9
click at [282, 363] on span "подтвердить" at bounding box center [271, 362] width 44 height 9
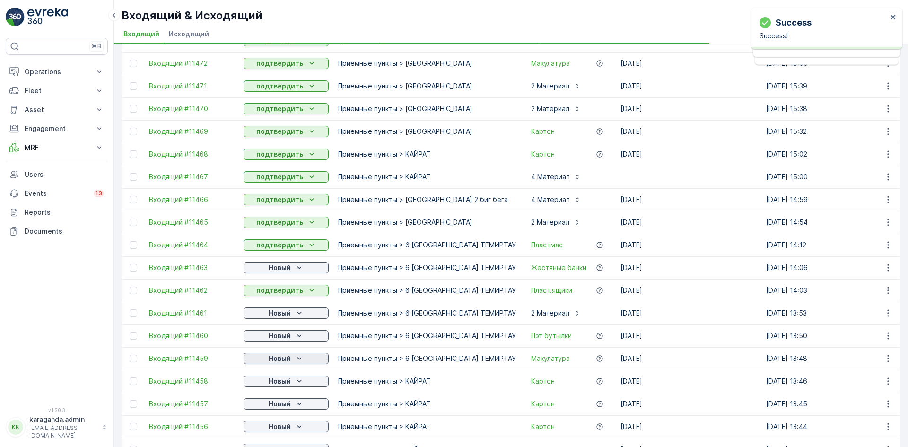
click at [293, 362] on div "Новый" at bounding box center [286, 358] width 78 height 9
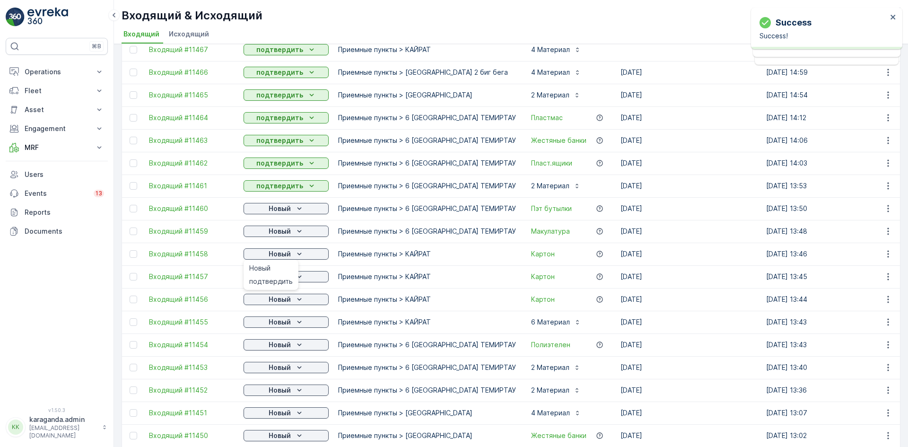
scroll to position [662, 0]
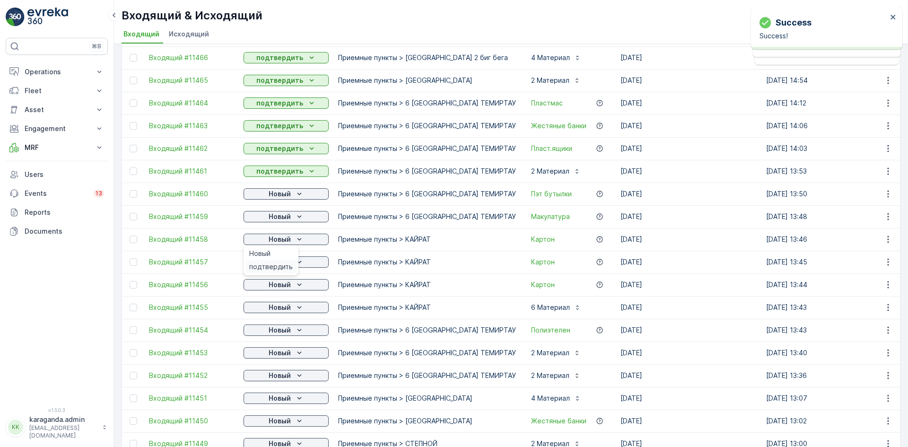
click at [280, 270] on span "подтвердить" at bounding box center [271, 266] width 44 height 9
click at [283, 266] on p "Новый" at bounding box center [280, 261] width 22 height 9
click at [284, 296] on ul "Новый подтвердить" at bounding box center [271, 283] width 55 height 30
click at [284, 289] on span "подтвердить" at bounding box center [271, 289] width 44 height 9
click at [299, 284] on icon "Новый" at bounding box center [299, 284] width 9 height 9
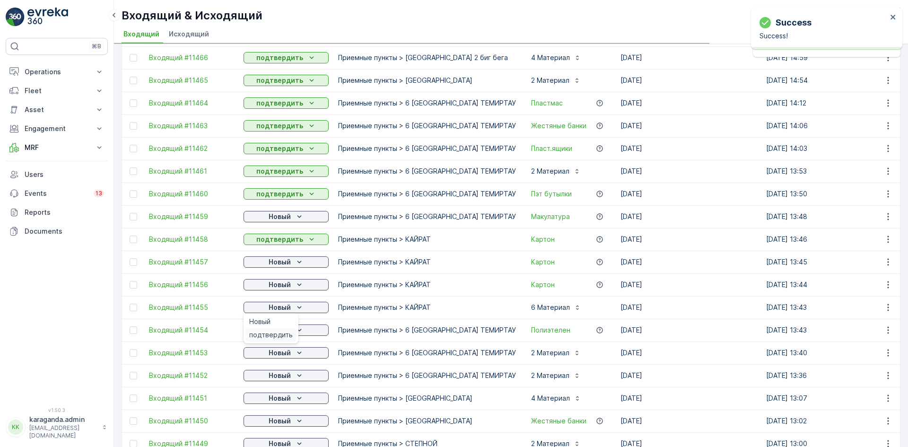
click at [285, 335] on span "подтвердить" at bounding box center [271, 334] width 44 height 9
click at [287, 331] on p "Новый" at bounding box center [280, 329] width 22 height 9
click at [275, 356] on span "подтвердить" at bounding box center [271, 357] width 44 height 9
click at [288, 350] on p "Новый" at bounding box center [280, 352] width 22 height 9
click at [277, 400] on span "подтвердить" at bounding box center [271, 402] width 44 height 9
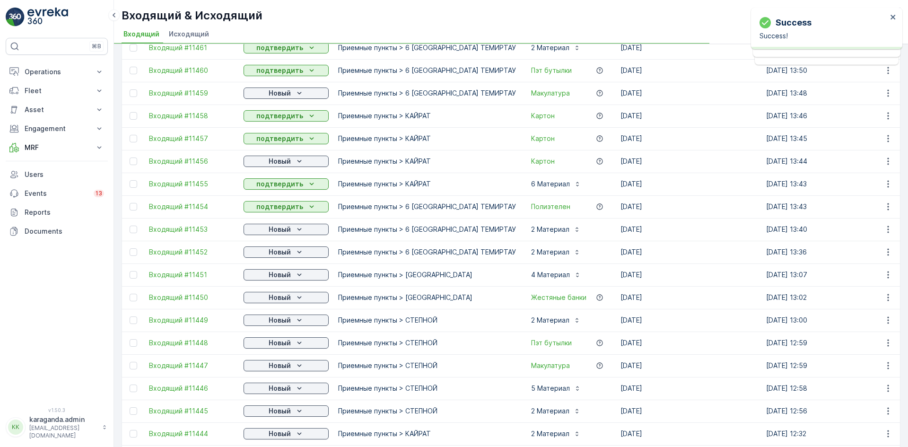
scroll to position [846, 0]
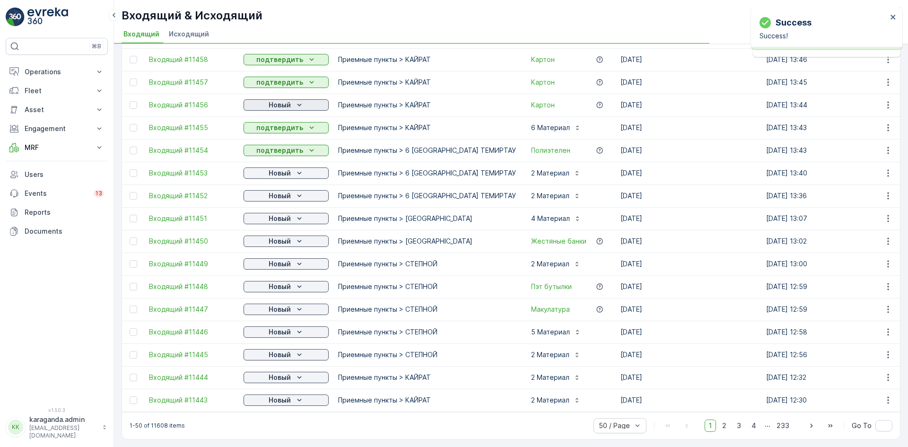
click at [284, 100] on p "Новый" at bounding box center [280, 104] width 22 height 9
click at [289, 168] on p "Новый" at bounding box center [280, 172] width 22 height 9
click at [283, 191] on span "подтвердить" at bounding box center [271, 195] width 44 height 9
click at [286, 215] on p "Новый" at bounding box center [280, 218] width 22 height 9
click at [286, 237] on span "подтвердить" at bounding box center [271, 240] width 44 height 9
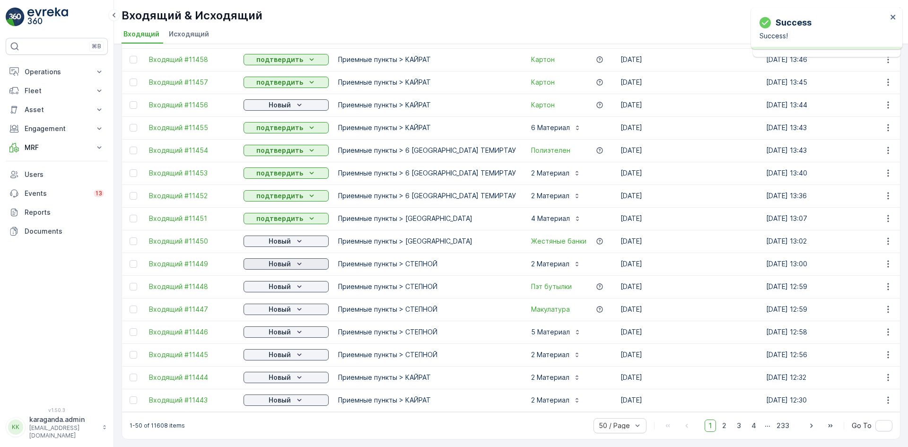
click at [287, 259] on p "Новый" at bounding box center [280, 263] width 22 height 9
click at [277, 286] on span "подтвердить" at bounding box center [271, 286] width 44 height 9
click at [281, 287] on button "Новый" at bounding box center [286, 286] width 85 height 11
click at [272, 307] on span "подтвердить" at bounding box center [271, 309] width 44 height 9
click at [282, 305] on p "Новый" at bounding box center [280, 309] width 22 height 9
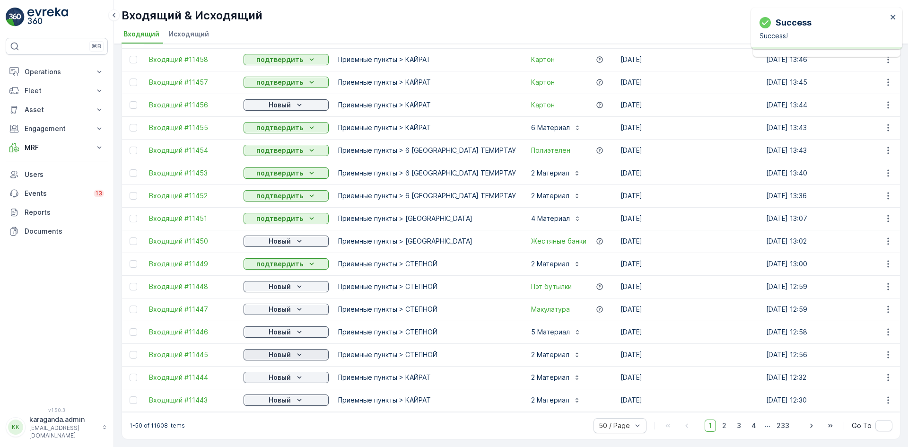
click at [274, 350] on p "Новый" at bounding box center [280, 354] width 22 height 9
click at [288, 105] on button "Новый" at bounding box center [286, 104] width 85 height 11
click at [281, 124] on span "подтвердить" at bounding box center [271, 127] width 44 height 9
click at [290, 236] on p "Новый" at bounding box center [280, 240] width 22 height 9
click at [278, 263] on span "подтвердить" at bounding box center [271, 263] width 44 height 9
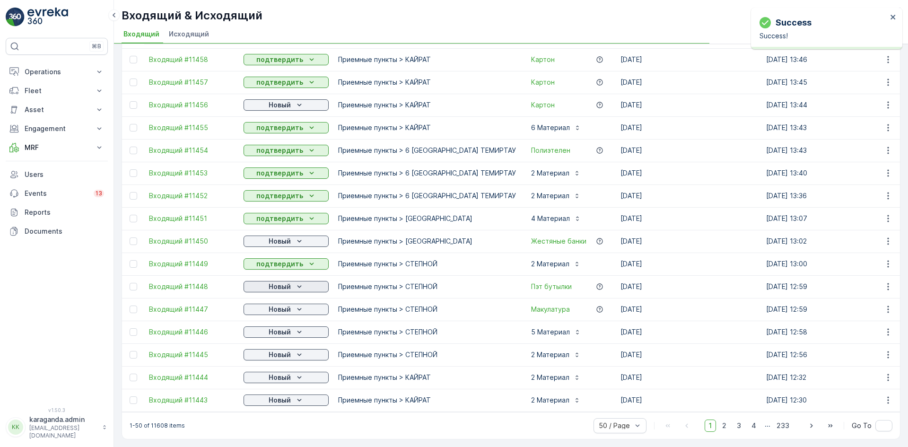
click at [286, 282] on p "Новый" at bounding box center [280, 286] width 22 height 9
click at [280, 304] on div "подтвердить" at bounding box center [270, 309] width 51 height 13
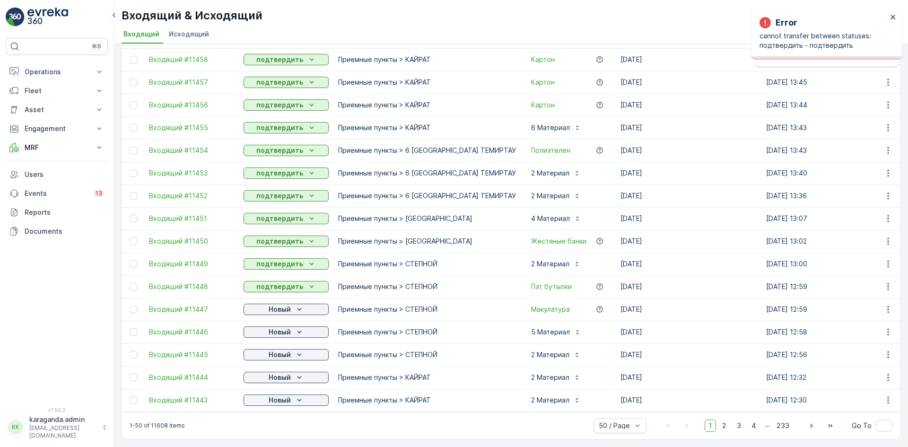
click at [289, 305] on p "Новый" at bounding box center [280, 309] width 22 height 9
click at [278, 328] on span "подтвердить" at bounding box center [271, 331] width 44 height 9
click at [287, 327] on p "Новый" at bounding box center [280, 331] width 22 height 9
click at [278, 350] on span "подтвердить" at bounding box center [271, 354] width 44 height 9
click at [280, 351] on p "Новый" at bounding box center [280, 354] width 22 height 9
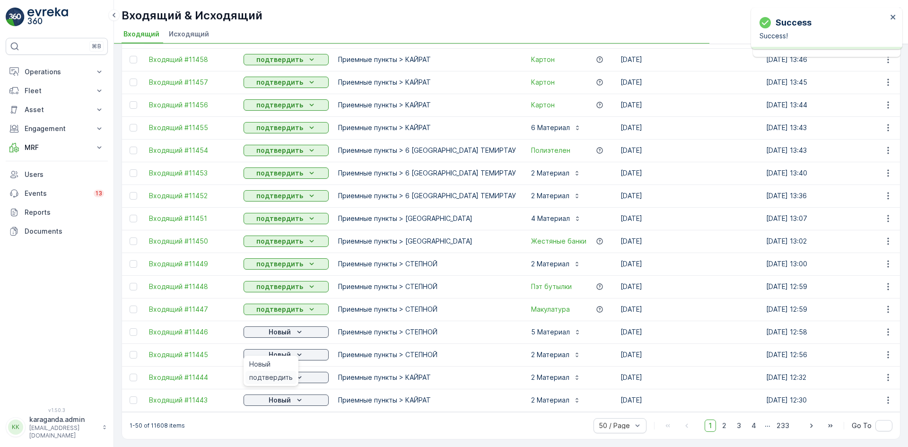
click at [278, 372] on div "подтвердить" at bounding box center [270, 377] width 51 height 13
click at [278, 373] on p "Новый" at bounding box center [280, 377] width 22 height 9
click at [275, 394] on div "подтвердить" at bounding box center [270, 399] width 51 height 13
click at [276, 418] on div "подтвердить" at bounding box center [270, 422] width 51 height 13
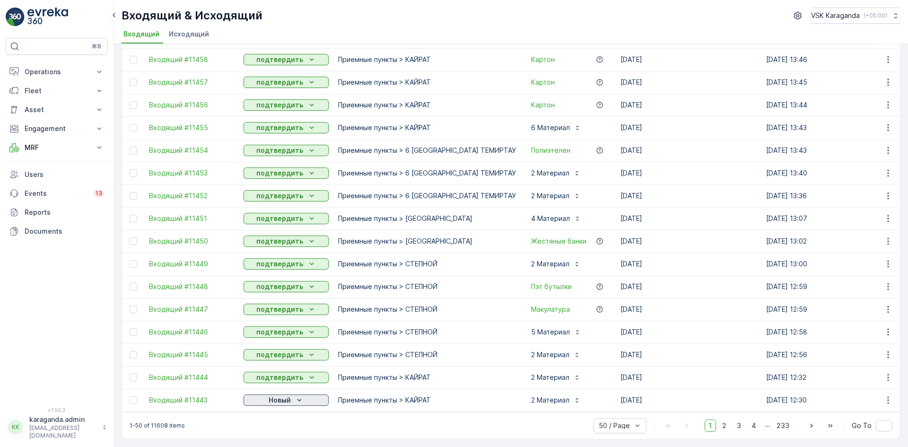
click at [296, 395] on icon "Новый" at bounding box center [299, 399] width 9 height 9
click at [279, 424] on span "подтвердить" at bounding box center [271, 422] width 44 height 9
click at [726, 427] on span "2" at bounding box center [724, 425] width 13 height 12
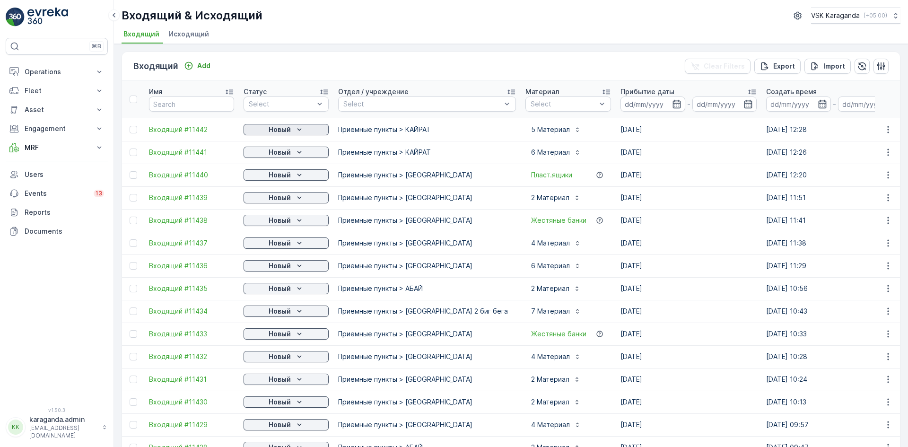
click at [290, 128] on p "Новый" at bounding box center [280, 129] width 22 height 9
click at [283, 153] on span "подтвердить" at bounding box center [271, 156] width 44 height 9
click at [291, 155] on div "Новый" at bounding box center [286, 152] width 78 height 9
click at [296, 178] on icon "Новый" at bounding box center [299, 174] width 9 height 9
click at [281, 201] on span "подтвердить" at bounding box center [271, 202] width 44 height 9
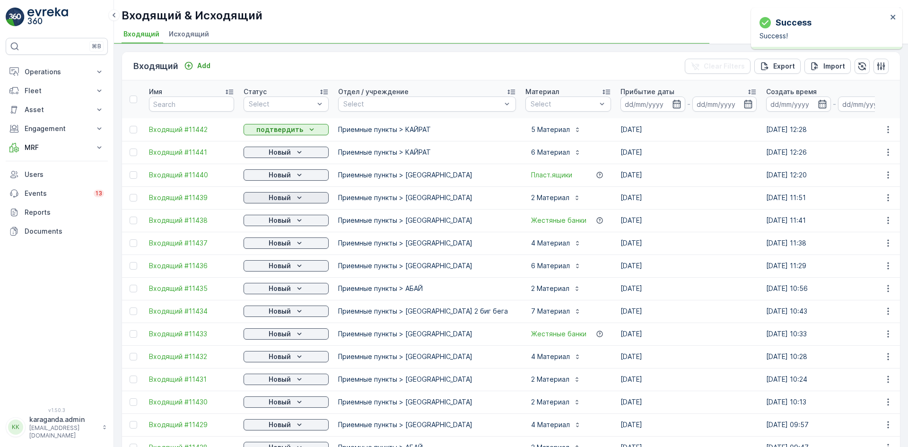
click at [286, 200] on p "Новый" at bounding box center [280, 197] width 22 height 9
click at [278, 223] on span "подтвердить" at bounding box center [271, 224] width 44 height 9
click at [297, 216] on icon "Новый" at bounding box center [299, 220] width 9 height 9
click at [274, 270] on span "подтвердить" at bounding box center [271, 270] width 44 height 9
click at [290, 267] on p "Новый" at bounding box center [280, 265] width 22 height 9
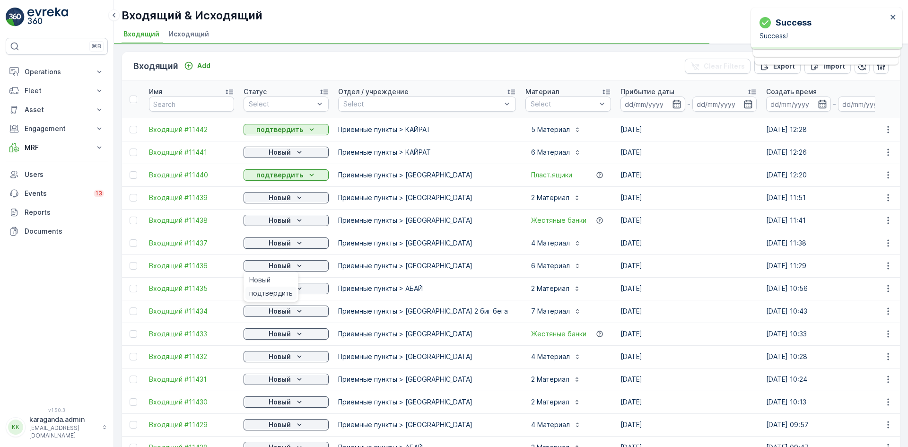
click at [279, 293] on span "подтвердить" at bounding box center [271, 292] width 44 height 9
click at [294, 288] on div "Новый" at bounding box center [286, 288] width 78 height 9
drag, startPoint x: 294, startPoint y: 288, endPoint x: 280, endPoint y: 315, distance: 30.7
click at [280, 315] on p "Новый" at bounding box center [280, 310] width 22 height 9
click at [295, 153] on icon "Новый" at bounding box center [299, 152] width 9 height 9
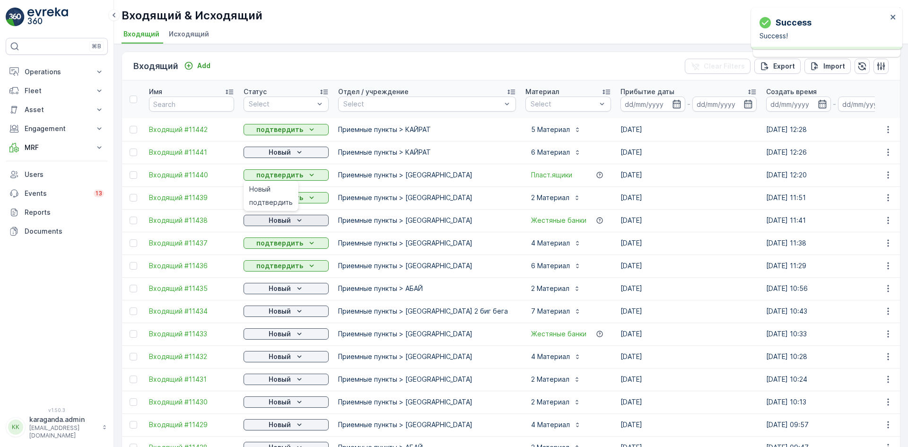
click at [290, 224] on p "Новый" at bounding box center [280, 220] width 22 height 9
click at [283, 247] on span "подтвердить" at bounding box center [271, 247] width 44 height 9
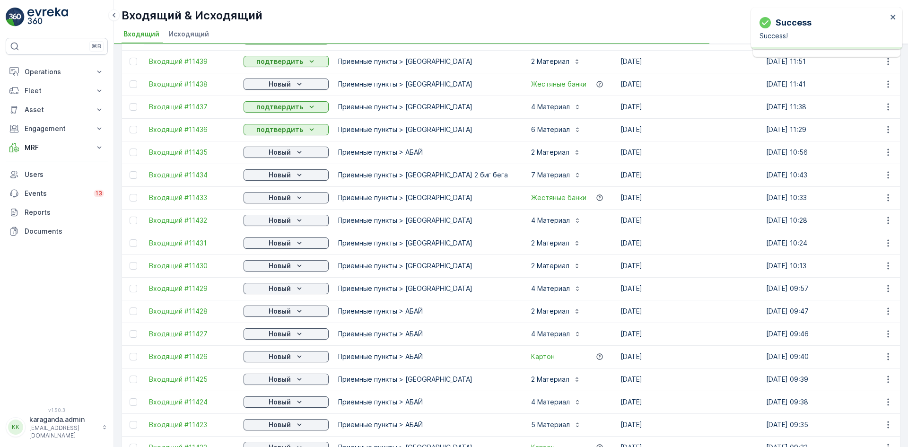
scroll to position [142, 0]
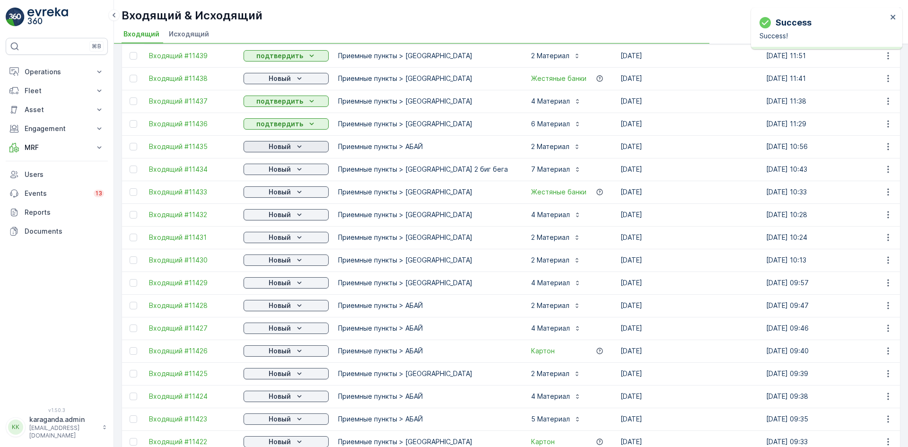
click at [290, 146] on p "Новый" at bounding box center [280, 146] width 22 height 9
click at [285, 168] on div "подтвердить" at bounding box center [270, 173] width 51 height 13
click at [287, 169] on p "Новый" at bounding box center [280, 169] width 22 height 9
click at [280, 193] on span "подтвердить" at bounding box center [271, 196] width 44 height 9
click at [279, 216] on span "подтвердить" at bounding box center [271, 219] width 44 height 9
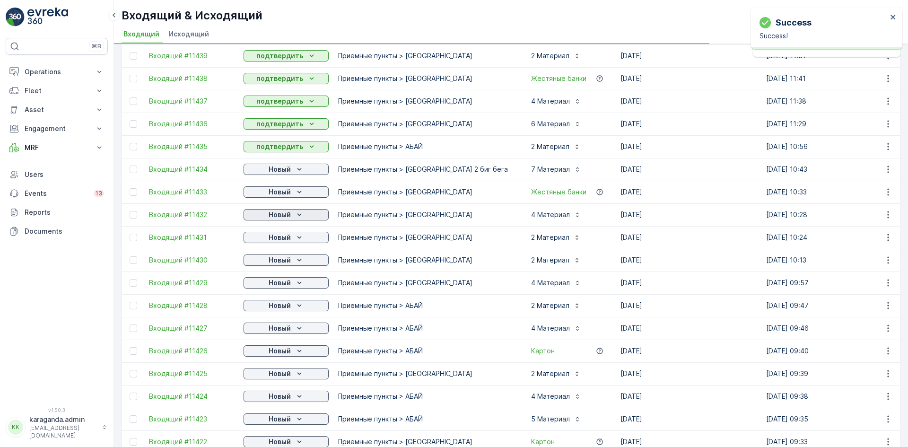
click at [293, 212] on div "Новый" at bounding box center [286, 214] width 78 height 9
click at [284, 235] on div "Новый" at bounding box center [270, 228] width 51 height 13
click at [280, 263] on span "подтвердить" at bounding box center [271, 264] width 44 height 9
click at [295, 261] on icon "Новый" at bounding box center [299, 259] width 9 height 9
click at [281, 287] on span "подтвердить" at bounding box center [271, 287] width 44 height 9
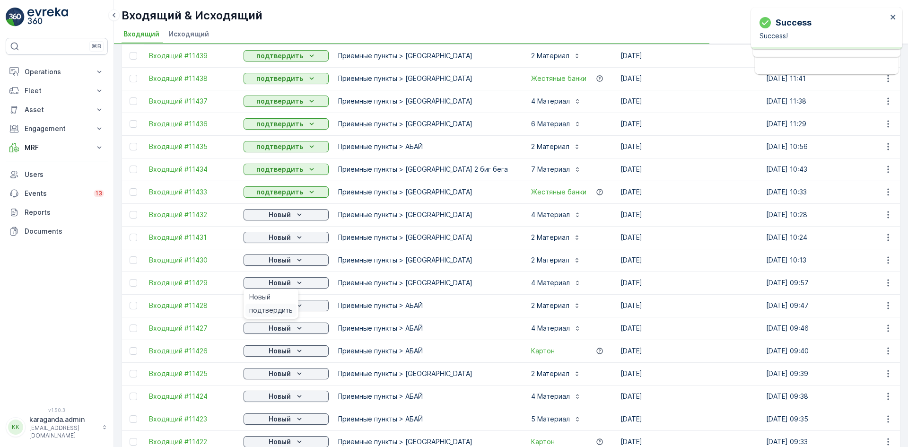
click at [281, 305] on div "подтвердить" at bounding box center [270, 310] width 51 height 13
click at [282, 303] on p "Новый" at bounding box center [280, 305] width 22 height 9
click at [297, 328] on icon "Новый" at bounding box center [299, 327] width 9 height 9
click at [285, 354] on span "подтвердить" at bounding box center [271, 355] width 44 height 9
click at [287, 354] on p "Новый" at bounding box center [280, 350] width 22 height 9
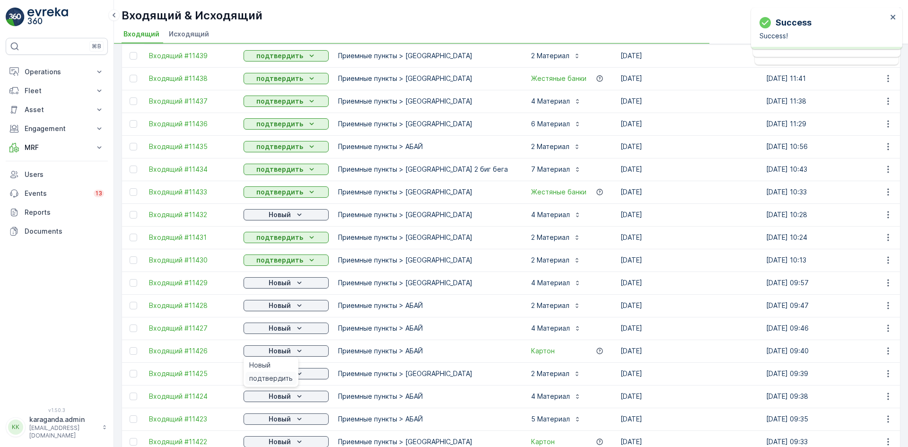
click at [278, 374] on span "подтвердить" at bounding box center [271, 378] width 44 height 9
click at [291, 371] on div "Новый" at bounding box center [286, 373] width 78 height 9
click at [273, 402] on span "подтвердить" at bounding box center [271, 400] width 44 height 9
click at [287, 237] on span "подтвердить" at bounding box center [271, 241] width 44 height 9
click at [286, 306] on p "Новый" at bounding box center [280, 305] width 22 height 9
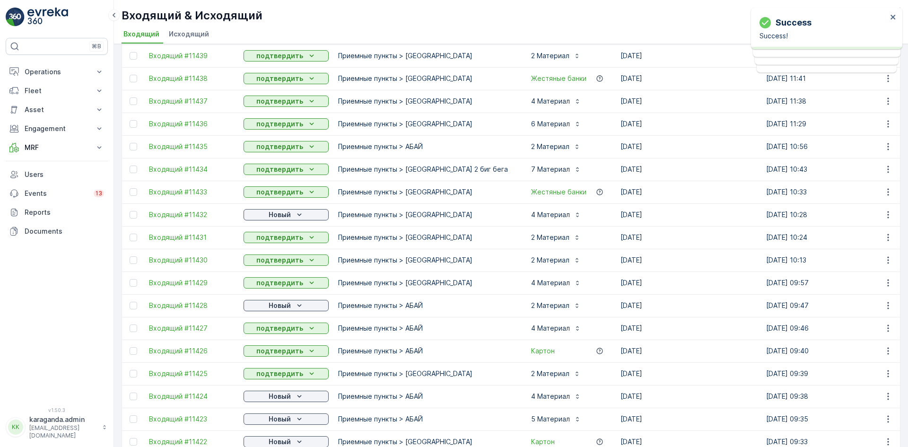
click at [283, 328] on p "подтвердить" at bounding box center [279, 327] width 47 height 9
click at [34, 69] on p "Operations" at bounding box center [57, 71] width 64 height 9
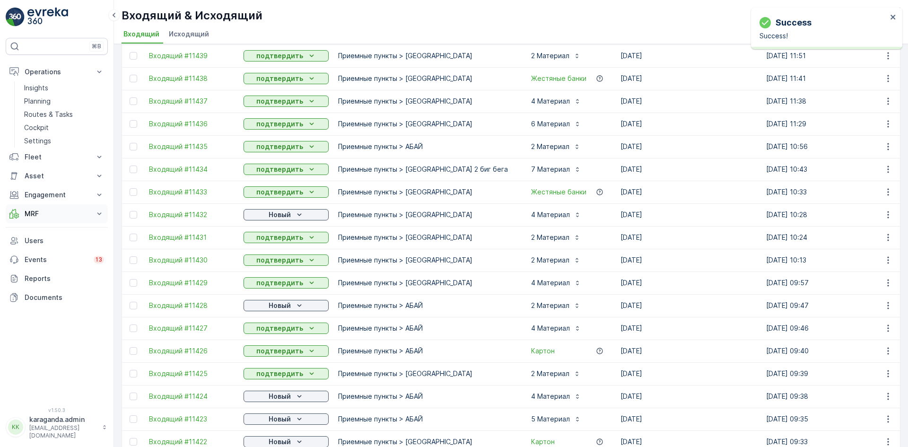
click at [26, 211] on p "MRF" at bounding box center [57, 213] width 64 height 9
click at [46, 233] on p "Входящий & Исходящий" at bounding box center [63, 229] width 79 height 9
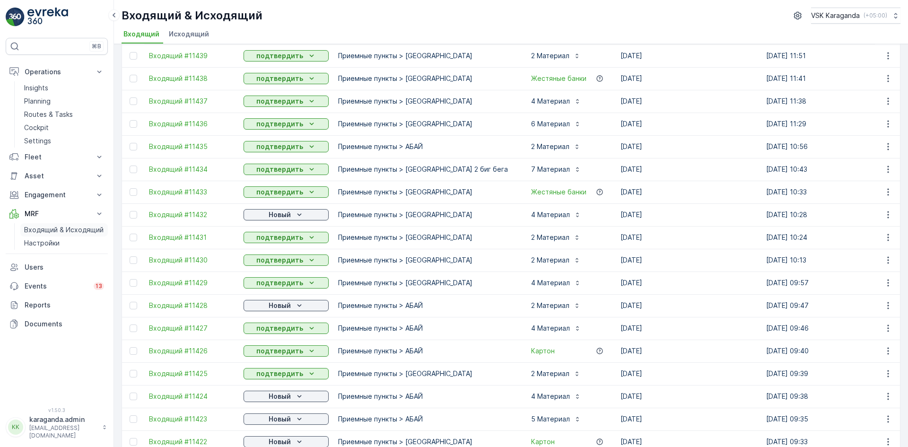
click at [58, 228] on p "Входящий & Исходящий" at bounding box center [63, 229] width 79 height 9
click at [68, 230] on p "Входящий & Исходящий" at bounding box center [63, 229] width 79 height 9
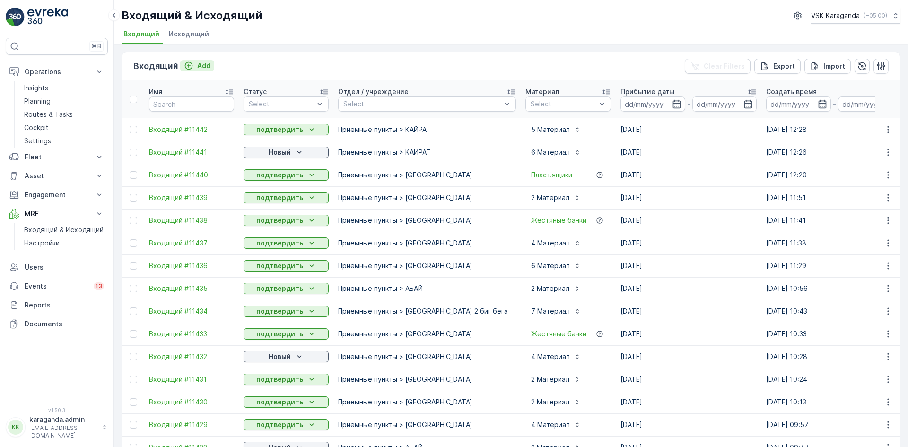
click at [205, 66] on p "Add" at bounding box center [203, 65] width 13 height 9
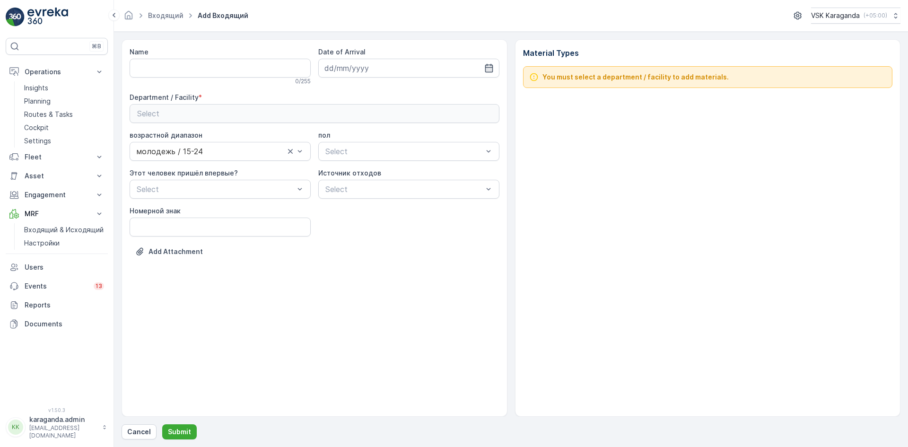
click at [193, 112] on div "Select" at bounding box center [314, 113] width 355 height 11
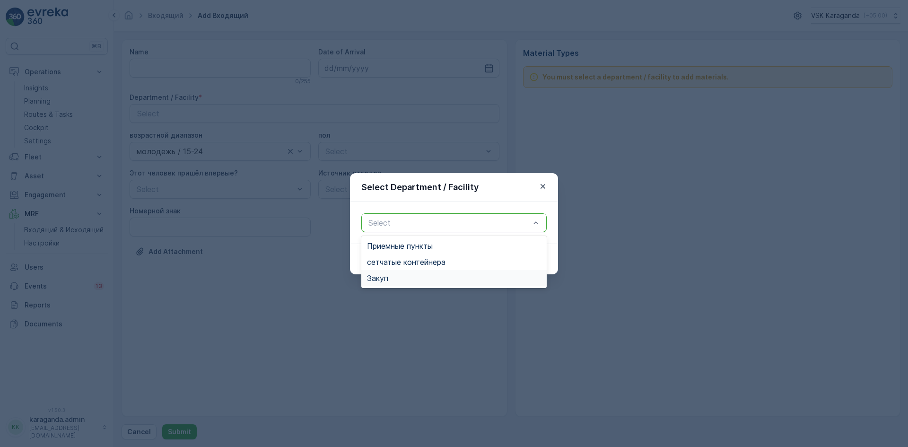
click at [396, 276] on div "Закуп" at bounding box center [454, 278] width 174 height 9
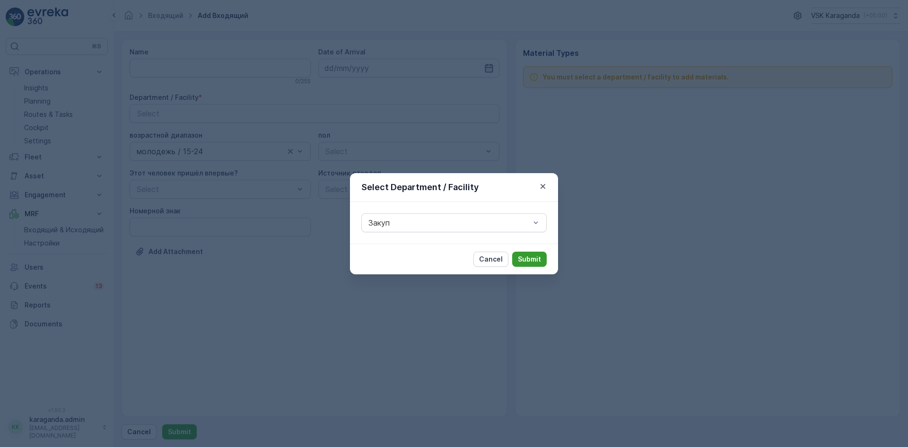
click at [522, 259] on p "Submit" at bounding box center [529, 258] width 23 height 9
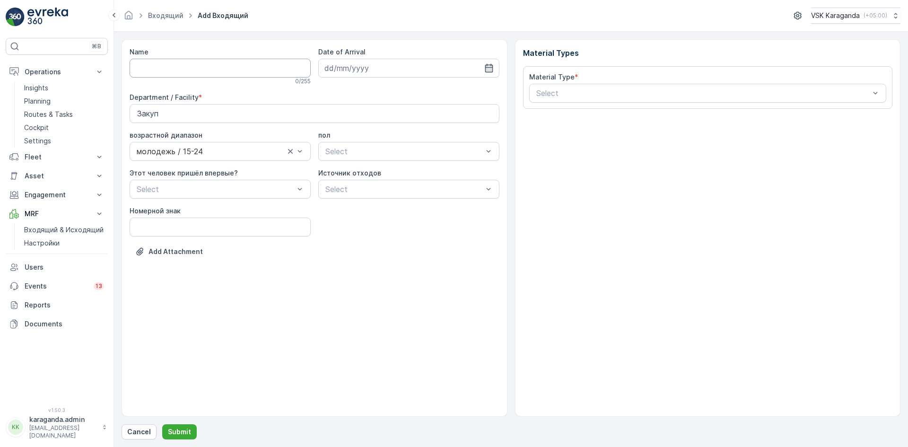
click at [267, 64] on input "Name" at bounding box center [220, 68] width 181 height 19
click at [426, 66] on input at bounding box center [408, 68] width 181 height 19
click at [419, 164] on div "19" at bounding box center [419, 165] width 15 height 15
type input "[DATE]"
click at [353, 144] on div "Select" at bounding box center [408, 151] width 181 height 19
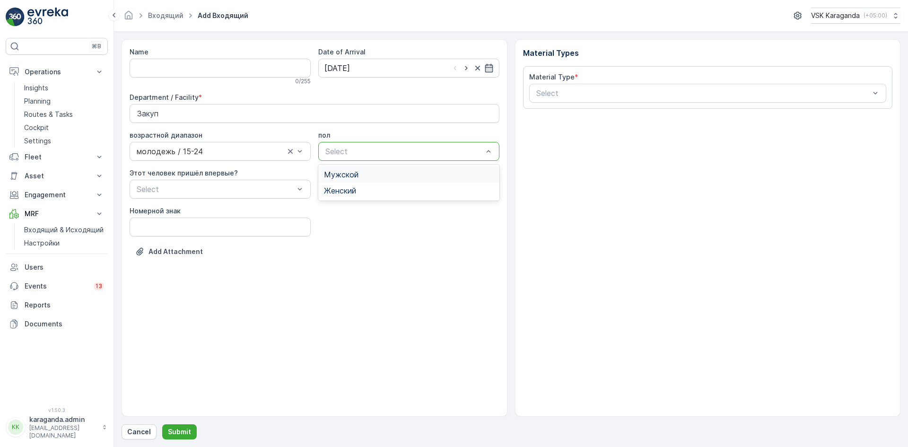
click at [353, 144] on div "Select" at bounding box center [408, 151] width 181 height 19
click at [285, 183] on p "Select" at bounding box center [215, 188] width 157 height 11
click at [361, 182] on div "Select" at bounding box center [408, 189] width 181 height 19
click at [265, 222] on знак "Номерной знак" at bounding box center [220, 227] width 181 height 19
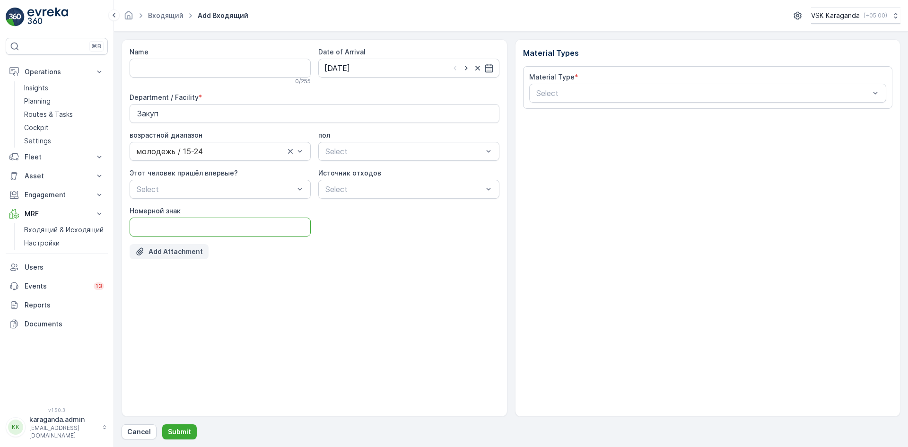
click at [170, 248] on p "Add Attachment" at bounding box center [175, 251] width 54 height 9
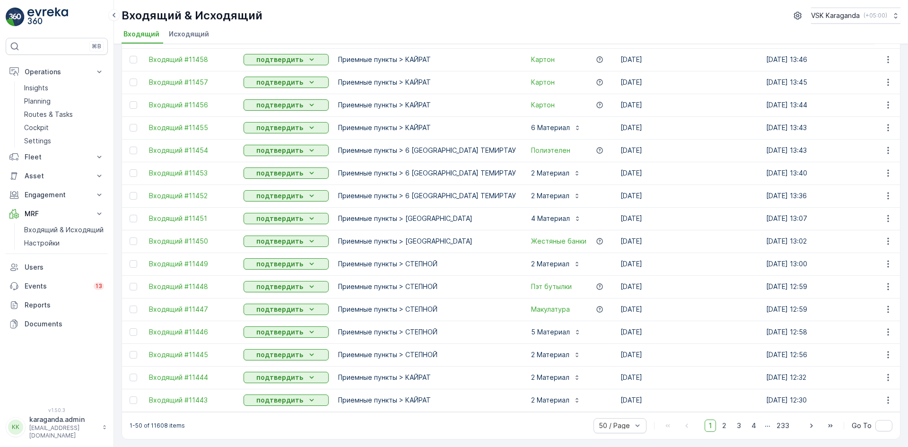
scroll to position [846, 0]
click at [725, 425] on span "2" at bounding box center [724, 425] width 13 height 12
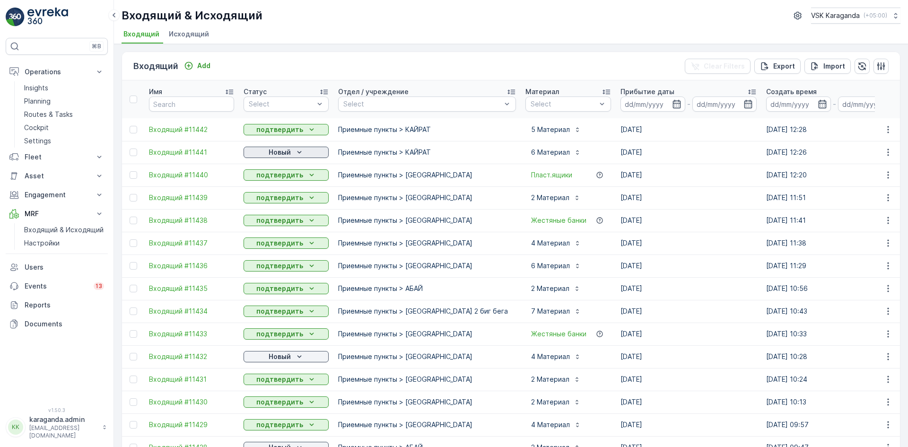
click at [293, 148] on div "Новый" at bounding box center [286, 152] width 78 height 9
click at [281, 178] on span "подтвердить" at bounding box center [271, 179] width 44 height 9
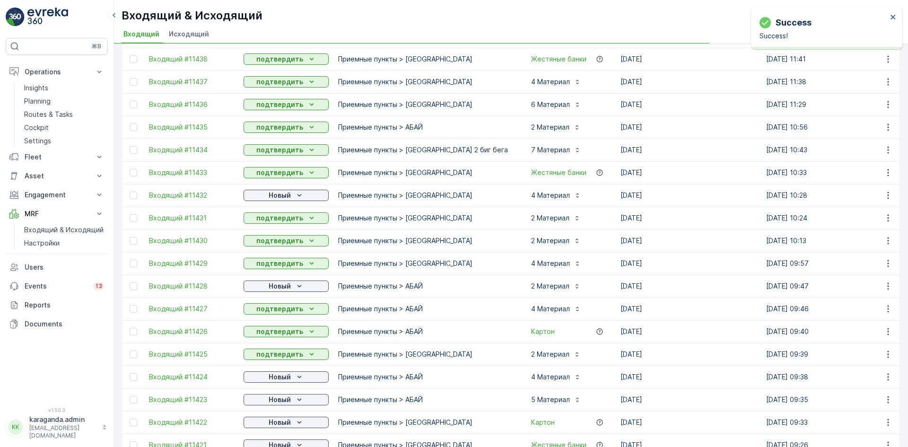
scroll to position [189, 0]
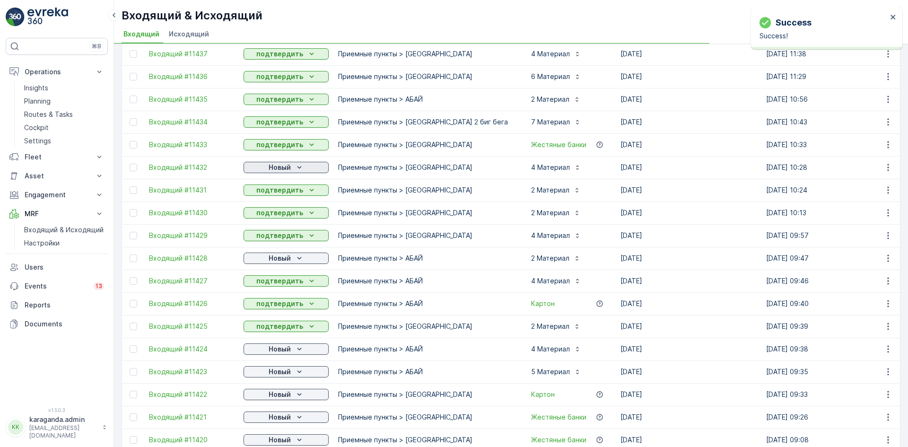
click at [289, 166] on p "Новый" at bounding box center [280, 167] width 22 height 9
click at [281, 192] on span "подтвердить" at bounding box center [271, 194] width 44 height 9
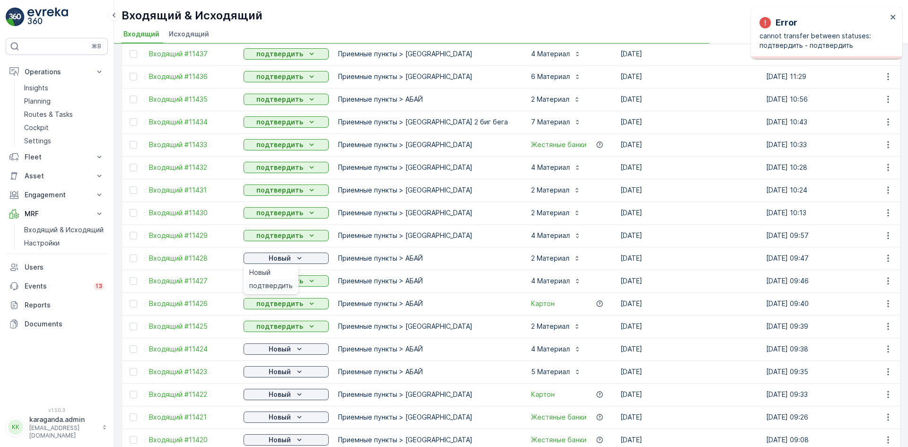
click at [278, 282] on span "подтвердить" at bounding box center [271, 285] width 44 height 9
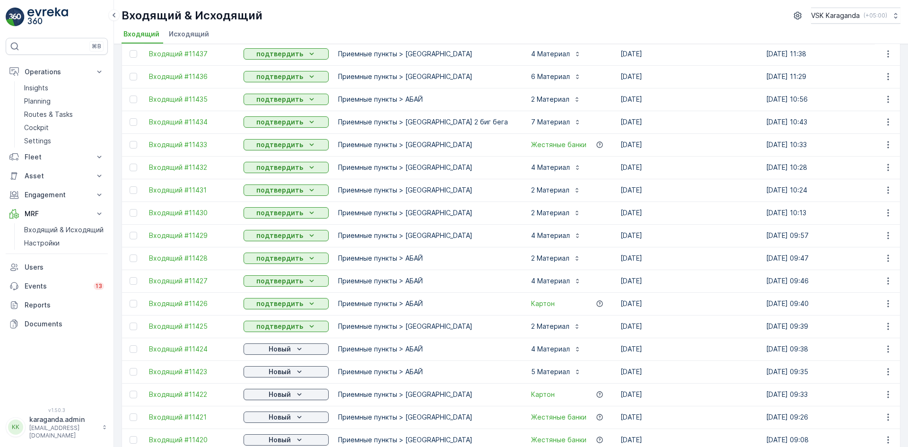
scroll to position [426, 0]
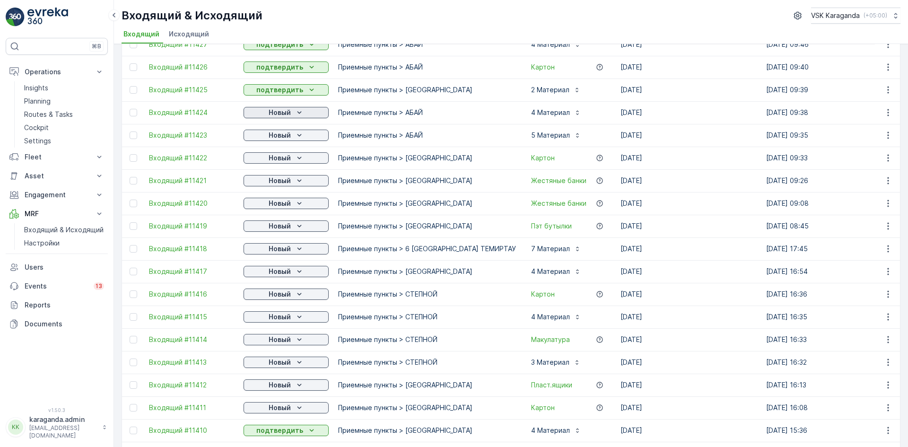
click at [279, 113] on p "Новый" at bounding box center [280, 112] width 22 height 9
click at [276, 137] on span "подтвердить" at bounding box center [271, 139] width 44 height 9
click at [282, 136] on p "Новый" at bounding box center [280, 135] width 22 height 9
click at [280, 159] on span "подтвердить" at bounding box center [271, 162] width 44 height 9
click at [285, 158] on p "Новый" at bounding box center [280, 157] width 22 height 9
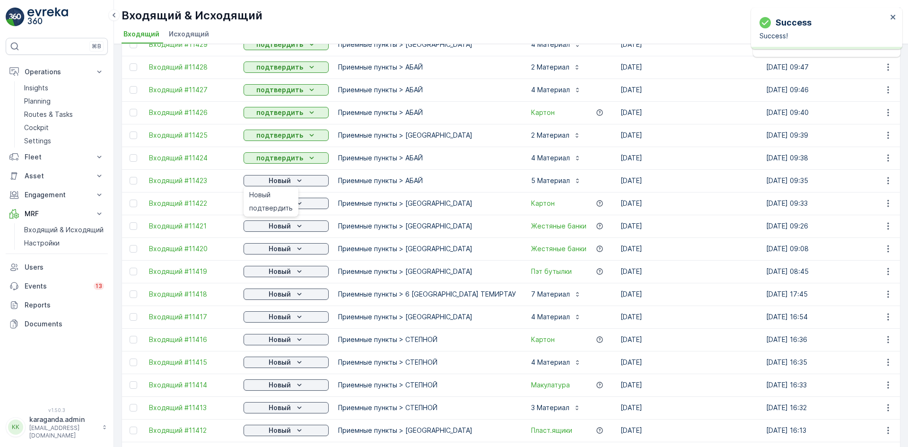
scroll to position [471, 0]
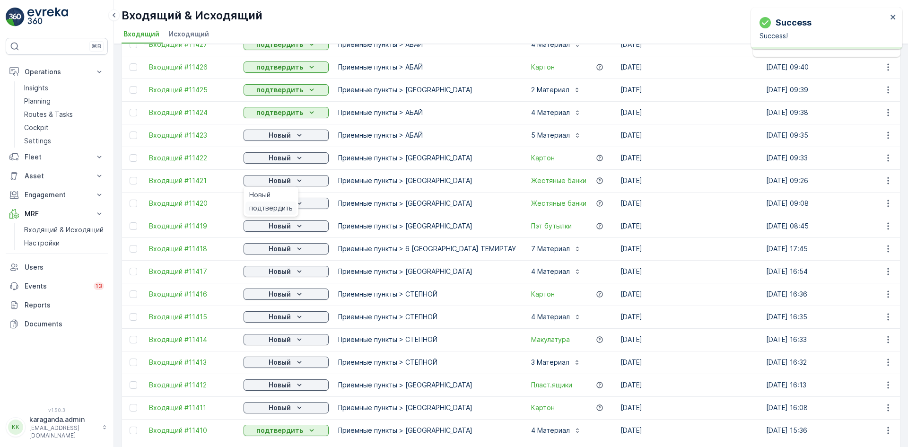
click at [282, 203] on div "подтвердить" at bounding box center [270, 207] width 51 height 13
click at [284, 203] on p "Новый" at bounding box center [280, 203] width 22 height 9
click at [280, 231] on span "подтвердить" at bounding box center [271, 230] width 44 height 9
click at [290, 228] on p "Новый" at bounding box center [280, 225] width 22 height 9
click at [282, 251] on span "подтвердить" at bounding box center [271, 253] width 44 height 9
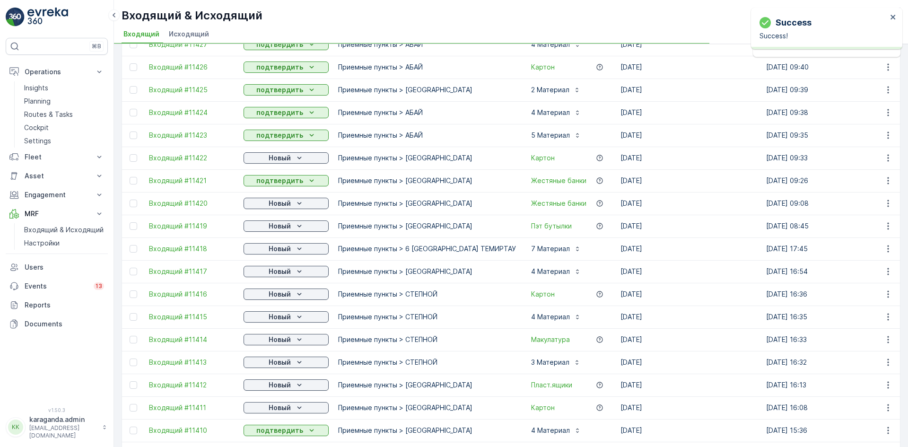
click at [290, 250] on p "Новый" at bounding box center [280, 248] width 22 height 9
click at [282, 272] on span "подтвердить" at bounding box center [271, 275] width 44 height 9
click at [287, 158] on p "Новый" at bounding box center [280, 157] width 22 height 9
click at [281, 186] on span "подтвердить" at bounding box center [271, 185] width 44 height 9
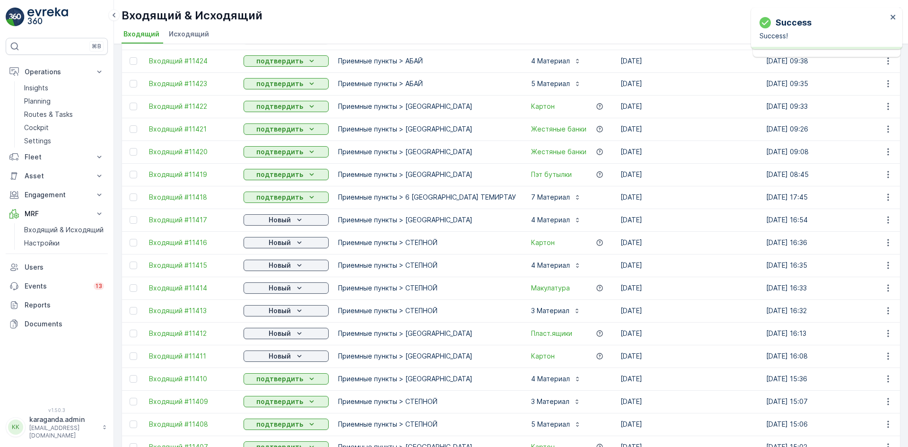
scroll to position [613, 0]
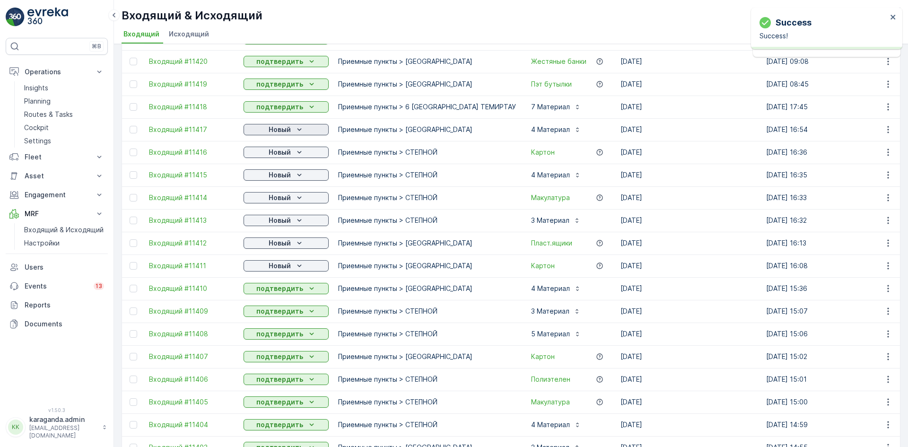
click at [292, 129] on div "Новый" at bounding box center [286, 129] width 78 height 9
click at [284, 157] on span "подтвердить" at bounding box center [271, 156] width 44 height 9
click at [288, 154] on p "Новый" at bounding box center [280, 152] width 22 height 9
click at [287, 178] on span "подтвердить" at bounding box center [271, 179] width 44 height 9
click at [292, 176] on div "Новый" at bounding box center [286, 174] width 78 height 9
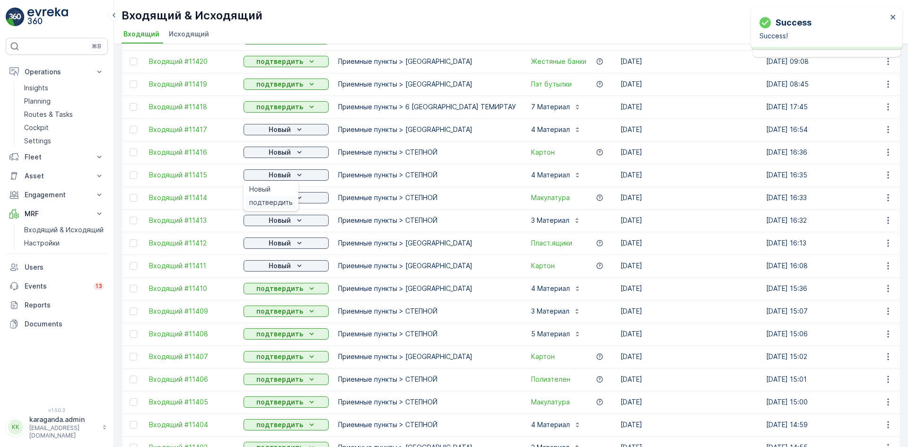
click at [281, 202] on span "подтвердить" at bounding box center [271, 202] width 44 height 9
click at [286, 201] on p "Новый" at bounding box center [280, 197] width 22 height 9
click at [276, 222] on span "подтвердить" at bounding box center [271, 224] width 44 height 9
click at [287, 222] on p "Новый" at bounding box center [280, 220] width 22 height 9
click at [281, 244] on p "Новый" at bounding box center [280, 242] width 22 height 9
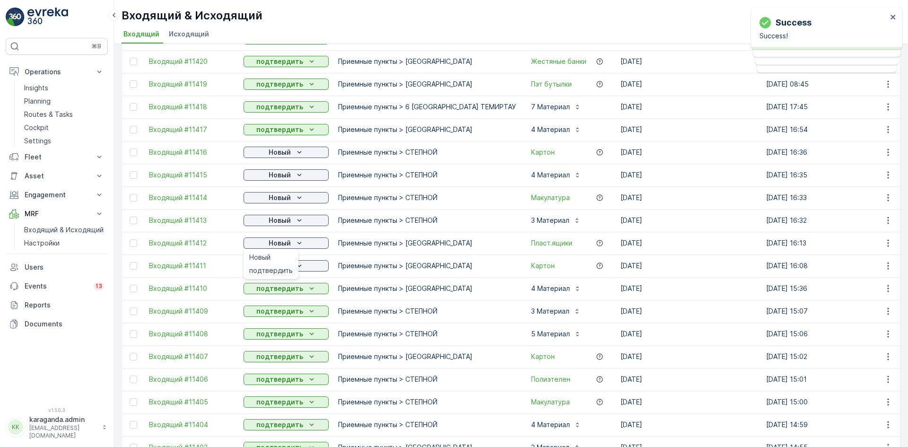
click at [282, 269] on span "подтвердить" at bounding box center [271, 270] width 44 height 9
click at [299, 269] on icon "Новый" at bounding box center [299, 265] width 9 height 9
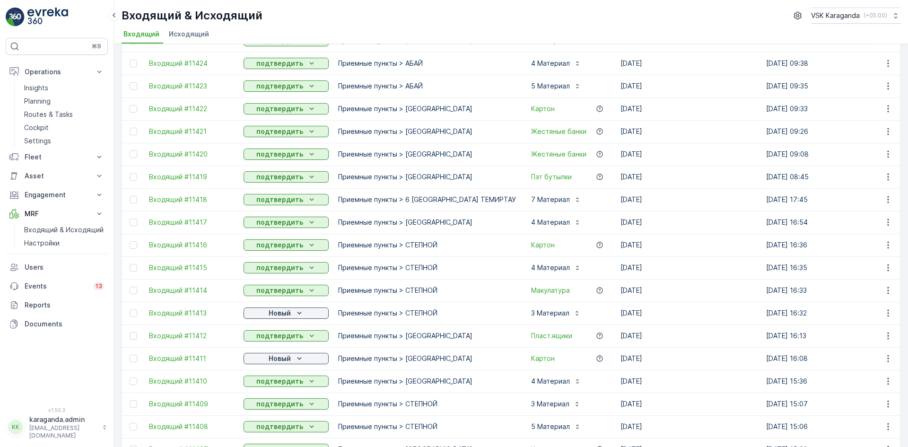
scroll to position [757, 0]
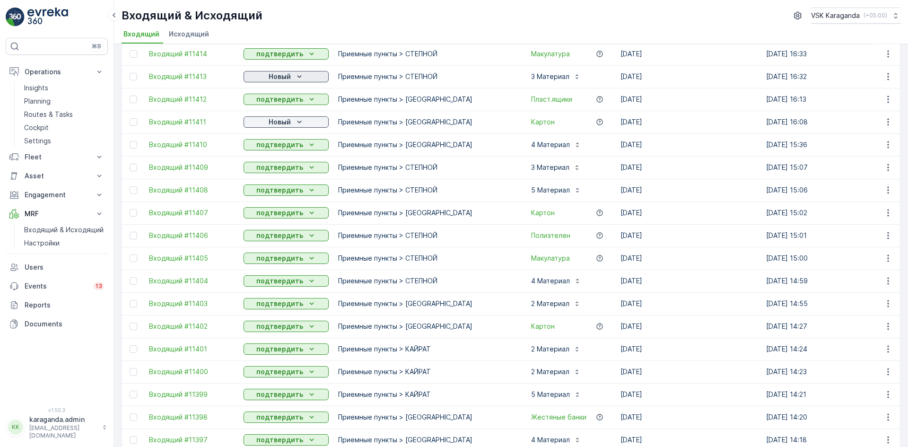
click at [298, 74] on icon "Новый" at bounding box center [299, 76] width 9 height 9
click at [287, 101] on span "подтвердить" at bounding box center [271, 103] width 44 height 9
click at [284, 123] on p "Новый" at bounding box center [280, 121] width 22 height 9
click at [282, 148] on span "подтвердить" at bounding box center [271, 149] width 44 height 9
click at [36, 97] on p "Planning" at bounding box center [37, 100] width 26 height 9
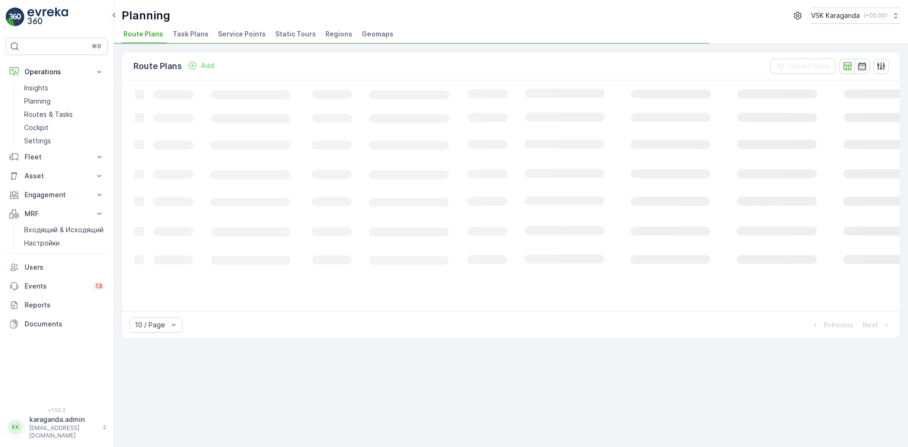
click at [244, 33] on span "Service Points" at bounding box center [242, 33] width 48 height 9
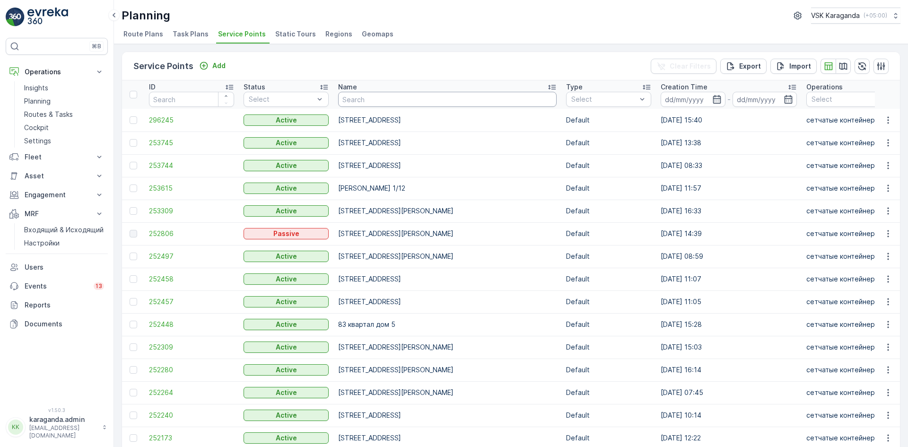
click at [353, 100] on input "text" at bounding box center [447, 99] width 218 height 15
type input "Б.Жырау"
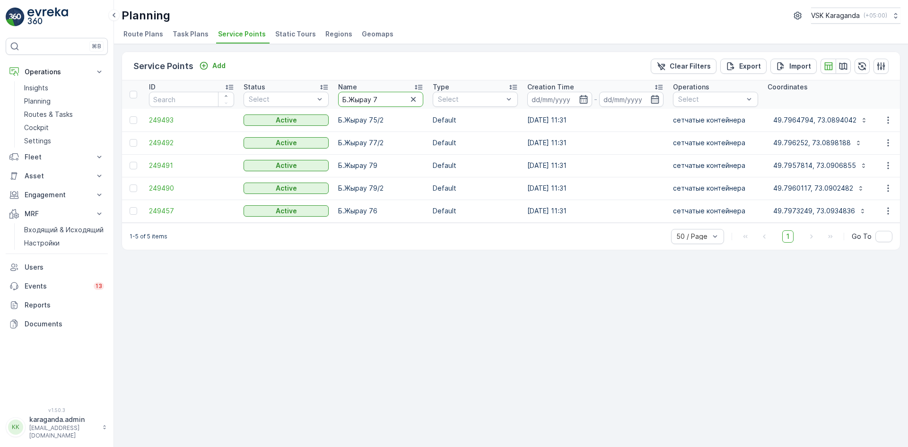
click at [391, 96] on input "Б.Жырау 7" at bounding box center [380, 99] width 85 height 15
type input "Б"
type input "ерубаева 50"
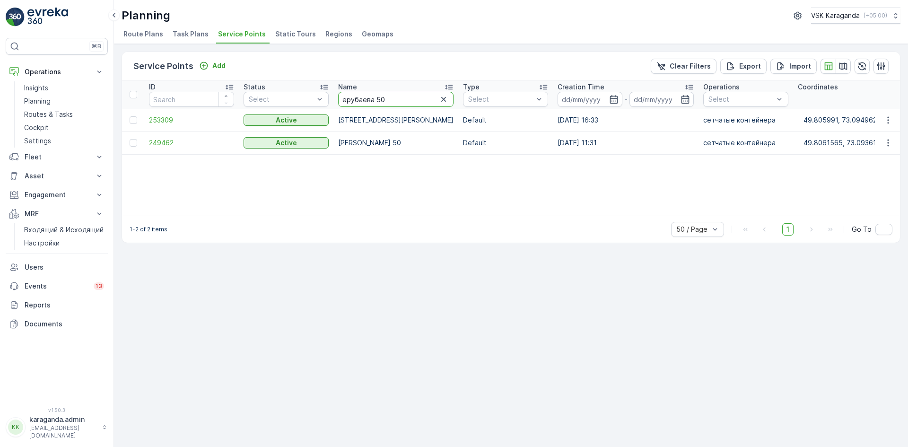
click at [385, 96] on input "ерубаева 50" at bounding box center [395, 99] width 115 height 15
type input "е"
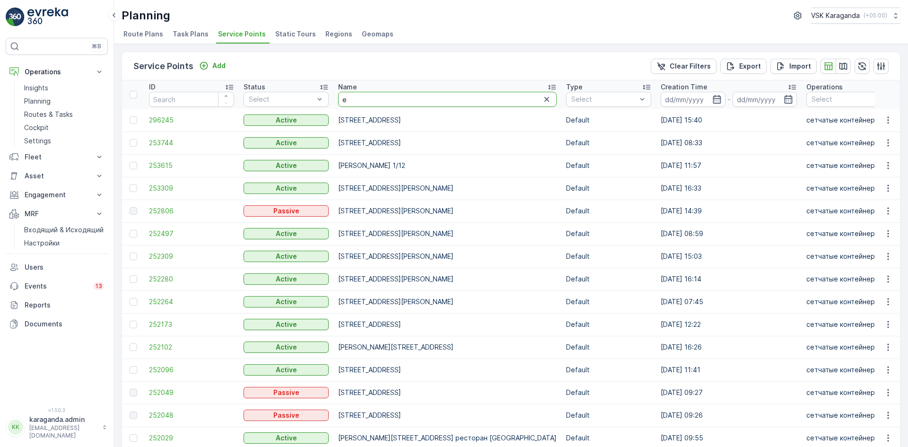
click at [367, 104] on input "е" at bounding box center [447, 99] width 218 height 15
type input "[PERSON_NAME]"
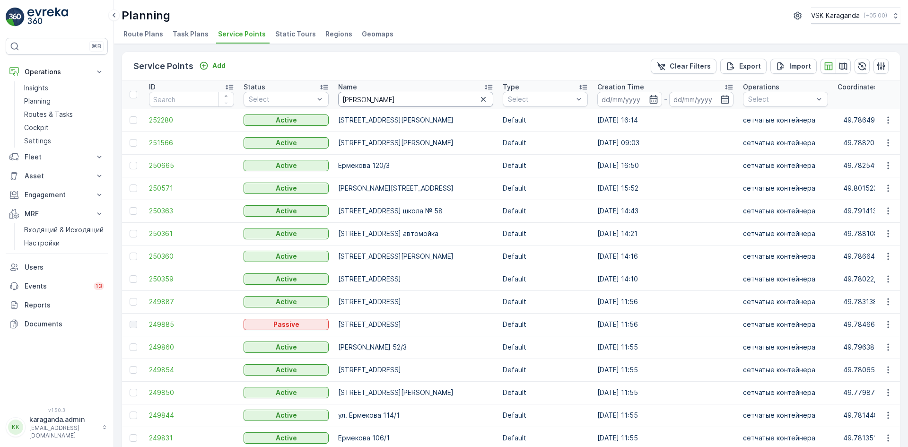
click at [383, 105] on input "[PERSON_NAME]" at bounding box center [415, 99] width 155 height 15
type input "[PERSON_NAME] 52"
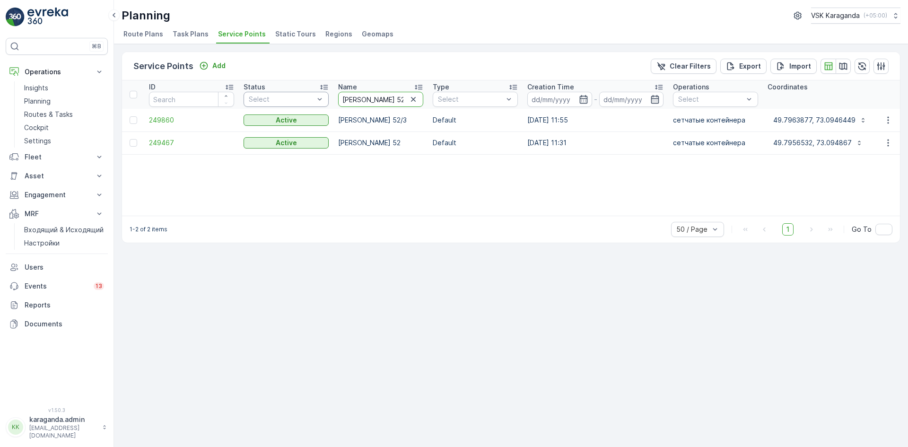
drag, startPoint x: 383, startPoint y: 100, endPoint x: 315, endPoint y: 97, distance: 67.2
type input "б."
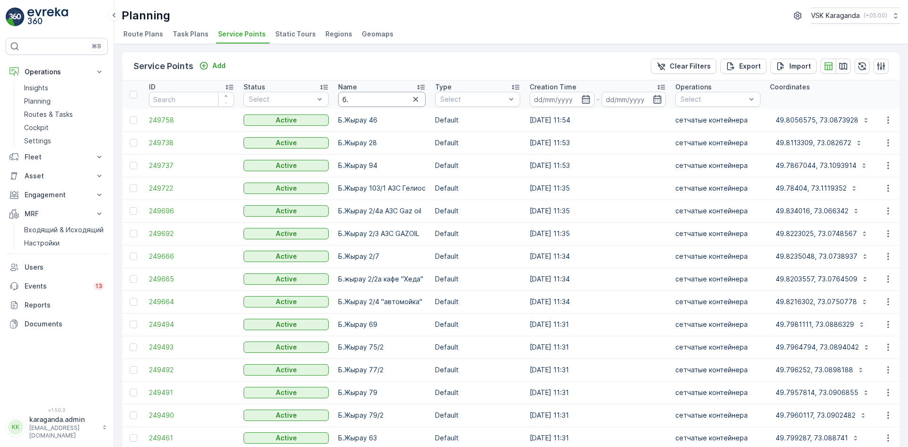
click at [378, 98] on input "б." at bounding box center [381, 99] width 87 height 15
click at [375, 101] on input "б." at bounding box center [381, 99] width 87 height 15
type input "б.жырау 2"
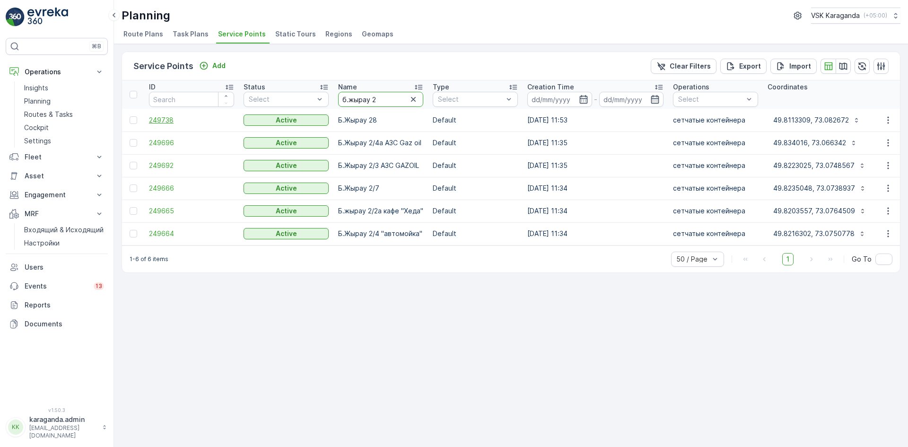
drag, startPoint x: 383, startPoint y: 99, endPoint x: 225, endPoint y: 122, distance: 160.1
type input "108"
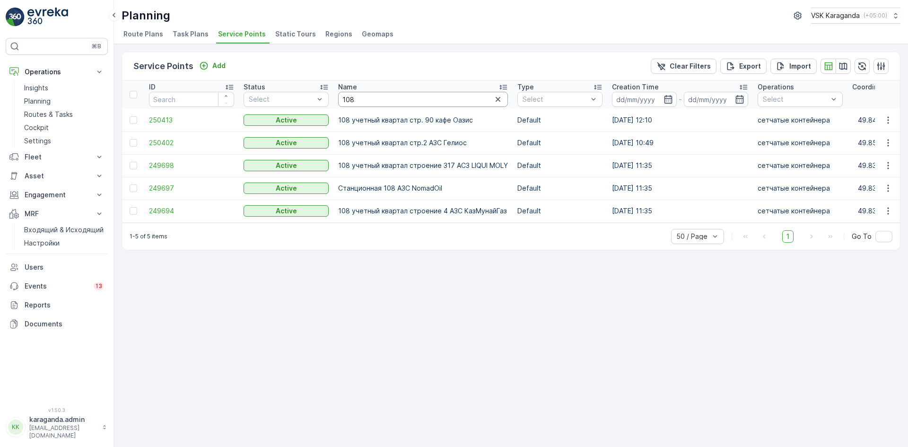
click at [379, 99] on input "108" at bounding box center [423, 99] width 170 height 15
type input "118"
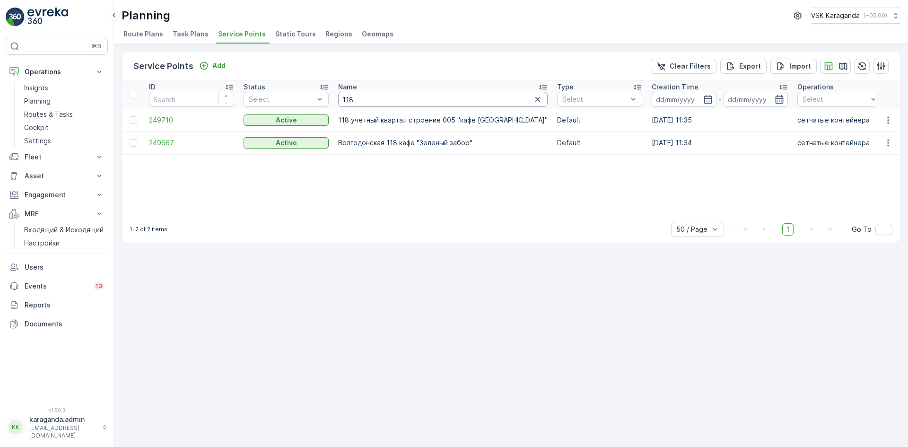
click at [375, 94] on input "118" at bounding box center [442, 99] width 209 height 15
type input "134"
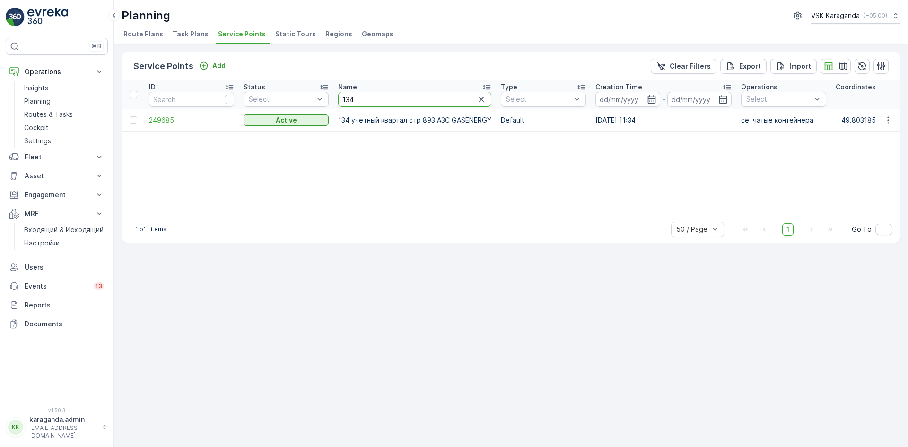
click at [360, 99] on input "134" at bounding box center [414, 99] width 153 height 15
type input "137"
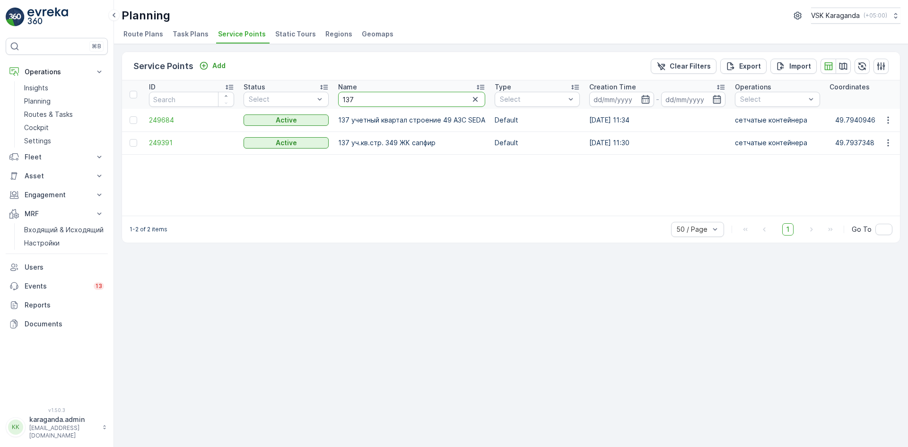
click at [367, 94] on input "137" at bounding box center [411, 99] width 147 height 15
type input "163"
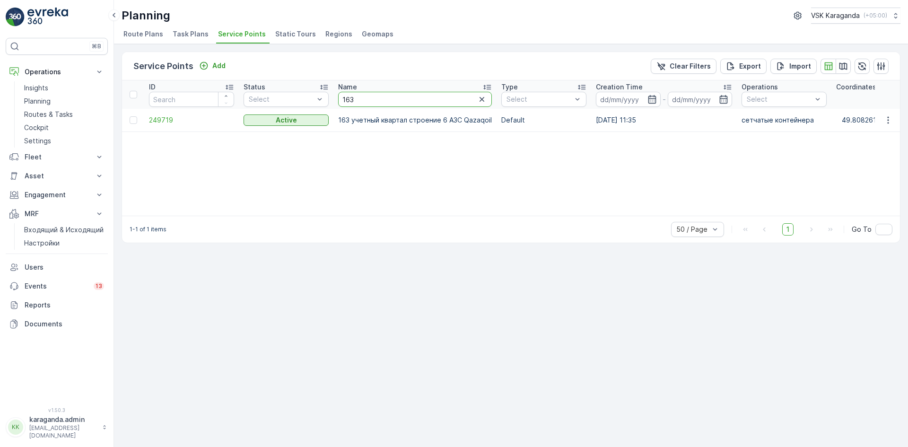
click at [403, 105] on input "163" at bounding box center [415, 99] width 154 height 15
type input "1"
type input "218"
click at [366, 102] on input "218" at bounding box center [406, 99] width 136 height 15
type input "2"
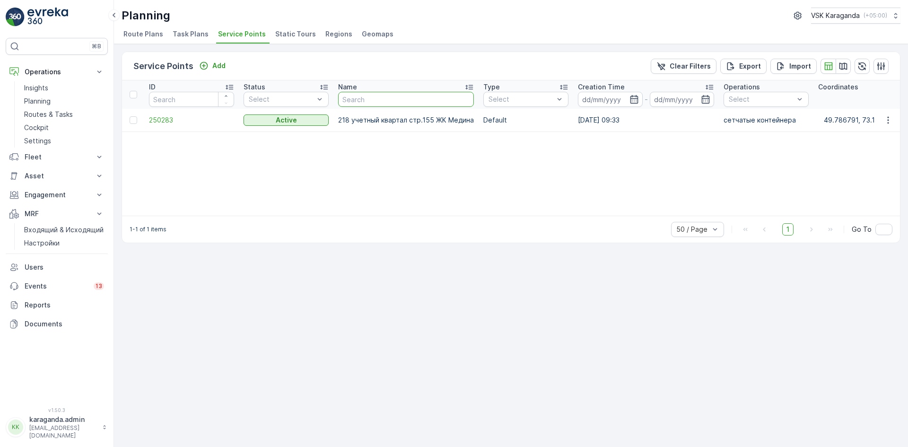
type input "7"
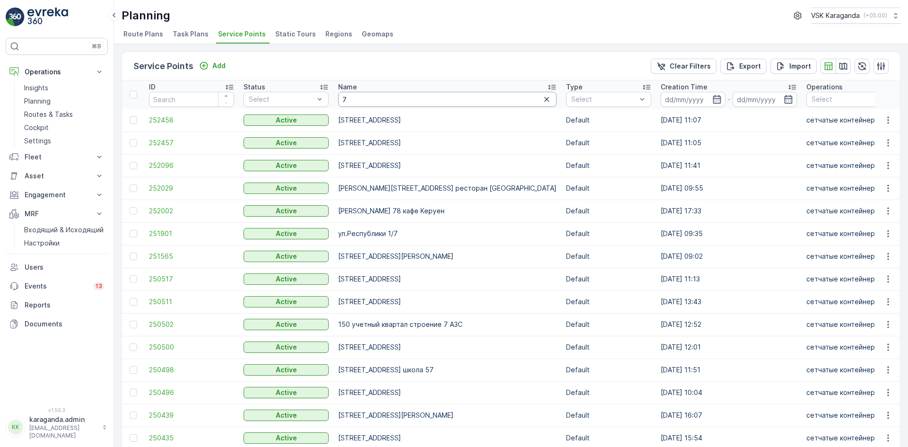
click at [396, 98] on input "7" at bounding box center [447, 99] width 218 height 15
type input "7 vfubcnhfkm"
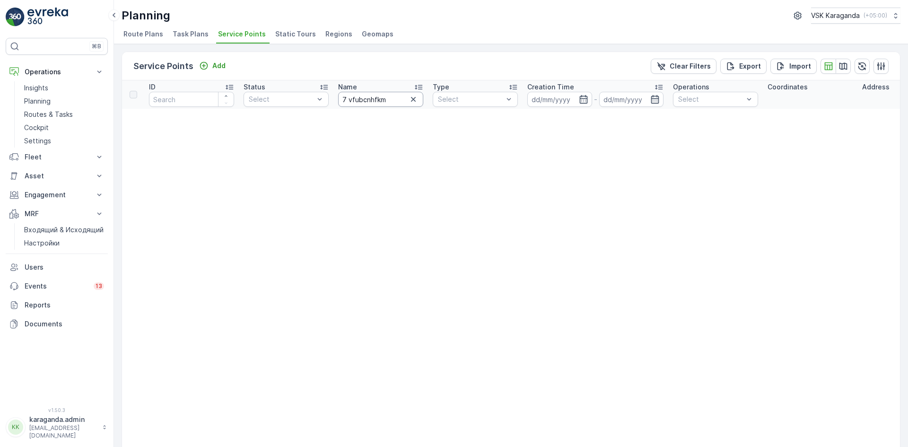
click at [387, 97] on input "7 vfubcnhfkm" at bounding box center [380, 99] width 85 height 15
type input "7 магистраль"
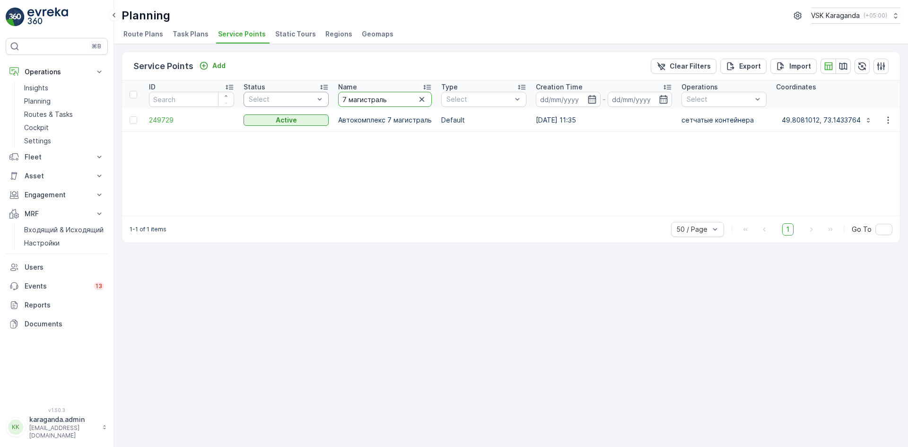
drag, startPoint x: 392, startPoint y: 99, endPoint x: 286, endPoint y: 93, distance: 105.6
click at [286, 93] on tr "ID Status Select Name 7 магистраль Type Select Creation Time - Operations Selec…" at bounding box center [824, 94] width 1404 height 28
type input "абая 25"
drag, startPoint x: 369, startPoint y: 98, endPoint x: 321, endPoint y: 98, distance: 48.7
click at [321, 98] on tr "ID Status Select Name [PERSON_NAME] 25 Type Select Creation Time - Operations S…" at bounding box center [834, 94] width 1424 height 28
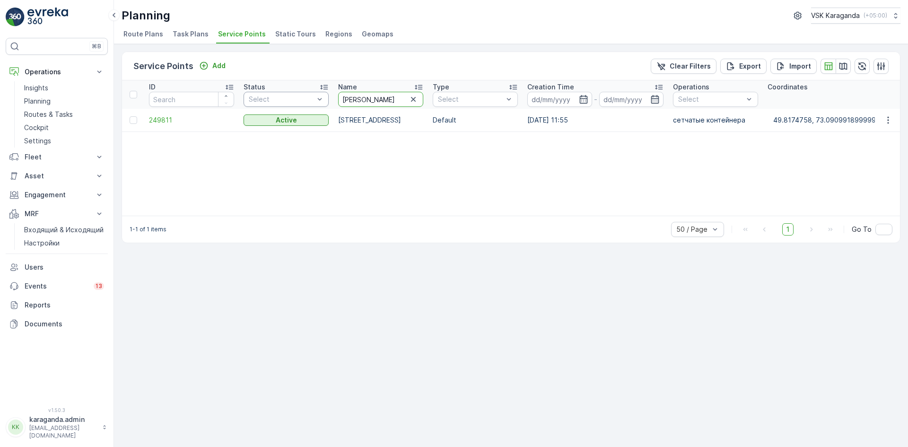
type input "[PERSON_NAME]"
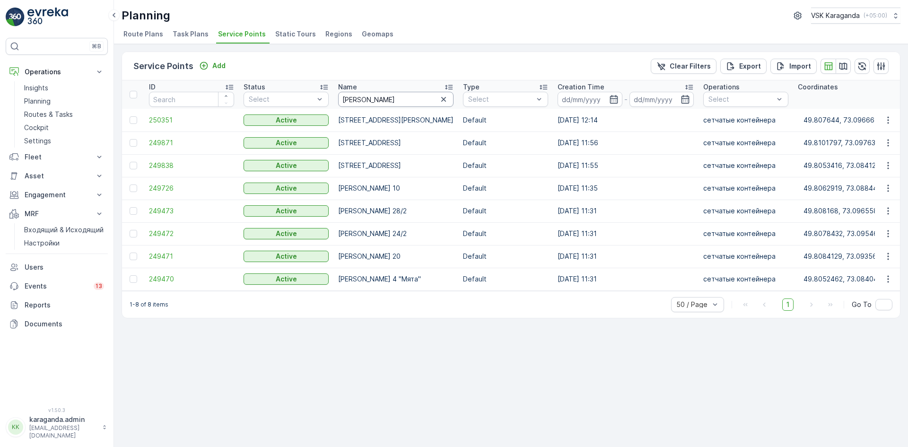
click at [379, 101] on input "[PERSON_NAME]" at bounding box center [395, 99] width 115 height 15
type input "аманжолова"
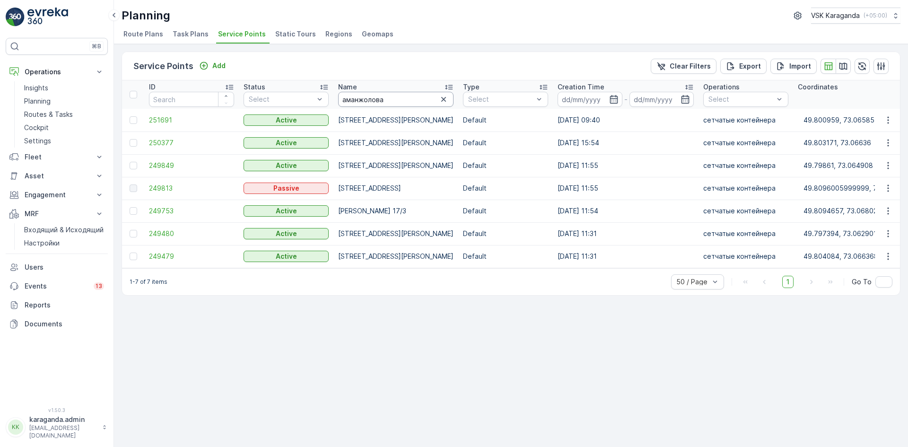
click at [398, 94] on input "аманжолова" at bounding box center [395, 99] width 115 height 15
type input "анжерская"
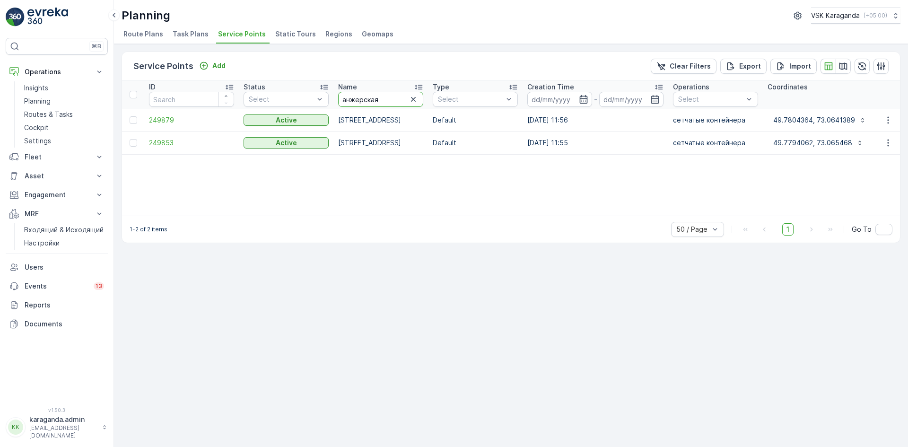
click at [374, 94] on input "анжерская" at bounding box center [380, 99] width 85 height 15
click at [390, 97] on input "анжерская" at bounding box center [380, 99] width 85 height 15
type input "[PERSON_NAME]"
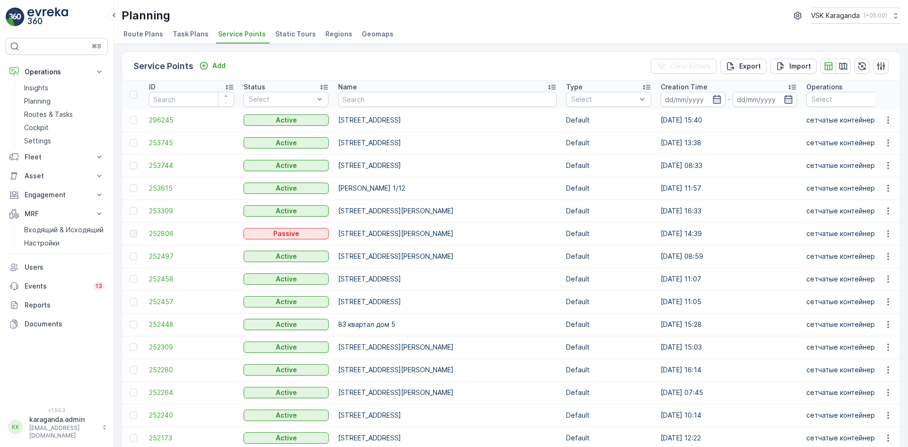
click at [370, 92] on input "text" at bounding box center [447, 99] width 218 height 15
type input "Б."
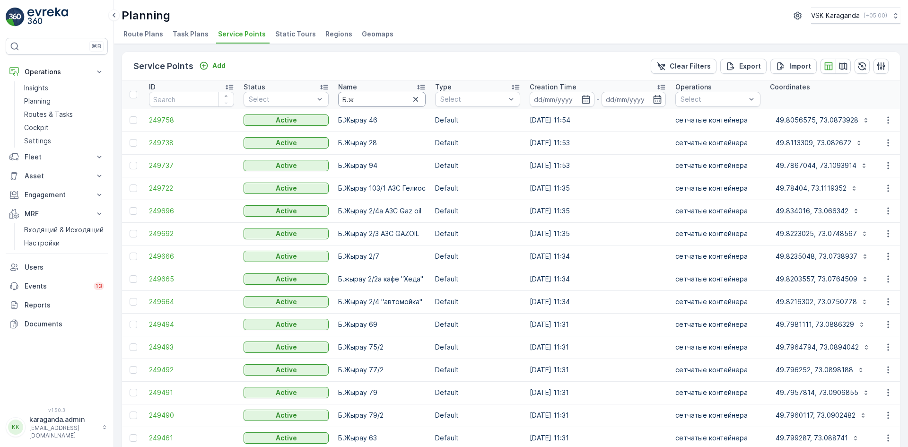
click at [370, 92] on input "Б.ж" at bounding box center [381, 99] width 87 height 15
type input "Б.жырау"
click at [383, 94] on input "Б.жырау" at bounding box center [381, 99] width 87 height 15
type input "Б.жырау 142"
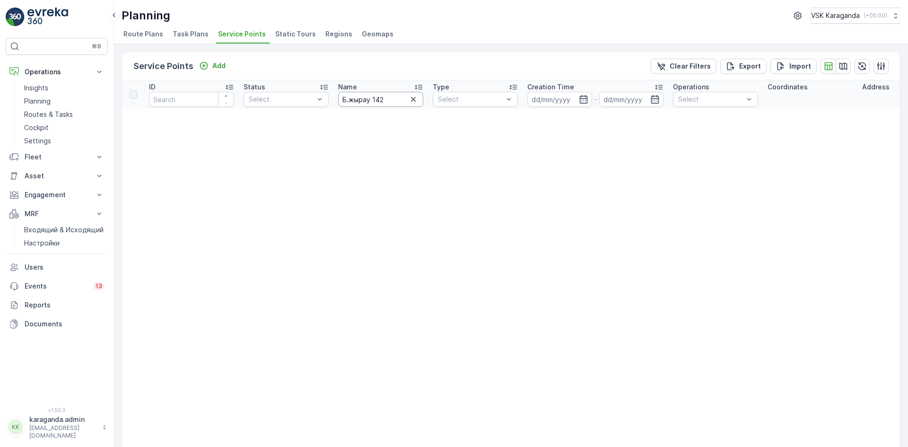
click at [389, 103] on input "Б.жырау 142" at bounding box center [380, 99] width 85 height 15
type input "Б.жырау 143"
click at [396, 94] on input "Б.жырау 143" at bounding box center [380, 99] width 85 height 15
type input "Б.жырау 2"
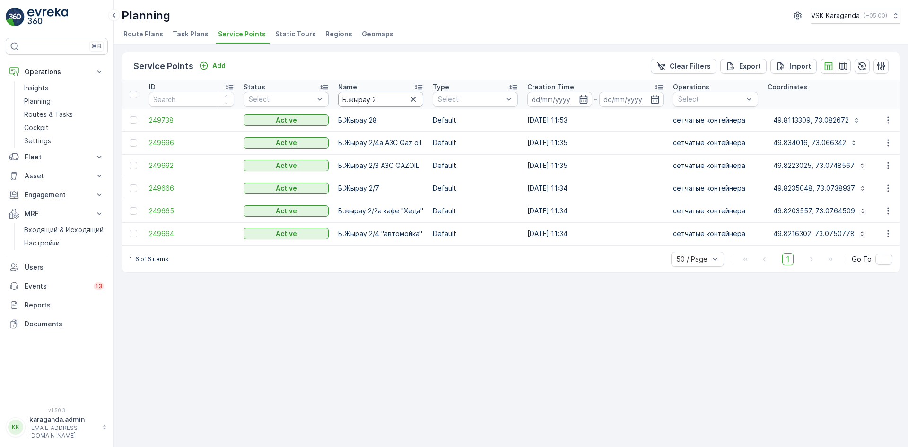
click at [392, 96] on input "Б.жырау 2" at bounding box center [380, 99] width 85 height 15
type input "Б.жырау 21"
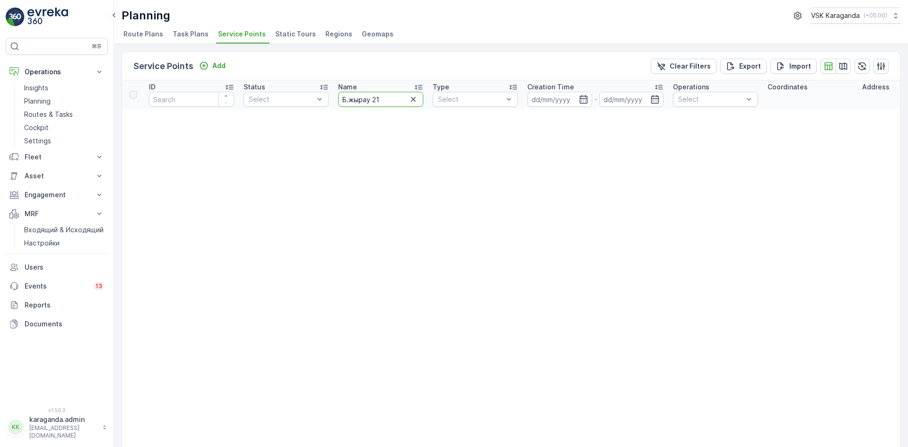
click at [350, 96] on input "Б.жырау 21" at bounding box center [380, 99] width 85 height 15
type input "Бухжырау 21"
click at [355, 96] on input "Бухжырау 21" at bounding box center [380, 99] width 85 height 15
type input "Бухар жырау 21"
click at [396, 92] on input "Бухар жырау 21" at bounding box center [380, 99] width 85 height 15
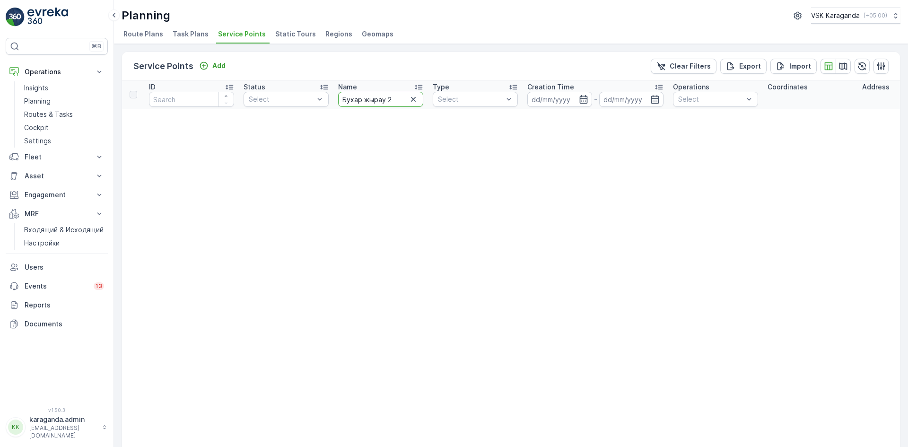
type input "Бухар жырау"
click at [365, 101] on input "Бухар жырау" at bounding box center [380, 99] width 85 height 15
type input "Бухаржырау"
click at [362, 98] on input "Бухаржырау" at bounding box center [380, 99] width 85 height 15
type input "Бухар-жырау"
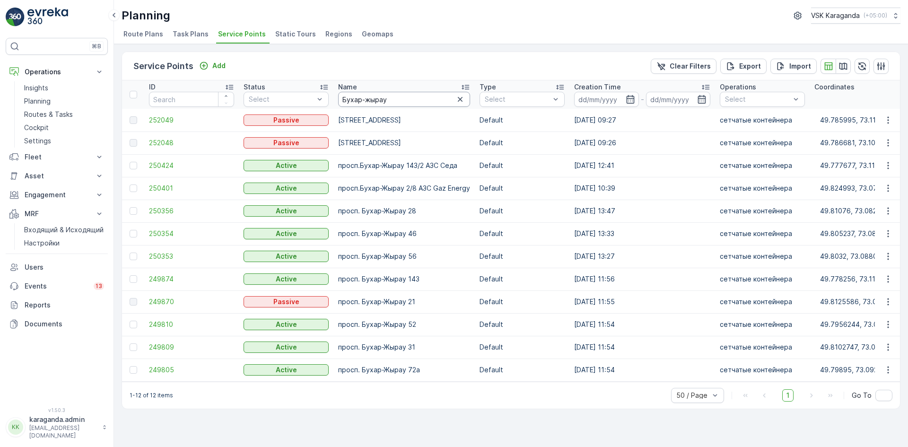
click at [364, 96] on input "Бухар-жырау" at bounding box center [404, 99] width 132 height 15
type input "Бухаржырау"
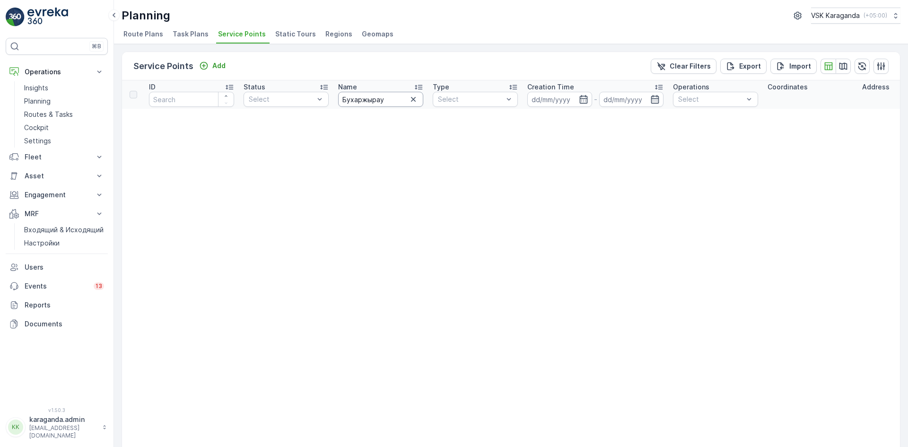
click at [366, 103] on input "Бухаржырау" at bounding box center [380, 99] width 85 height 15
click at [362, 98] on input "Бухаржырау" at bounding box center [380, 99] width 85 height 15
type input "Б.жырау"
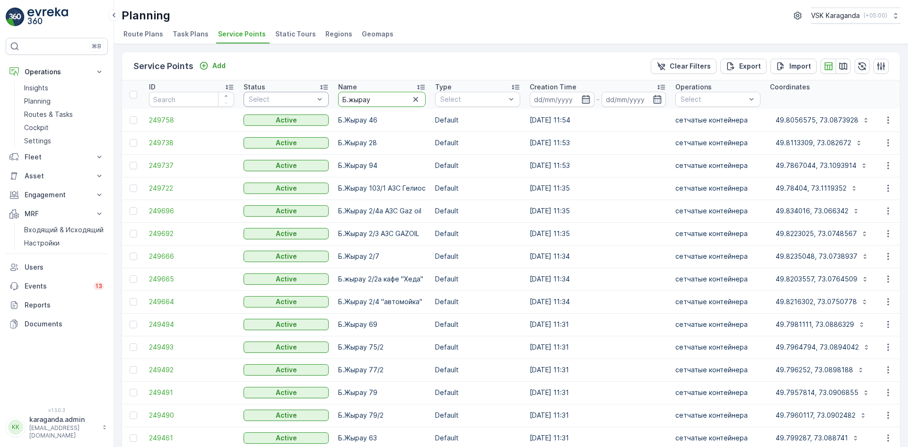
drag, startPoint x: 391, startPoint y: 96, endPoint x: 272, endPoint y: 95, distance: 119.2
type input "[PERSON_NAME]"
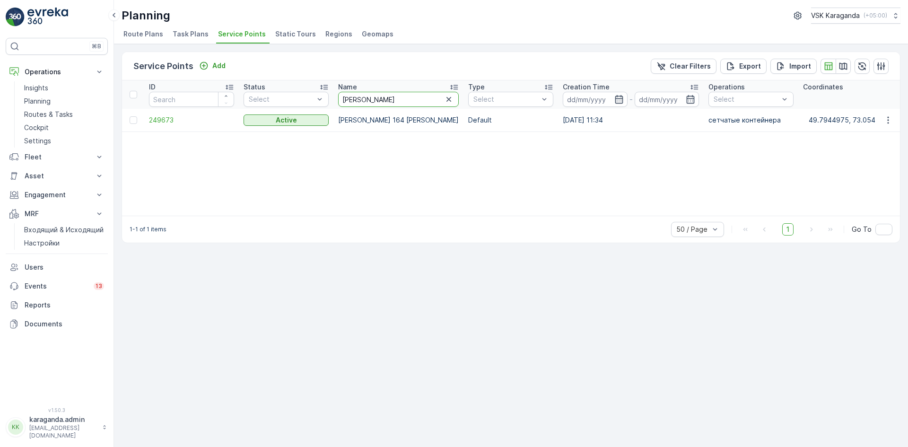
click at [399, 102] on input "[PERSON_NAME]" at bounding box center [398, 99] width 121 height 15
type input "бытовая"
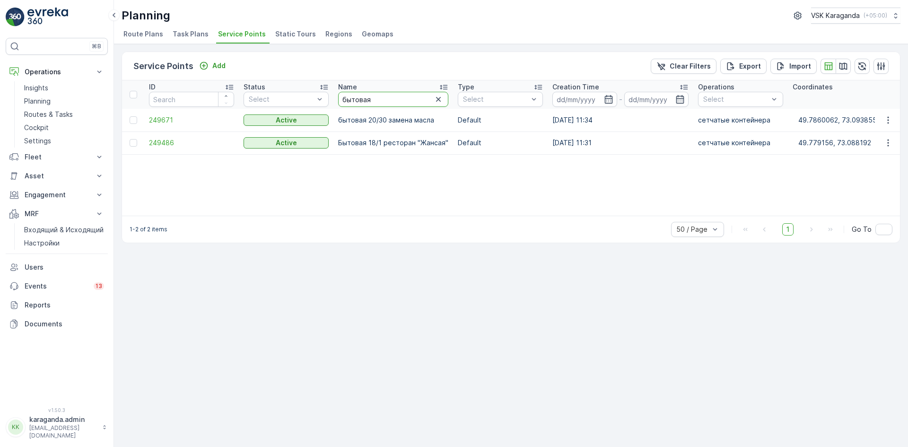
click at [388, 97] on input "бытовая" at bounding box center [393, 99] width 110 height 15
type input "б"
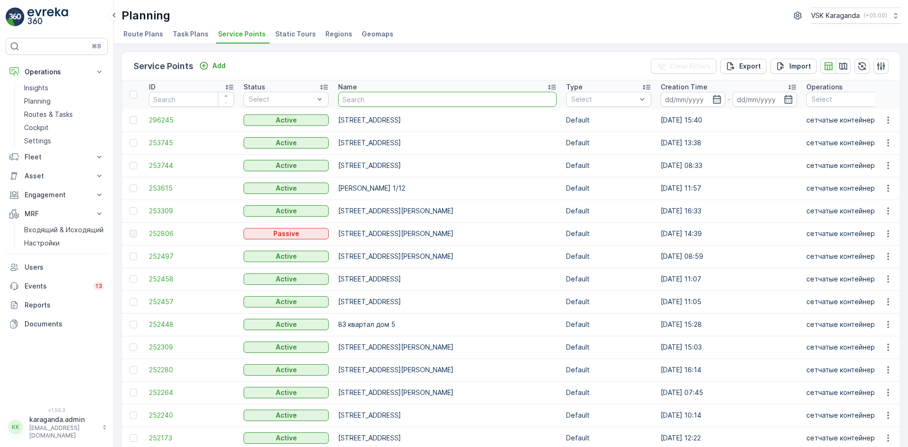
click at [412, 93] on input "text" at bounding box center [447, 99] width 218 height 15
type input "[PERSON_NAME]"
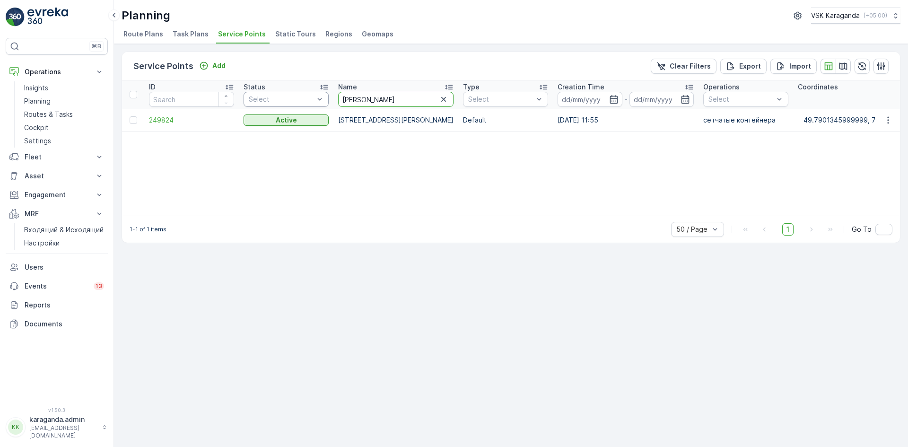
drag, startPoint x: 391, startPoint y: 97, endPoint x: 324, endPoint y: 97, distance: 66.7
click at [324, 97] on tr "ID Status Select Name [PERSON_NAME] Type Select Creation Time - Operations Sele…" at bounding box center [847, 94] width 1450 height 28
type input "гоголя"
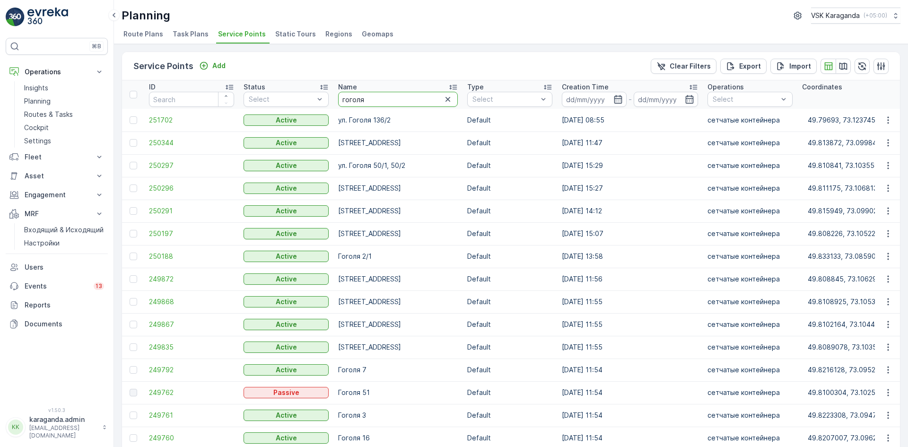
drag, startPoint x: 383, startPoint y: 94, endPoint x: 238, endPoint y: 94, distance: 144.7
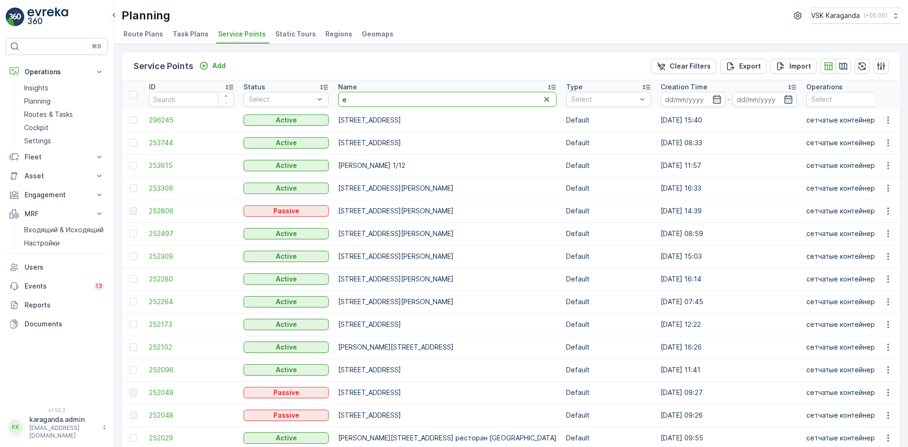
click at [376, 103] on input "е" at bounding box center [447, 99] width 218 height 15
type input "[PERSON_NAME]"
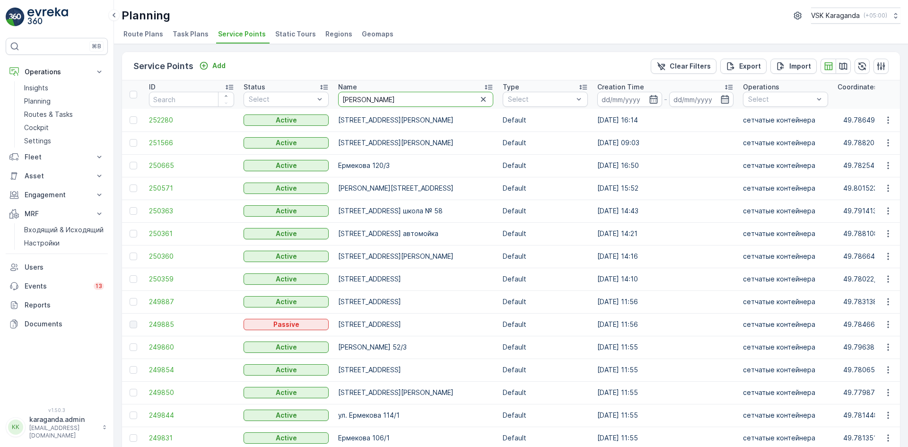
click at [392, 101] on input "[PERSON_NAME]" at bounding box center [415, 99] width 155 height 15
type input "ермекова 83"
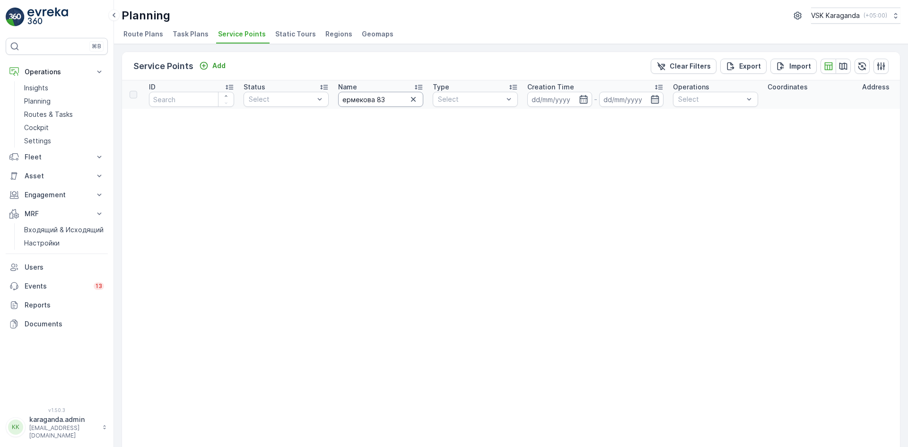
click at [347, 101] on input "ермекова 83" at bounding box center [380, 99] width 85 height 15
type input "рмекова 83"
click at [342, 98] on input "рмекова 83" at bounding box center [380, 99] width 85 height 15
type input "[PERSON_NAME] 83"
click at [395, 93] on input "[PERSON_NAME] 83" at bounding box center [380, 99] width 85 height 15
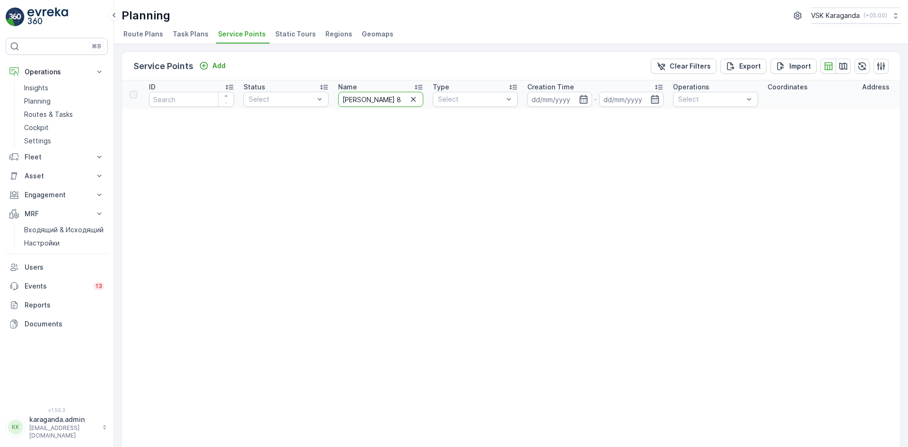
type input "[PERSON_NAME]"
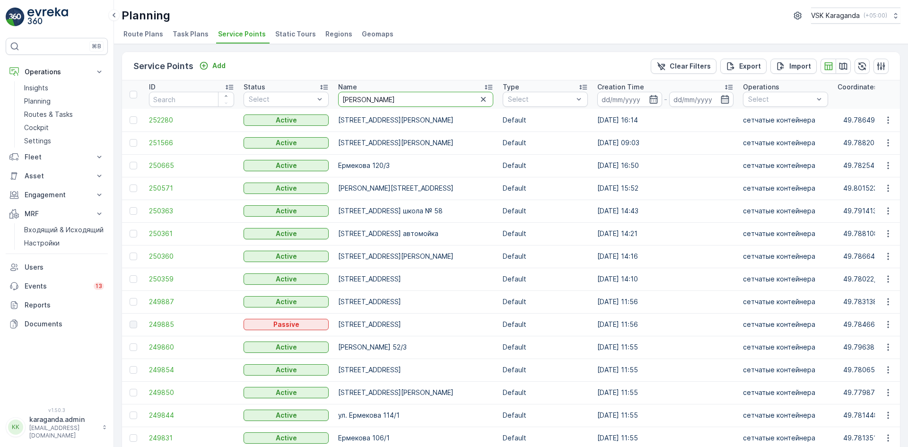
click at [387, 99] on input "[PERSON_NAME]" at bounding box center [415, 99] width 155 height 15
type input "[PERSON_NAME] 96"
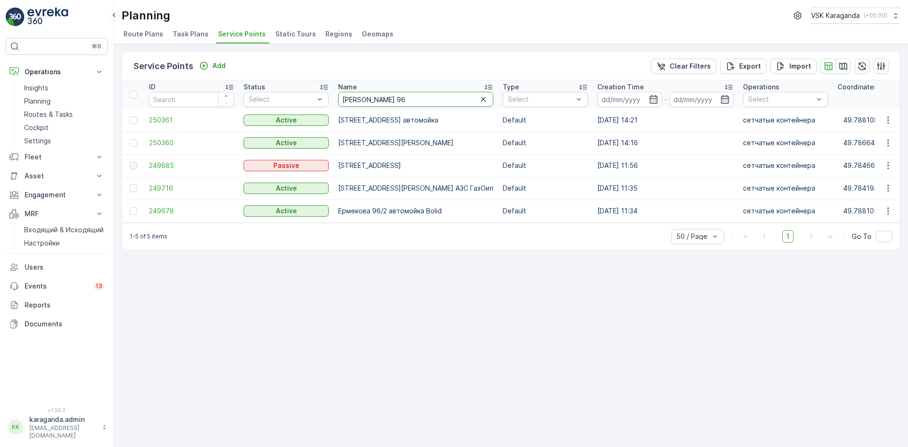
click at [397, 105] on input "[PERSON_NAME] 96" at bounding box center [415, 99] width 155 height 15
type input "[PERSON_NAME]"
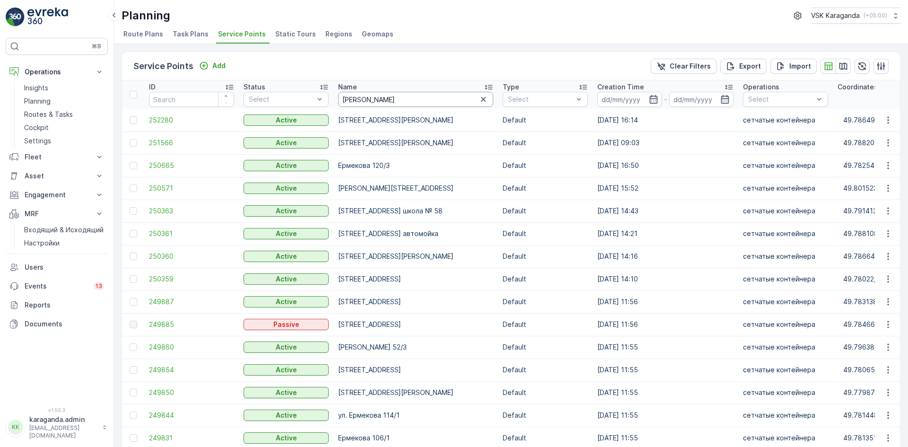
click at [378, 97] on input "[PERSON_NAME]" at bounding box center [415, 99] width 155 height 15
type input "[PERSON_NAME]"
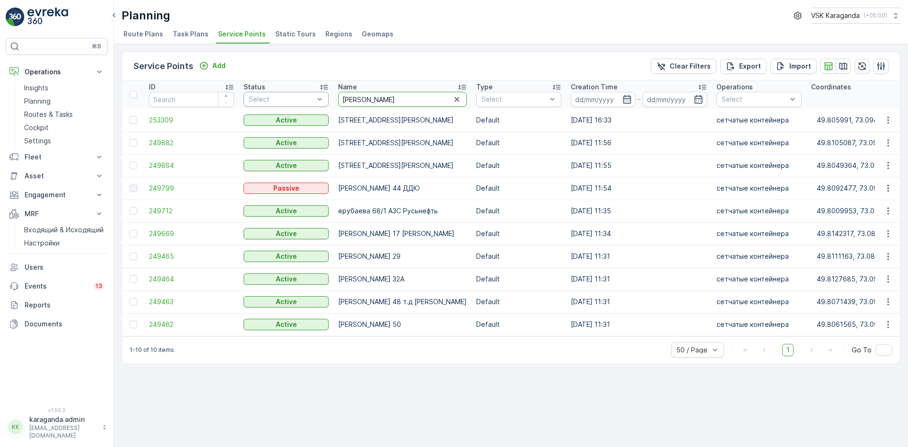
drag, startPoint x: 394, startPoint y: 95, endPoint x: 323, endPoint y: 92, distance: 71.0
type input "жамбыла"
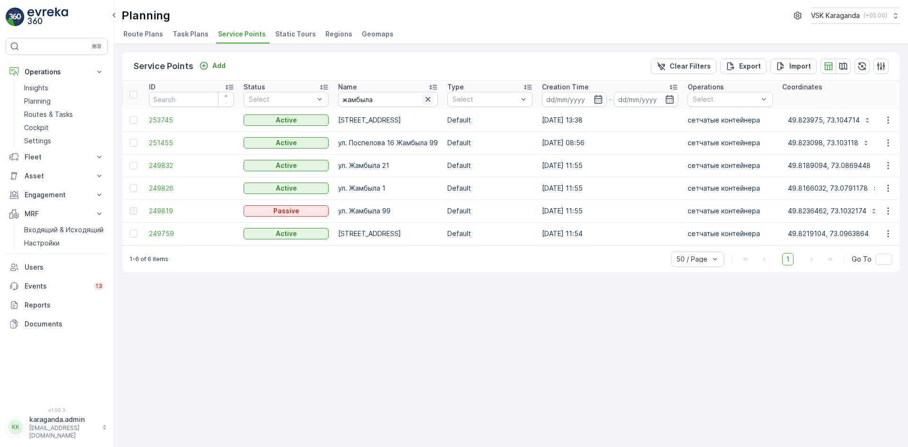
click at [427, 103] on icon "button" at bounding box center [427, 99] width 9 height 9
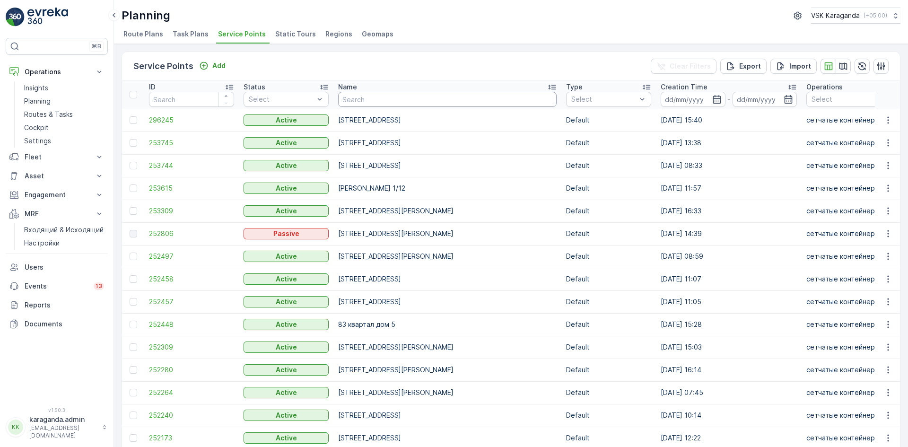
click at [366, 97] on input "text" at bounding box center [447, 99] width 218 height 15
type input "жангозина"
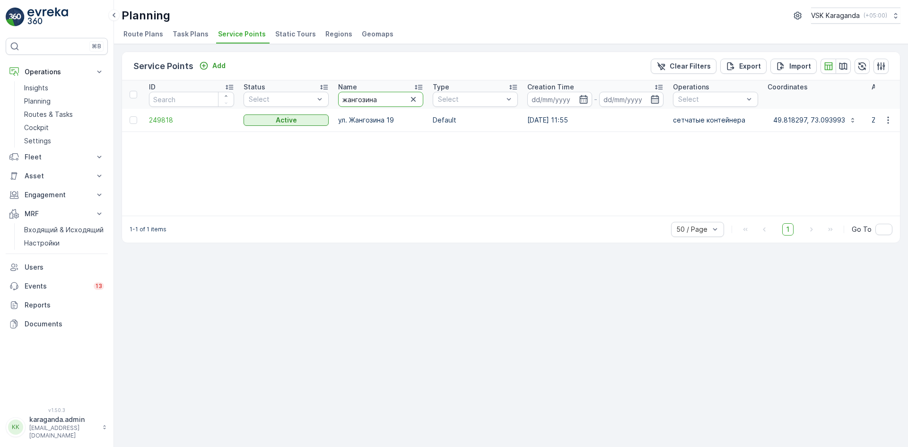
drag, startPoint x: 402, startPoint y: 99, endPoint x: 297, endPoint y: 86, distance: 105.7
click at [298, 86] on tr "ID Status Select Name жангозина Type Select Creation Time - Operations Select C…" at bounding box center [823, 94] width 1402 height 28
type input "[PERSON_NAME]"
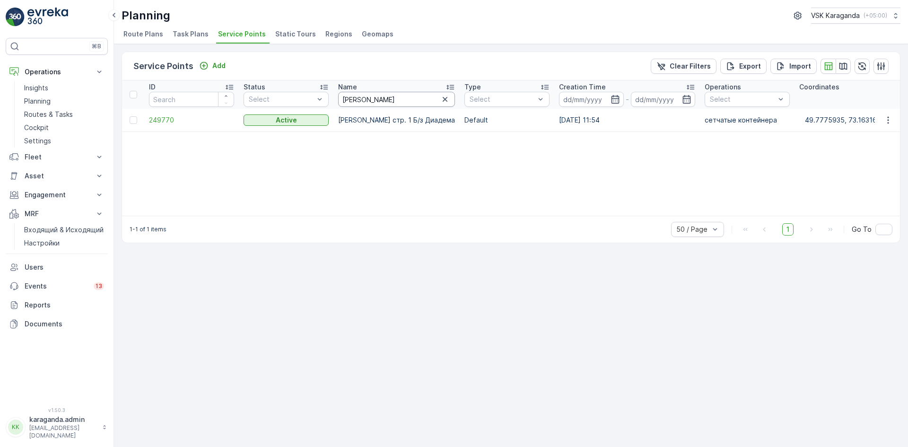
click at [393, 97] on input "[PERSON_NAME]" at bounding box center [396, 99] width 117 height 15
type input "[PERSON_NAME]"
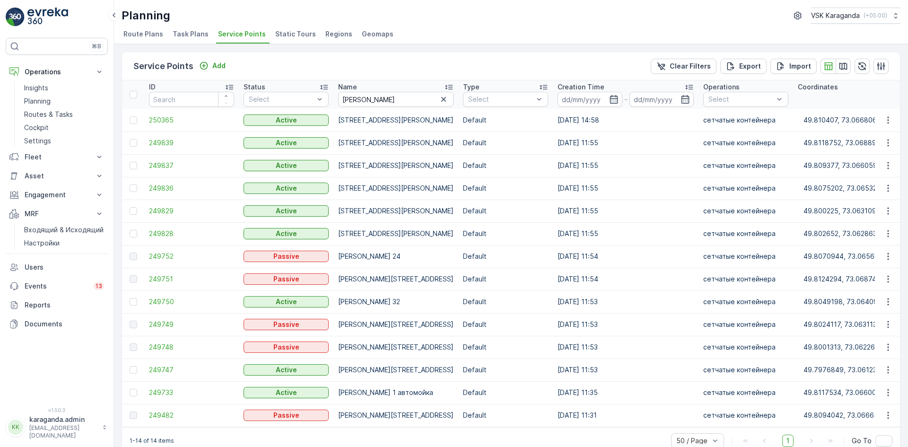
click at [382, 89] on div "Name" at bounding box center [395, 86] width 115 height 9
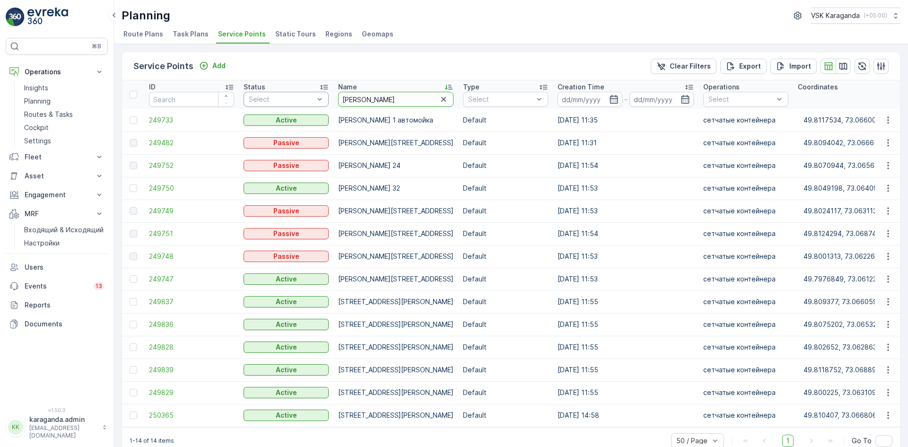
drag, startPoint x: 375, startPoint y: 100, endPoint x: 246, endPoint y: 100, distance: 129.1
click at [273, 100] on tr "ID Status Select Name [PERSON_NAME] Type Select Creation Time - Operations Sele…" at bounding box center [863, 94] width 1483 height 28
type input "[PERSON_NAME]"
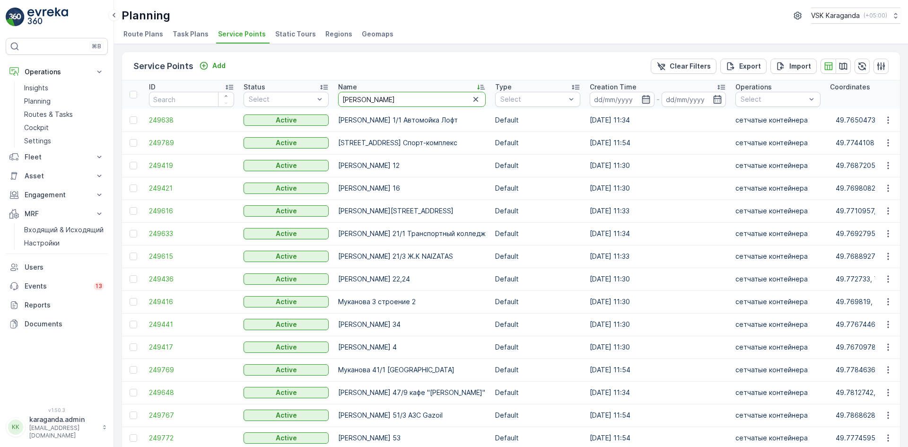
click at [401, 100] on input "[PERSON_NAME]" at bounding box center [412, 99] width 148 height 15
type input "муканова 10"
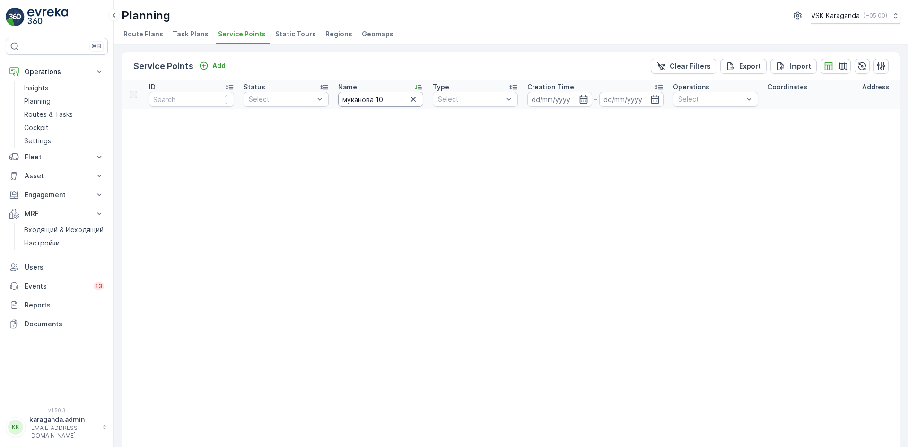
click at [378, 100] on input "муканова 10" at bounding box center [380, 99] width 85 height 15
type input "муканова 1"
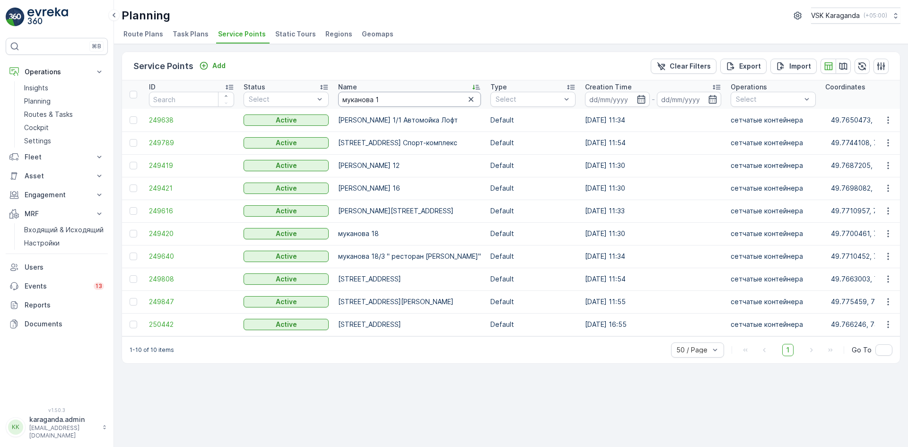
click at [390, 96] on input "муканова 1" at bounding box center [409, 99] width 143 height 15
type input "[PERSON_NAME]"
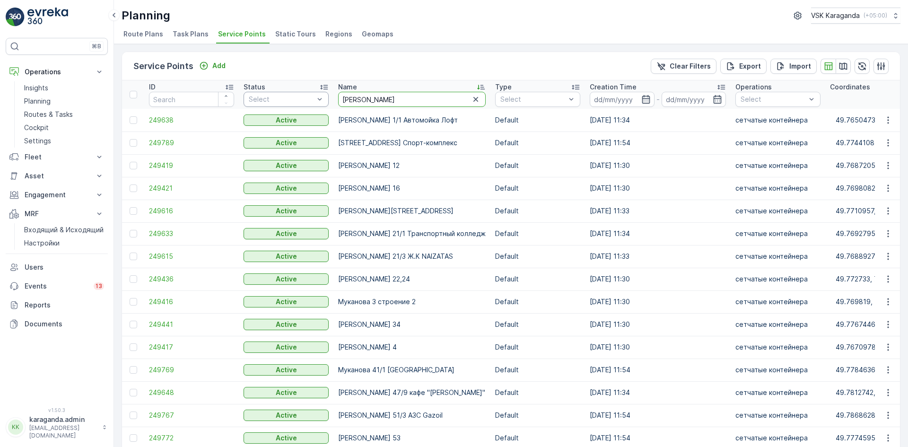
drag, startPoint x: 390, startPoint y: 100, endPoint x: 295, endPoint y: 106, distance: 95.2
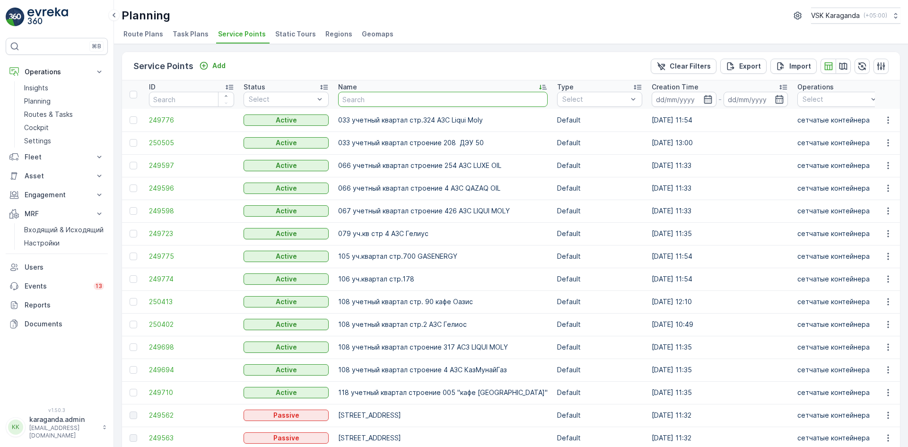
click at [366, 94] on input "text" at bounding box center [442, 99] width 209 height 15
type input "абдирова"
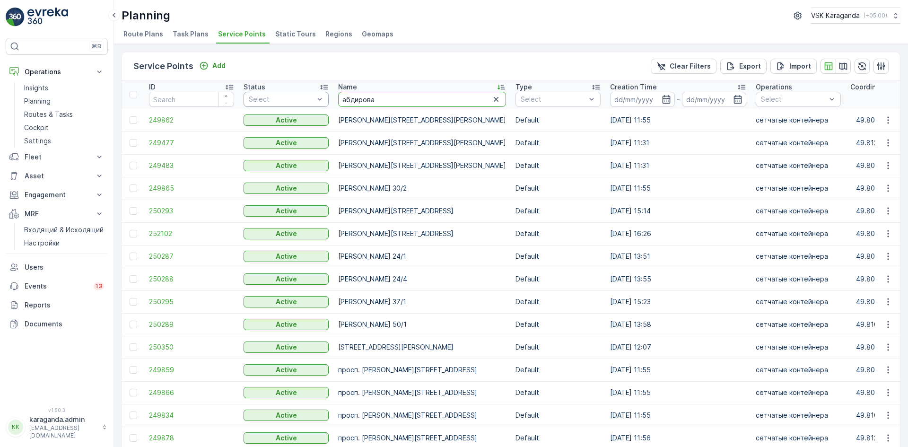
drag, startPoint x: 384, startPoint y: 96, endPoint x: 313, endPoint y: 96, distance: 71.9
type input "[PERSON_NAME]"
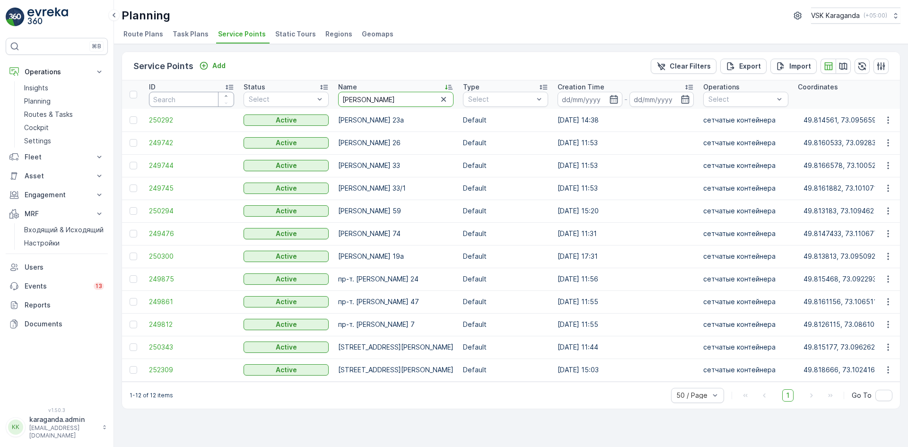
drag, startPoint x: 382, startPoint y: 101, endPoint x: 199, endPoint y: 109, distance: 183.2
click at [204, 107] on tr "ID Status Select Name [PERSON_NAME] Type Select Creation Time - Operations Sele…" at bounding box center [910, 94] width 1576 height 28
type input "[PERSON_NAME]"
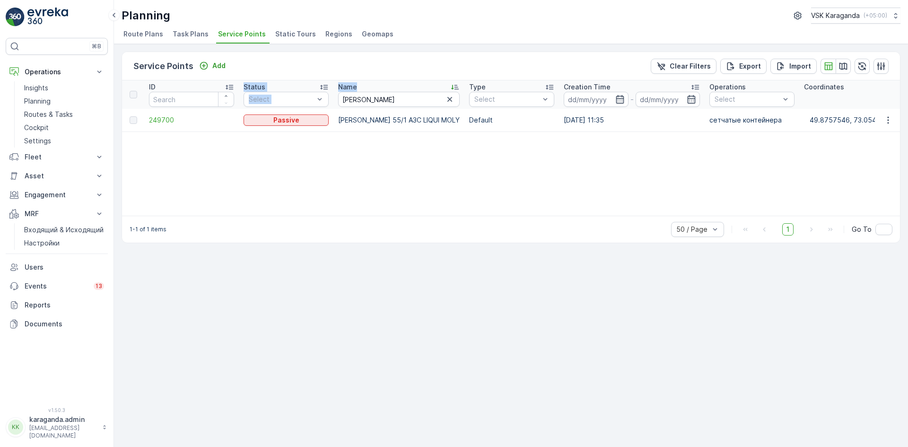
drag, startPoint x: 373, startPoint y: 90, endPoint x: 243, endPoint y: 89, distance: 130.0
drag, startPoint x: 378, startPoint y: 104, endPoint x: 286, endPoint y: 102, distance: 92.7
type input "сейфуллина"
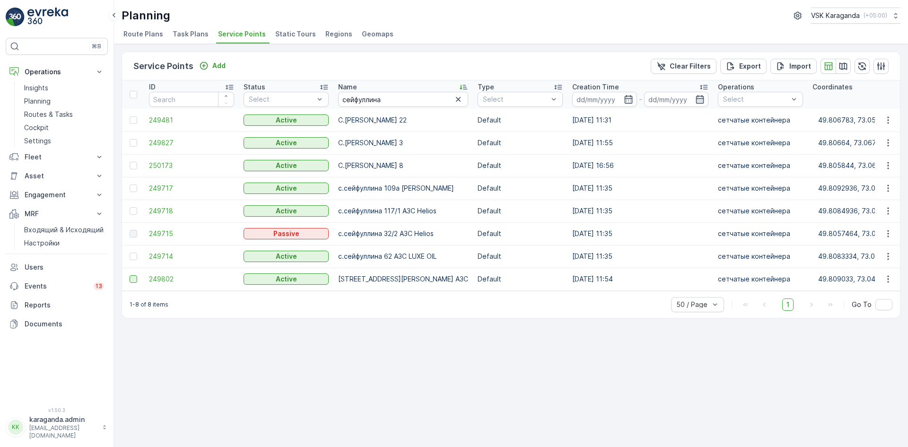
click at [136, 277] on div at bounding box center [134, 279] width 8 height 8
click at [130, 275] on input "checkbox" at bounding box center [130, 275] width 0 height 0
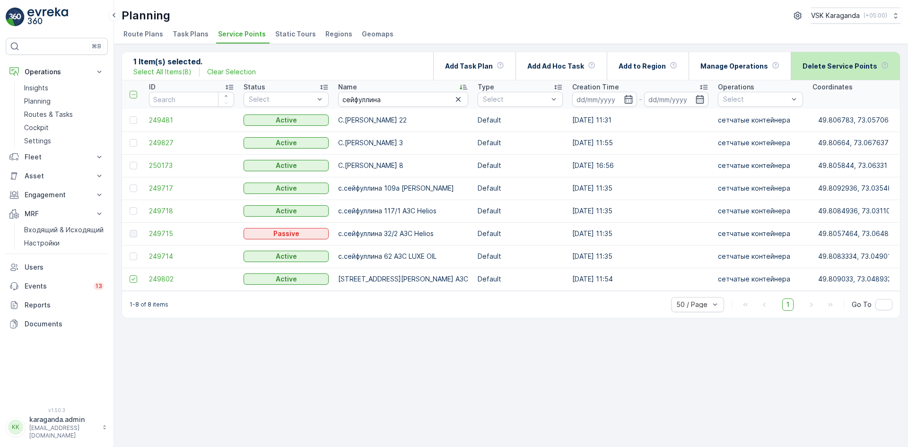
click at [854, 61] on p "Delete Service Points" at bounding box center [839, 65] width 75 height 9
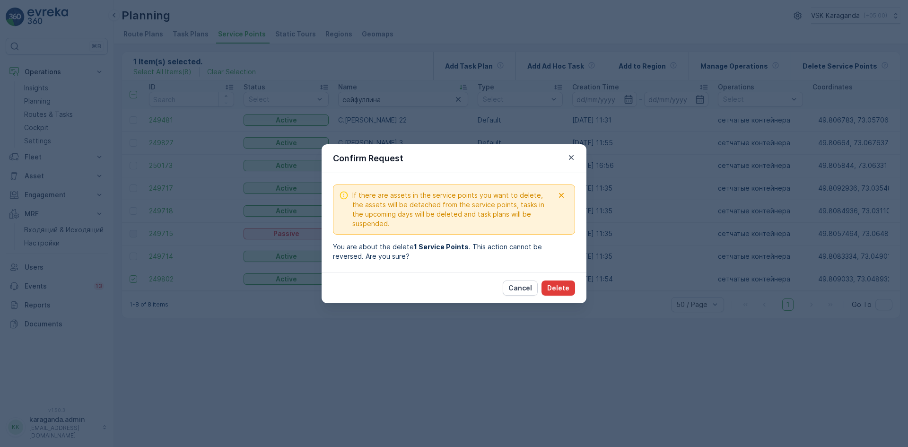
click at [561, 281] on button "Delete" at bounding box center [558, 287] width 34 height 15
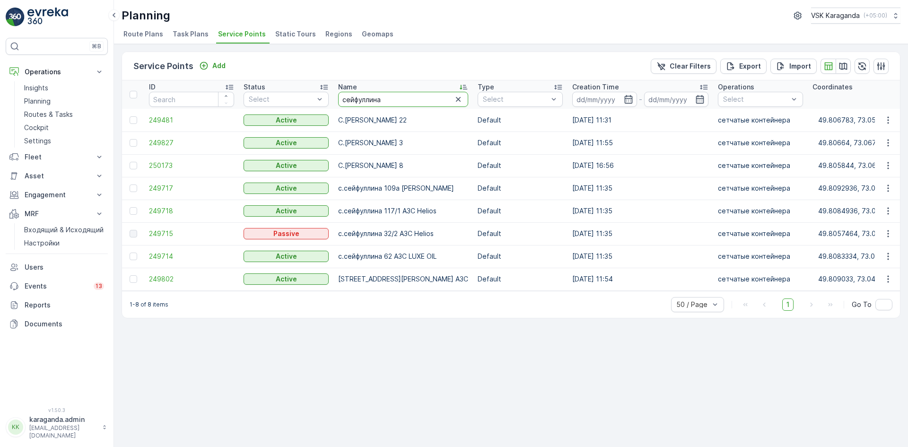
drag, startPoint x: 401, startPoint y: 99, endPoint x: 355, endPoint y: 97, distance: 45.5
click at [355, 97] on input "сейфуллина" at bounding box center [403, 99] width 130 height 15
type input "сарыарка"
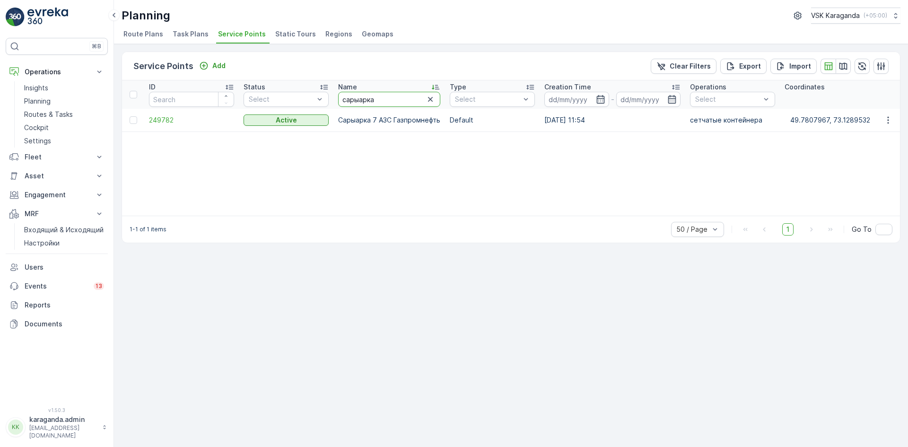
click at [382, 103] on input "сарыарка" at bounding box center [389, 99] width 102 height 15
type input "са"
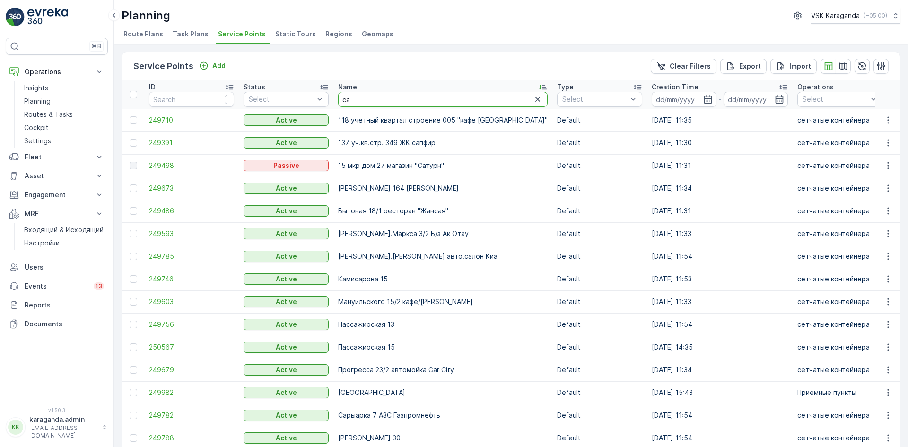
click at [373, 104] on input "са" at bounding box center [442, 99] width 209 height 15
type input "сатыбалдина"
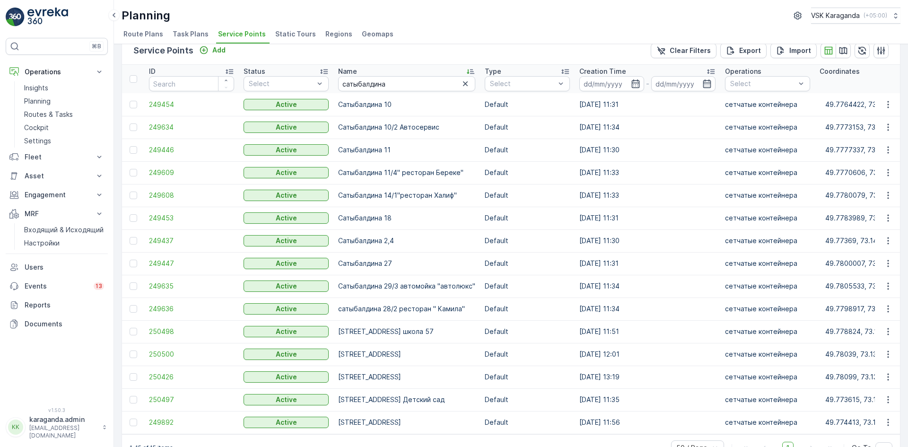
scroll to position [43, 0]
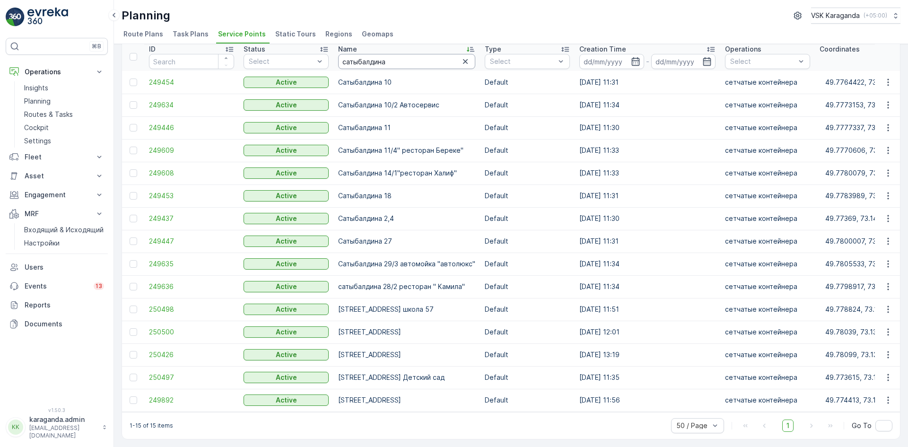
click at [409, 54] on input "сатыбалдина" at bounding box center [406, 61] width 137 height 15
type input "сейфу"
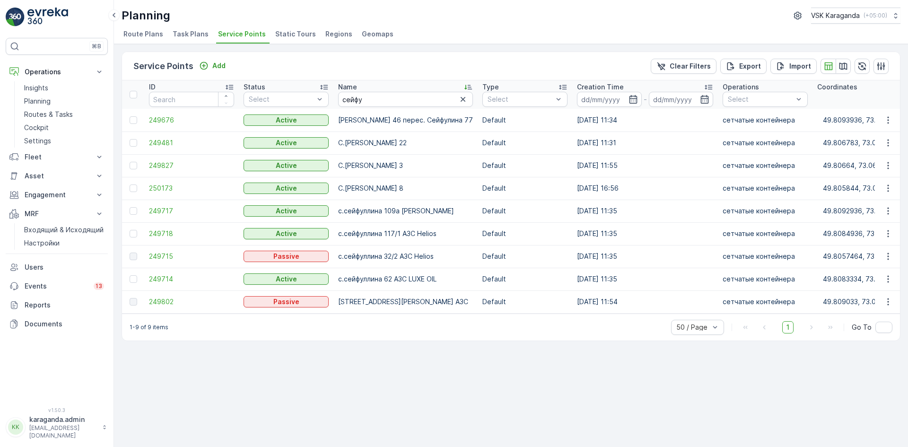
click at [397, 104] on input "сейфу" at bounding box center [405, 99] width 135 height 15
type input "с"
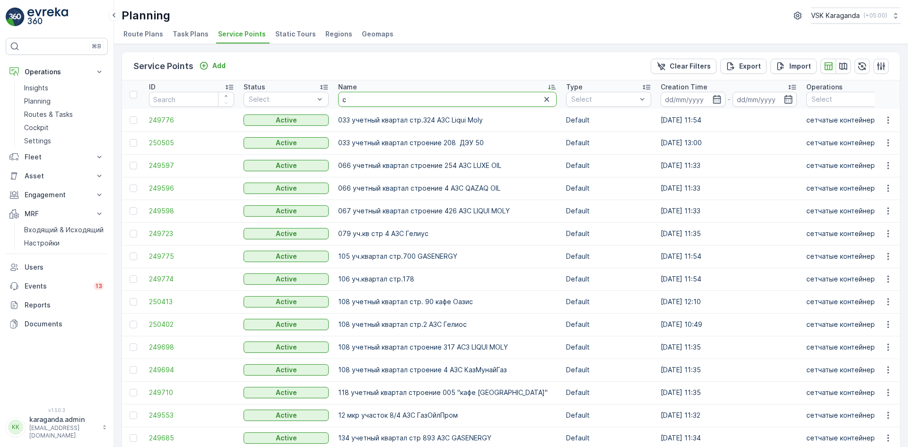
click at [397, 104] on input "с" at bounding box center [447, 99] width 218 height 15
type input "степной"
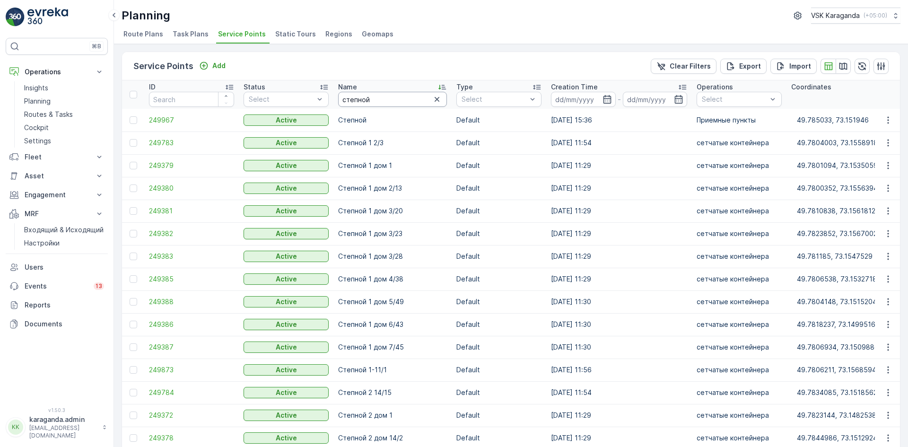
click at [391, 103] on input "степной" at bounding box center [392, 99] width 109 height 15
type input "степной 2"
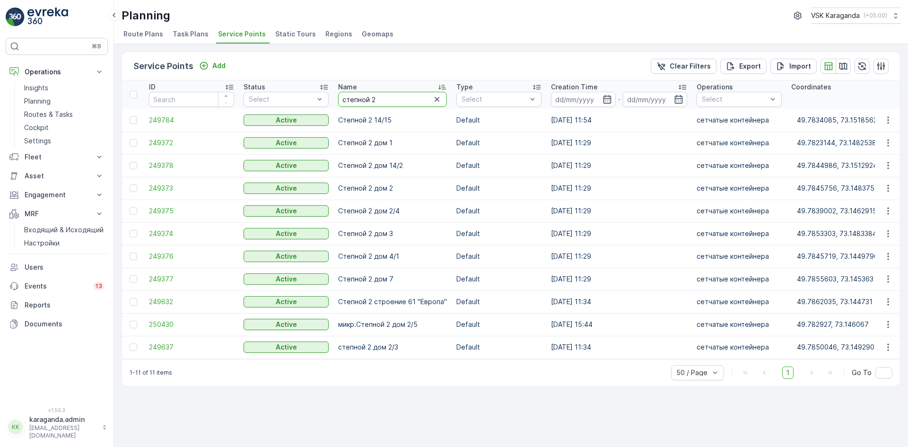
click at [381, 96] on input "степной 2" at bounding box center [392, 99] width 109 height 15
type input "ст"
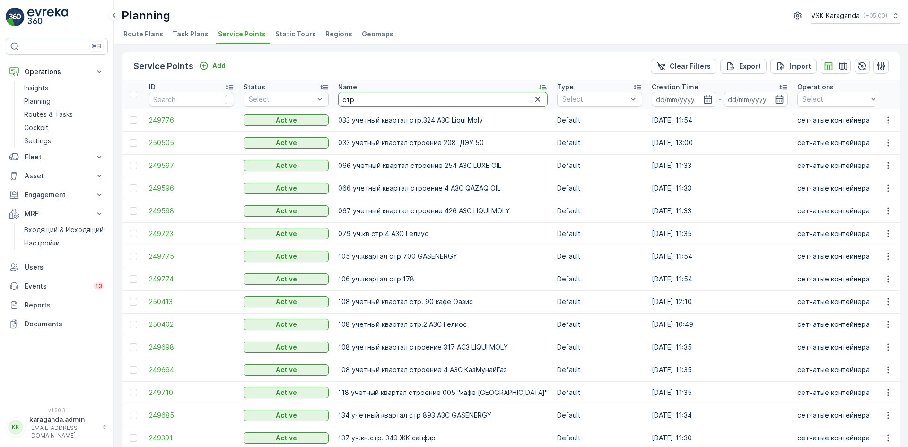
click at [376, 102] on input "стр" at bounding box center [442, 99] width 209 height 15
type input "стро"
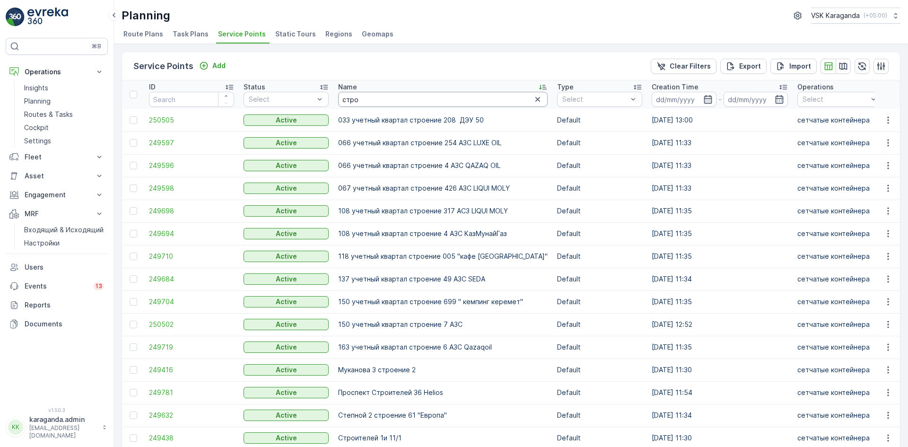
click at [376, 102] on input "стро" at bounding box center [442, 99] width 209 height 15
type input "строителей"
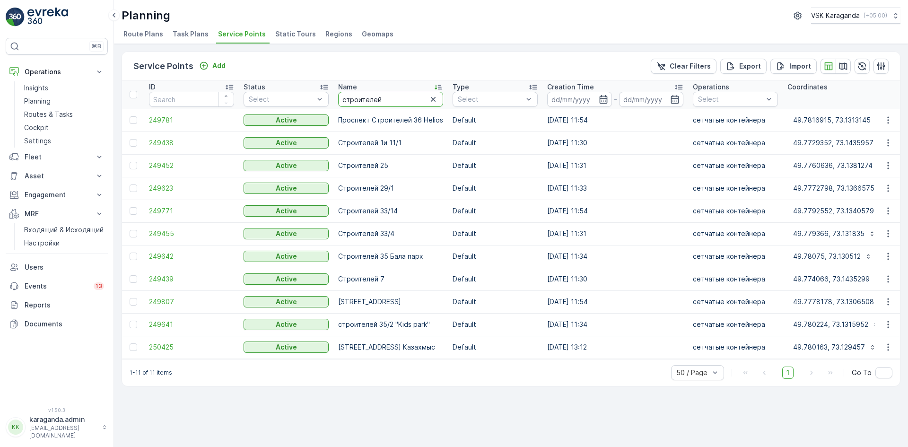
click at [403, 106] on input "строителей" at bounding box center [390, 99] width 105 height 15
type input "с"
type input "таттимбета"
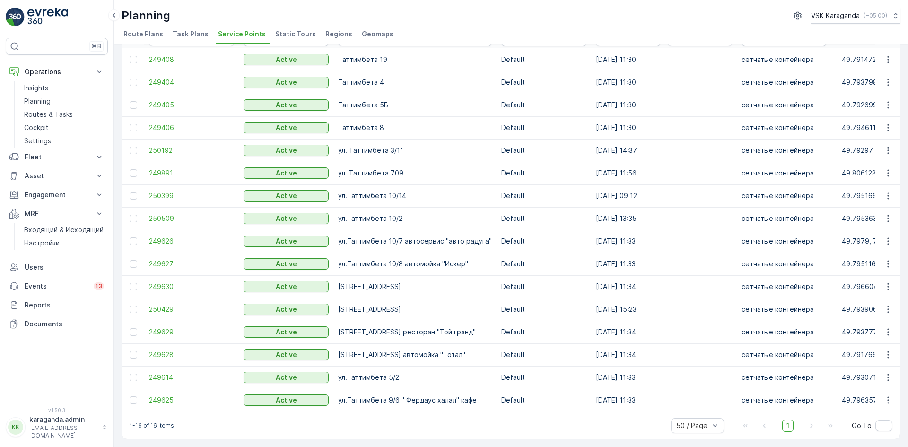
scroll to position [65, 0]
drag, startPoint x: 132, startPoint y: 331, endPoint x: 224, endPoint y: 324, distance: 91.5
click at [132, 331] on div at bounding box center [134, 332] width 8 height 8
click at [130, 328] on input "checkbox" at bounding box center [130, 328] width 0 height 0
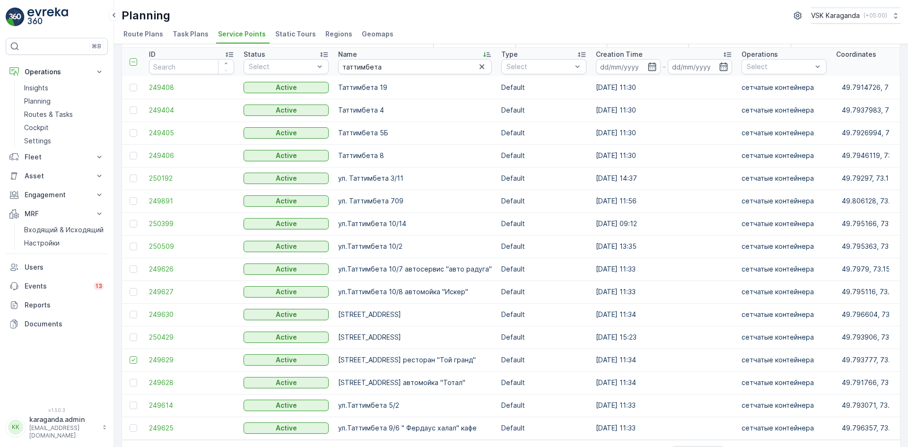
scroll to position [0, 0]
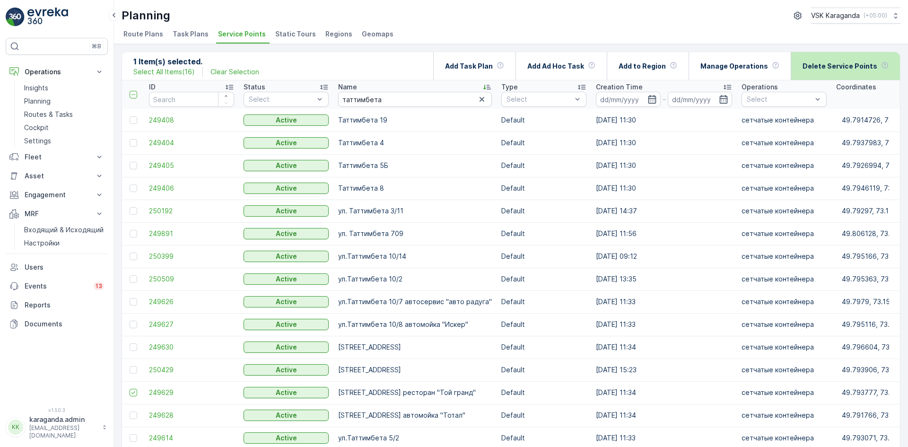
click at [816, 70] on p "Delete Service Points" at bounding box center [839, 65] width 75 height 9
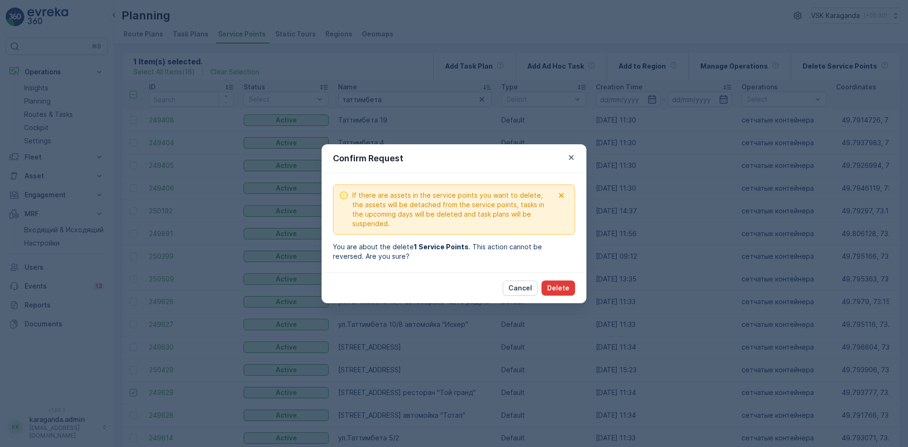
click at [557, 288] on p "Delete" at bounding box center [558, 287] width 22 height 9
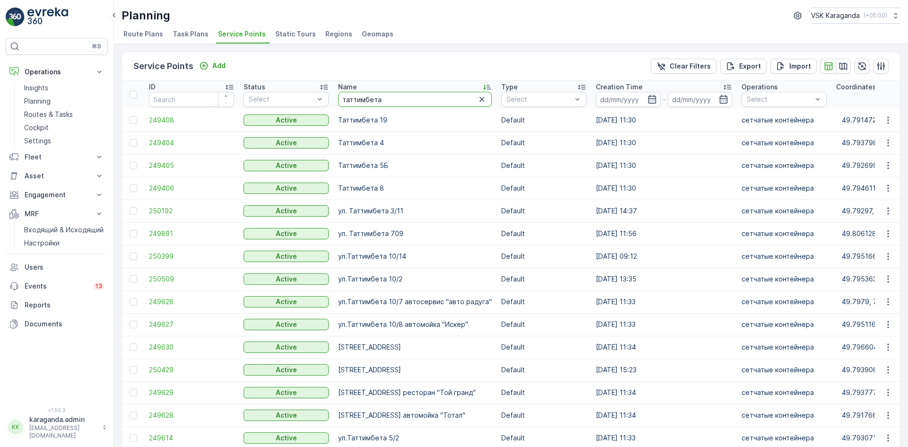
drag, startPoint x: 381, startPoint y: 99, endPoint x: 338, endPoint y: 98, distance: 42.6
click at [340, 98] on input "таттимбета" at bounding box center [415, 99] width 154 height 15
type input "университетская"
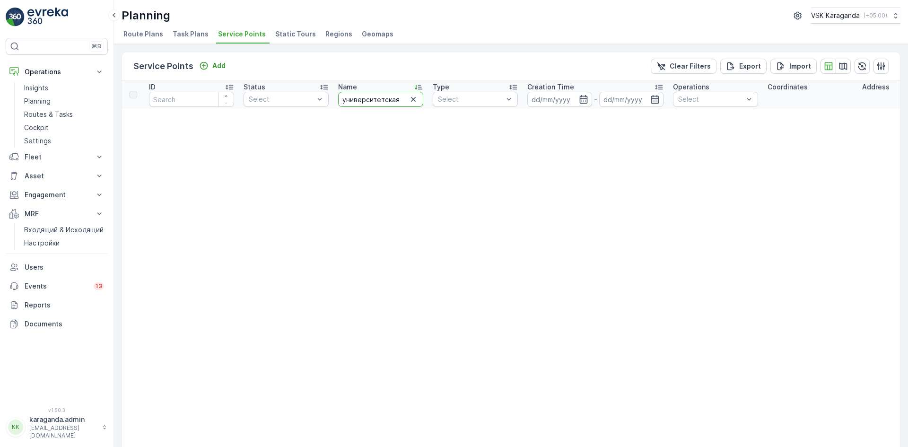
click at [406, 100] on input "университетская" at bounding box center [380, 99] width 85 height 15
type input "университетская 11"
drag, startPoint x: 402, startPoint y: 99, endPoint x: 320, endPoint y: 91, distance: 83.1
click at [320, 91] on tr "ID Status Select Name университетская 11 Type Select Creation Time - Operations…" at bounding box center [804, 94] width 1365 height 28
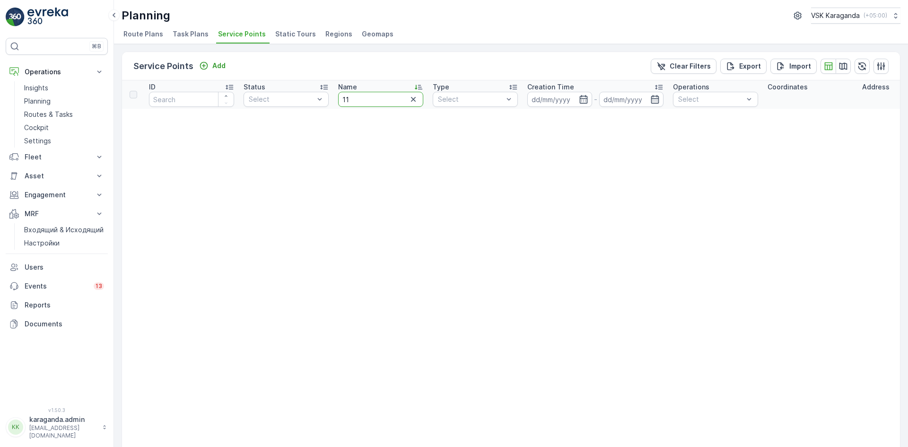
type input "1"
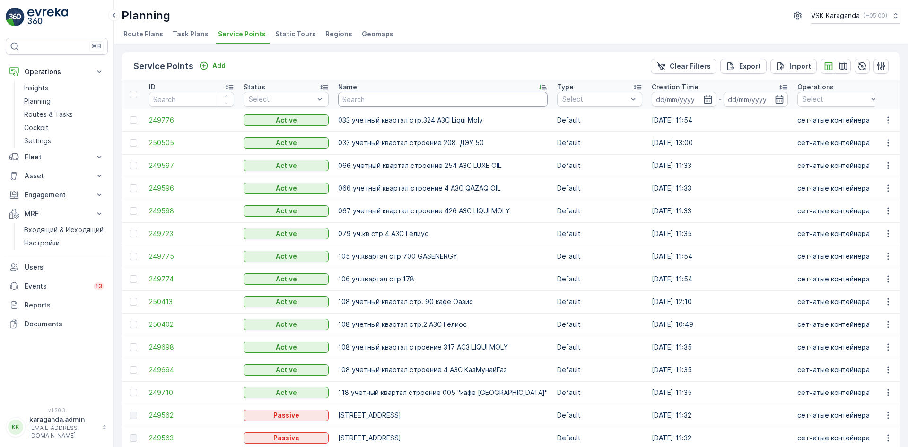
click at [344, 100] on input "text" at bounding box center [442, 99] width 209 height 15
type input "универ"
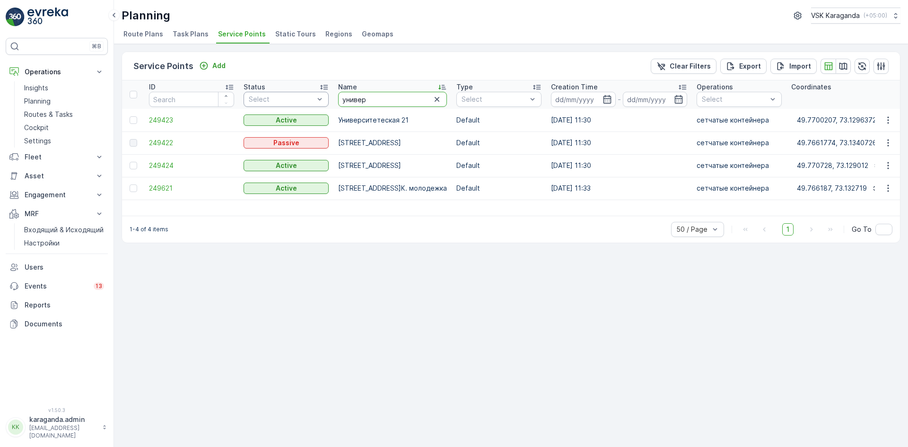
drag, startPoint x: 338, startPoint y: 102, endPoint x: 293, endPoint y: 102, distance: 44.4
type input "108"
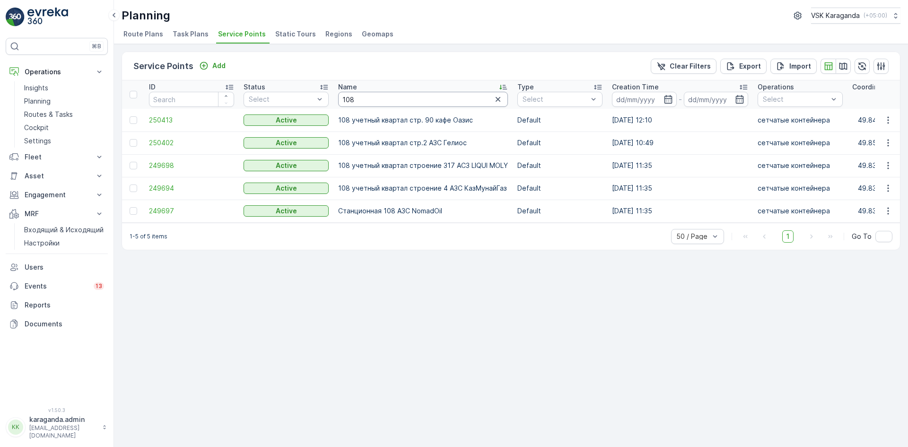
click at [401, 103] on input "108" at bounding box center [423, 99] width 170 height 15
type input "1"
type input "шахтеров"
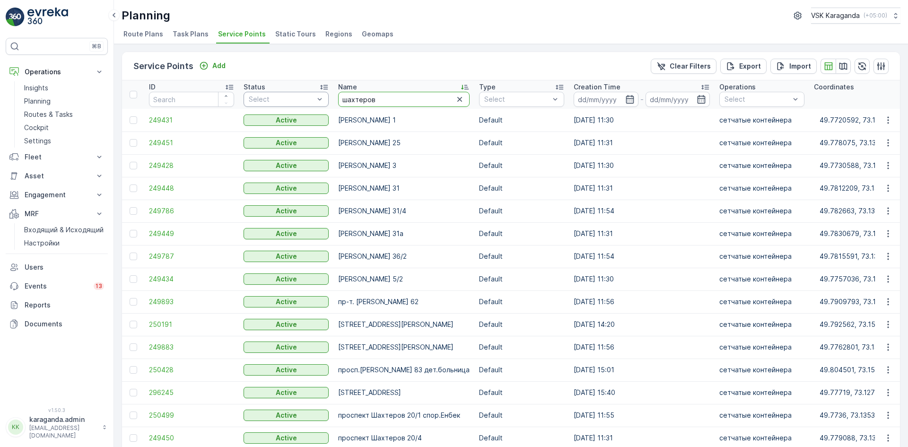
drag, startPoint x: 392, startPoint y: 100, endPoint x: 326, endPoint y: 98, distance: 66.2
type input "язева"
